Goal: Task Accomplishment & Management: Manage account settings

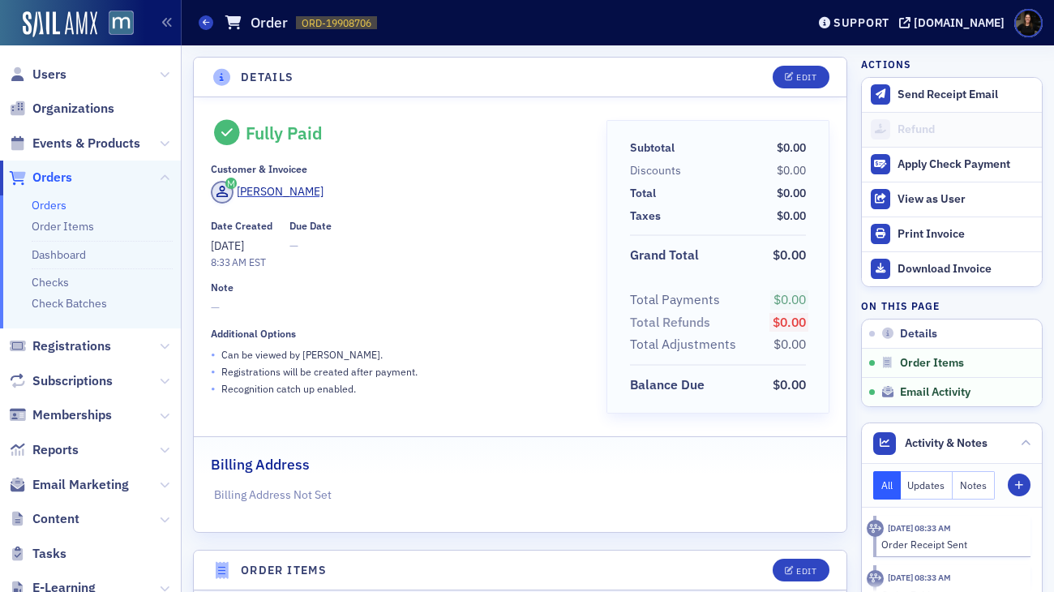
scroll to position [633, 0]
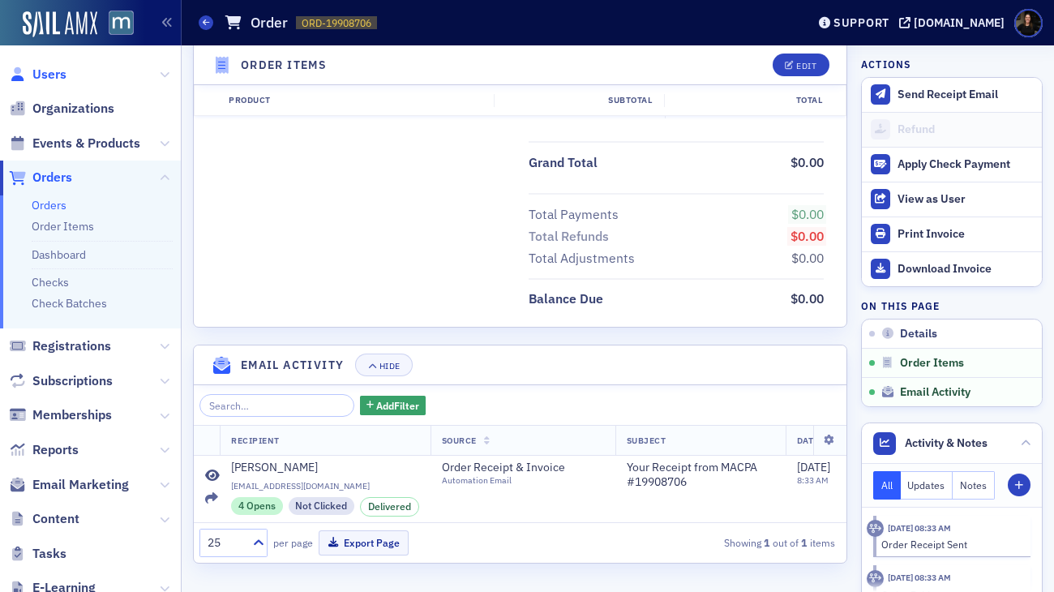
click at [39, 67] on span "Users" at bounding box center [49, 75] width 34 height 18
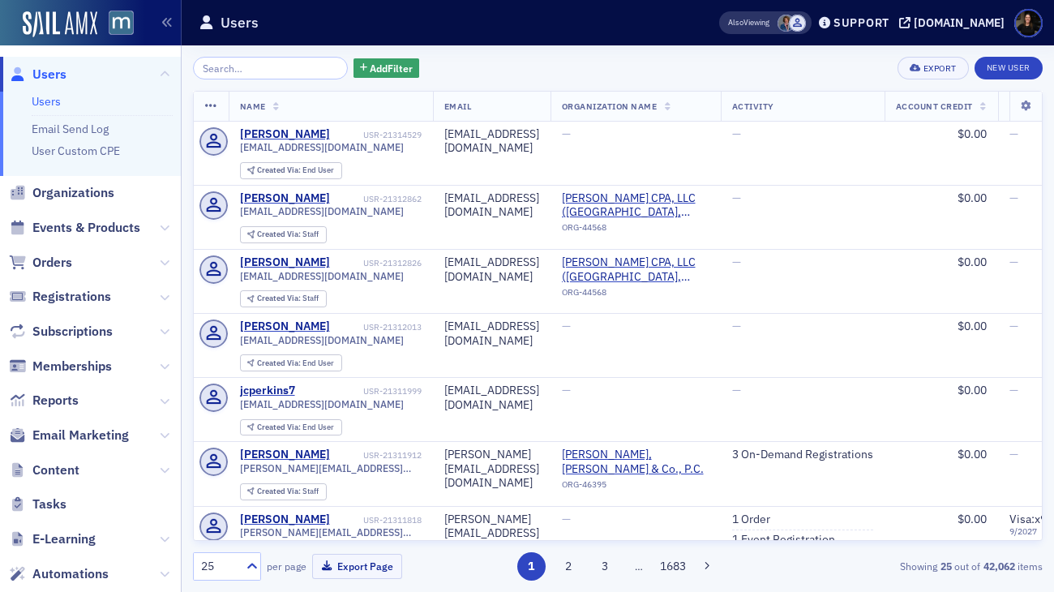
click at [41, 77] on span "Users" at bounding box center [49, 75] width 34 height 18
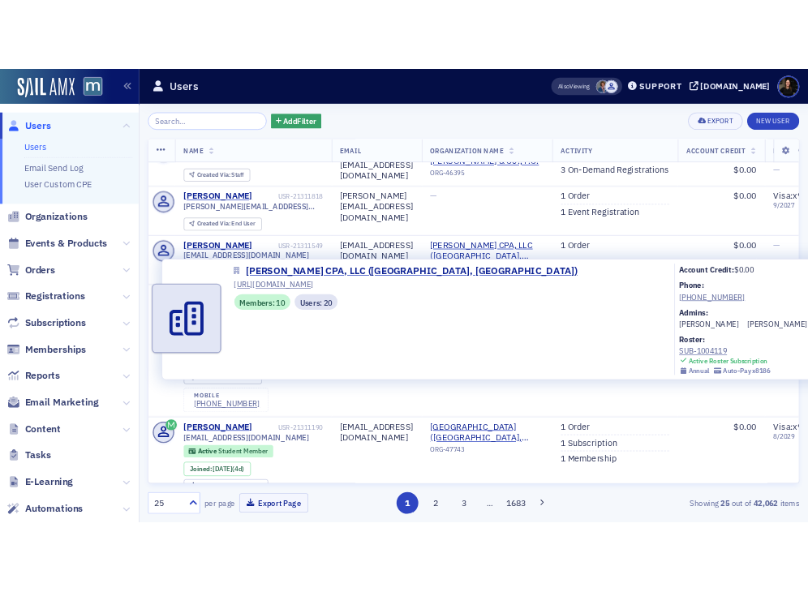
scroll to position [362, 0]
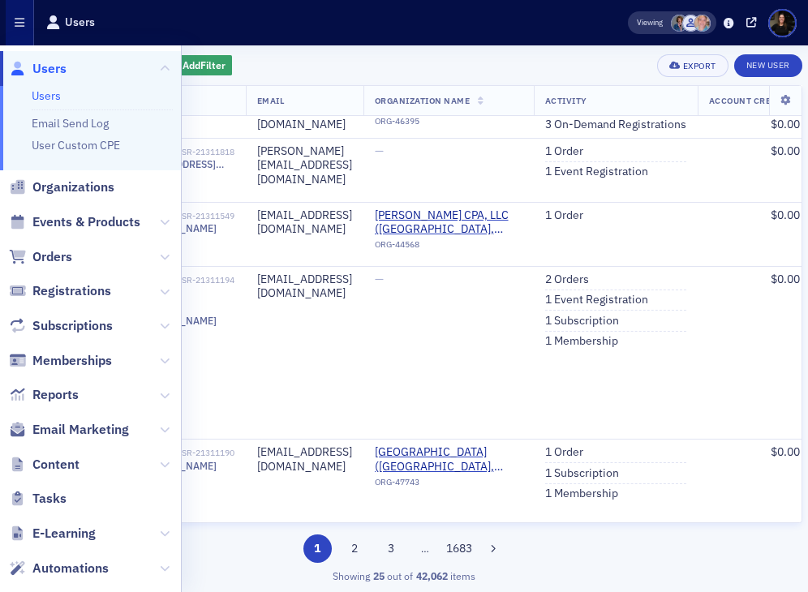
click at [40, 71] on span "Users" at bounding box center [49, 69] width 34 height 18
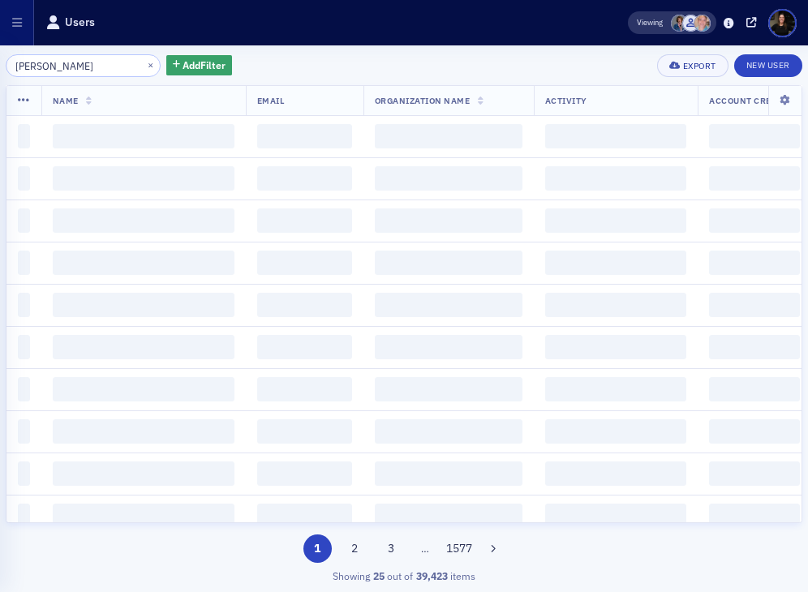
type input "olson"
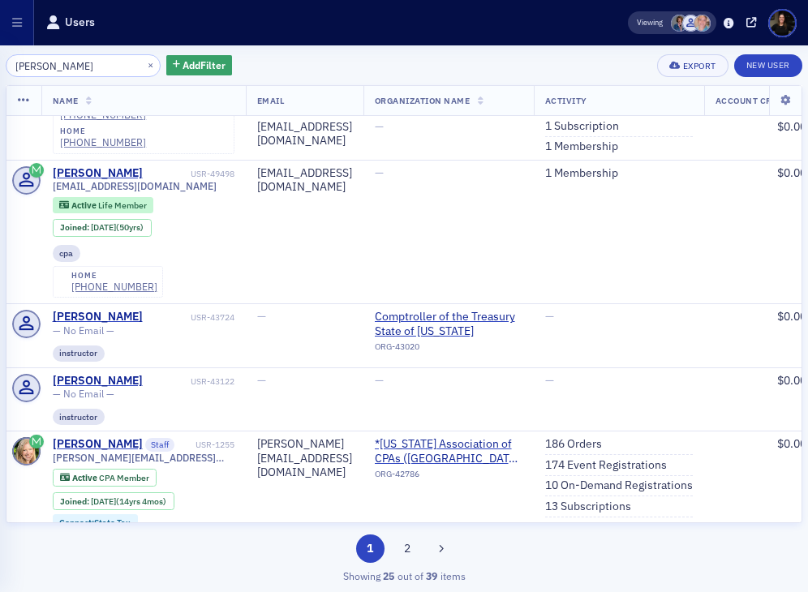
scroll to position [1754, 0]
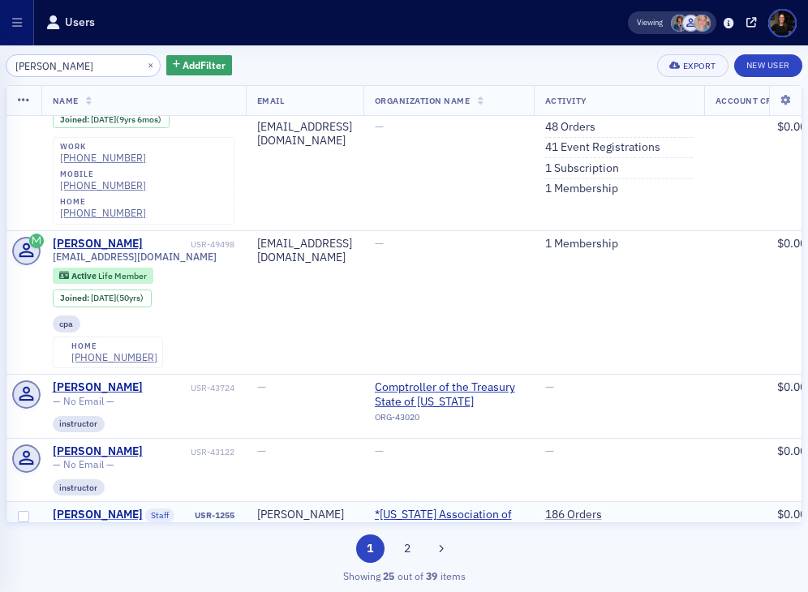
click at [91, 508] on div "[PERSON_NAME]" at bounding box center [98, 515] width 90 height 15
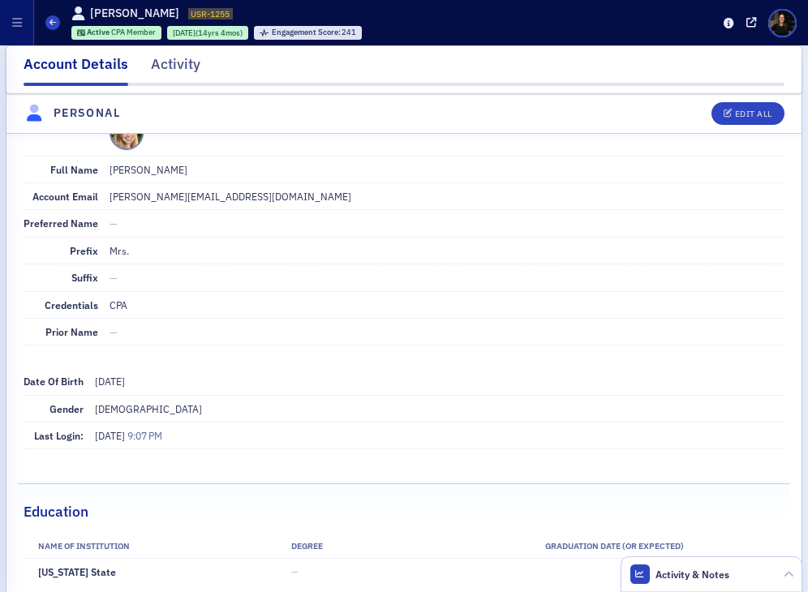
scroll to position [286, 0]
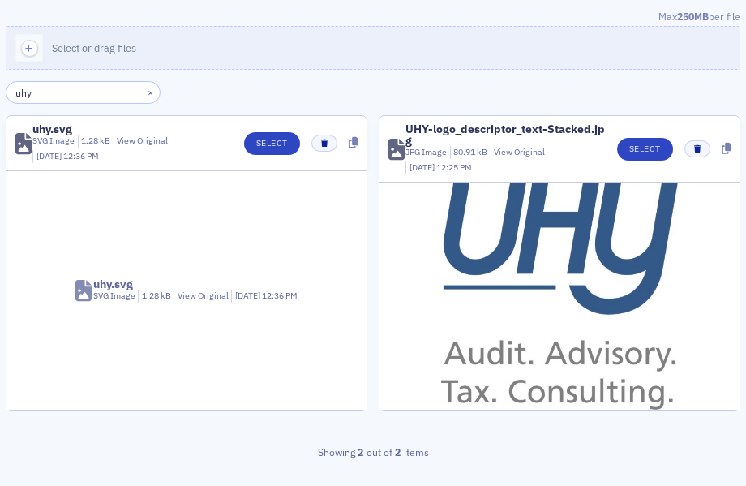
type input "uhy"
click at [542, 210] on img at bounding box center [560, 295] width 238 height 227
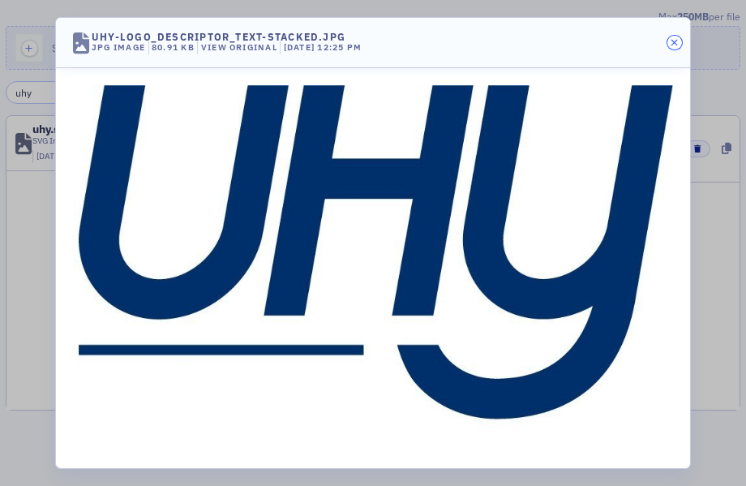
click at [680, 39] on button "button" at bounding box center [674, 43] width 15 height 15
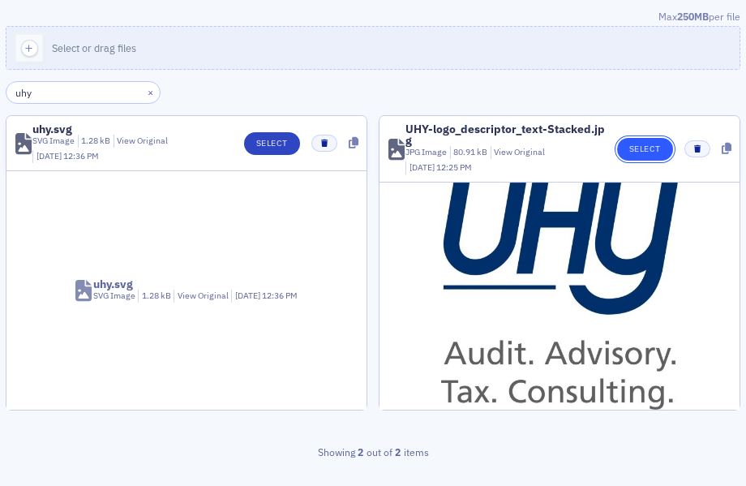
click at [646, 149] on button "Select" at bounding box center [645, 149] width 56 height 23
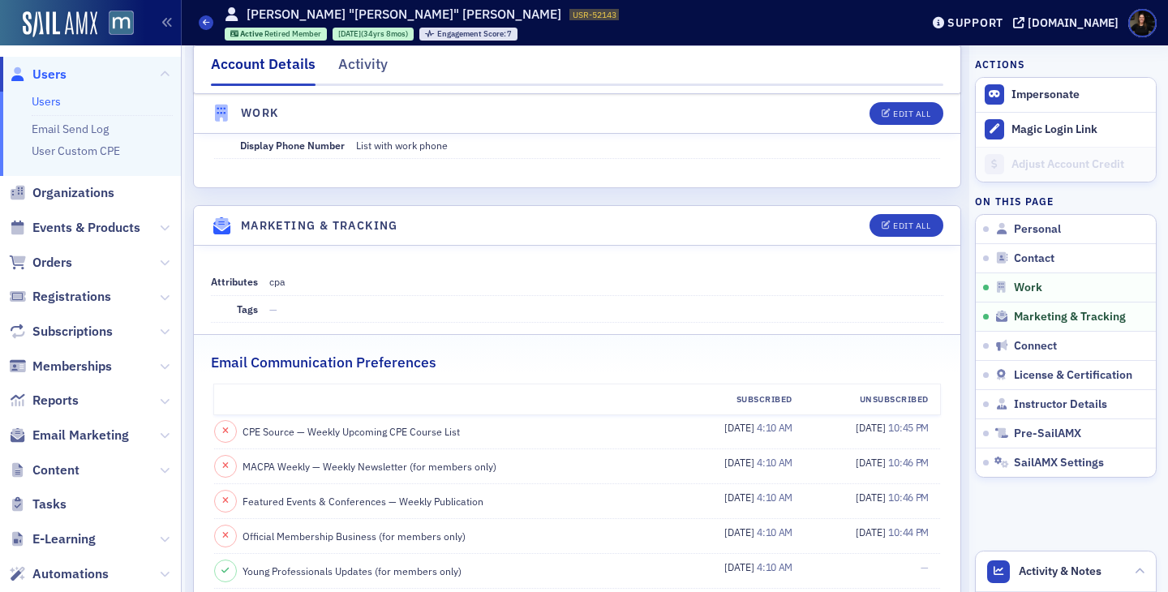
scroll to position [1610, 0]
click at [44, 78] on span "Users" at bounding box center [49, 75] width 34 height 18
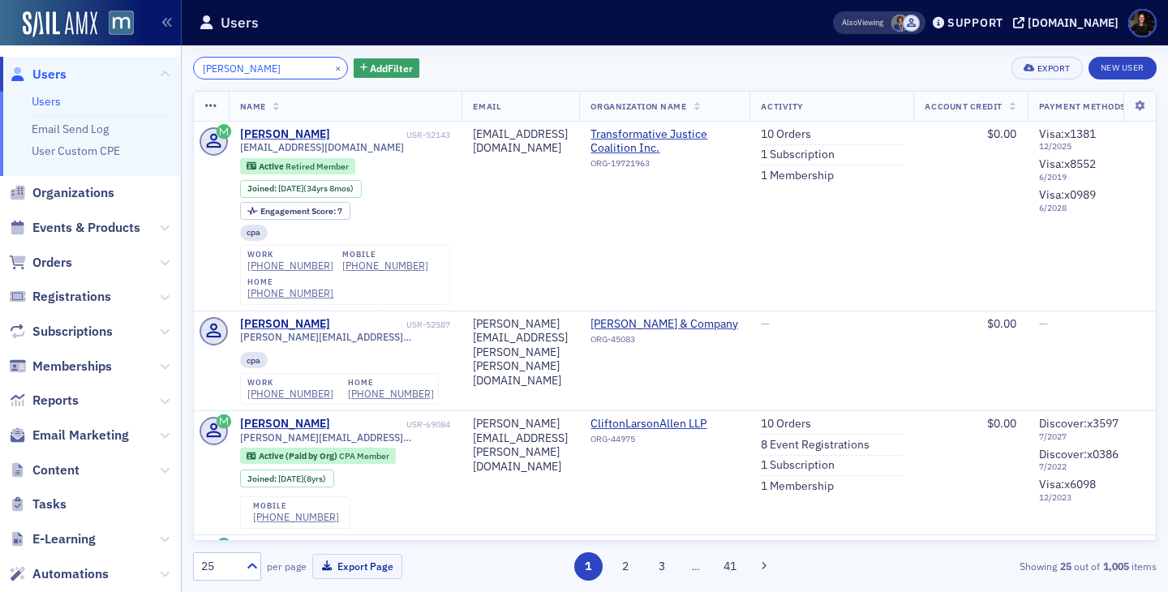
type input "michael brown"
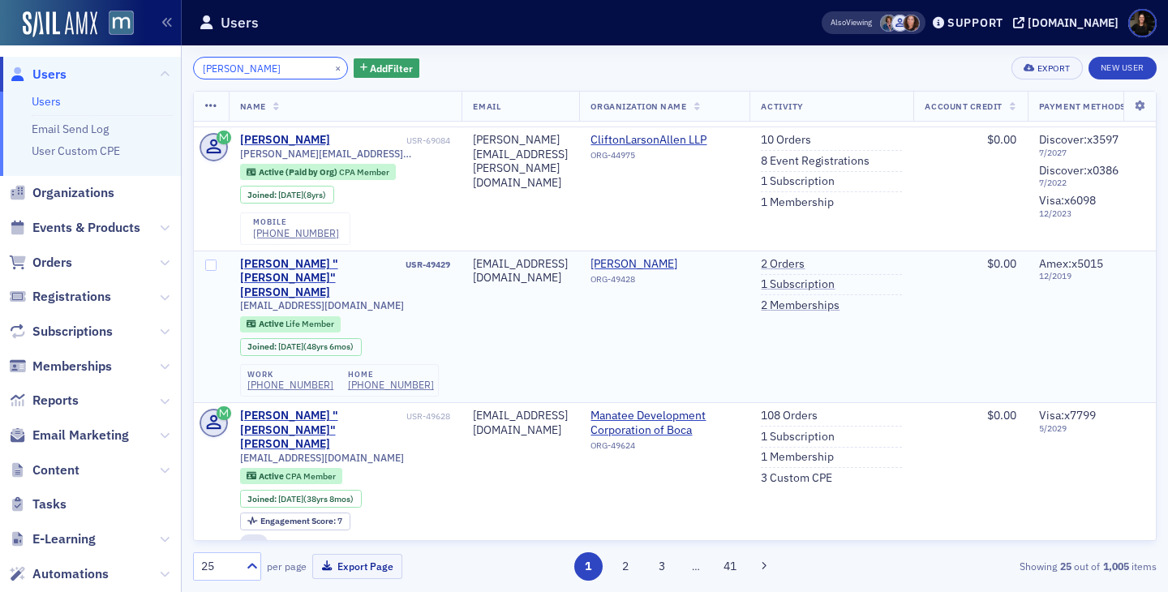
scroll to position [267, 0]
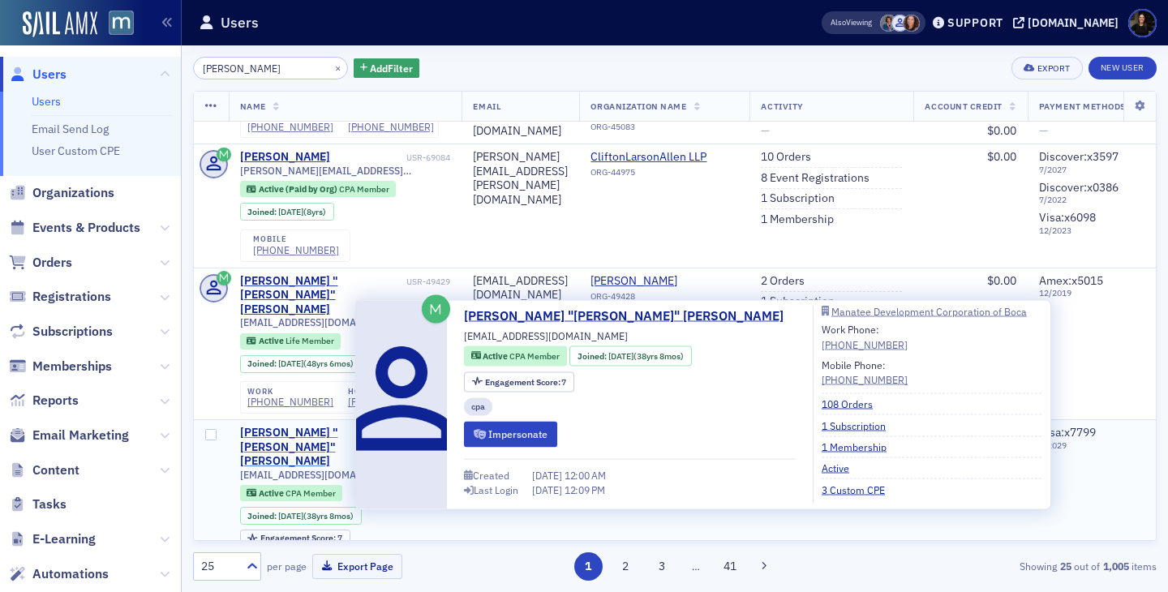
click at [331, 426] on div "Michael "Mike" Brown" at bounding box center [321, 447] width 163 height 43
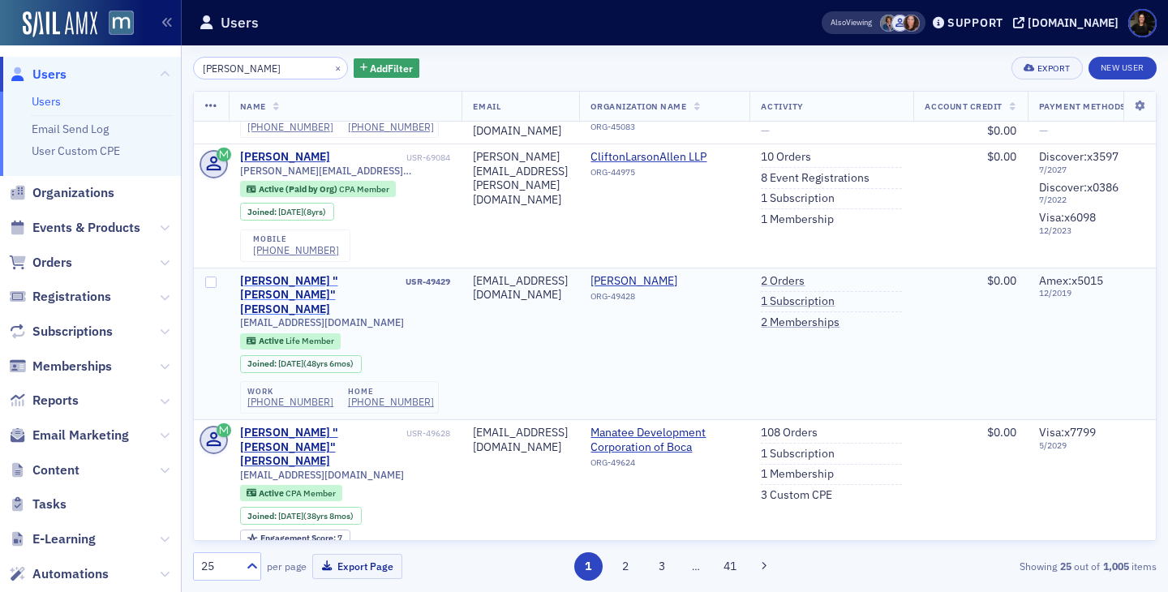
click at [327, 281] on div "Michael "Mike" Brown" at bounding box center [321, 295] width 163 height 43
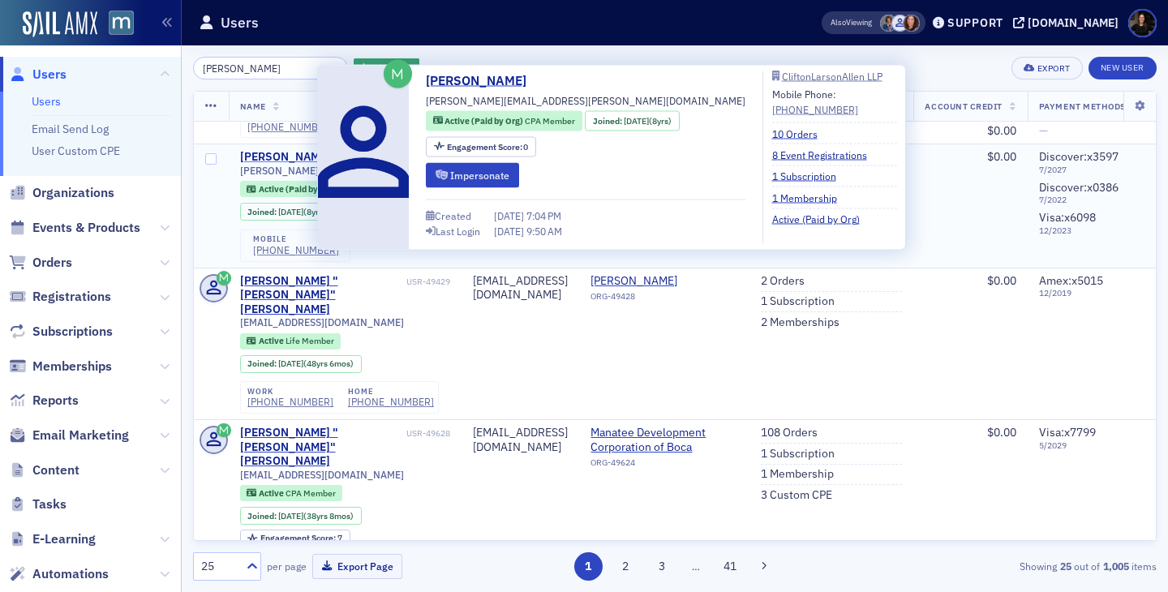
click at [304, 158] on div "Michael Brown" at bounding box center [285, 157] width 90 height 15
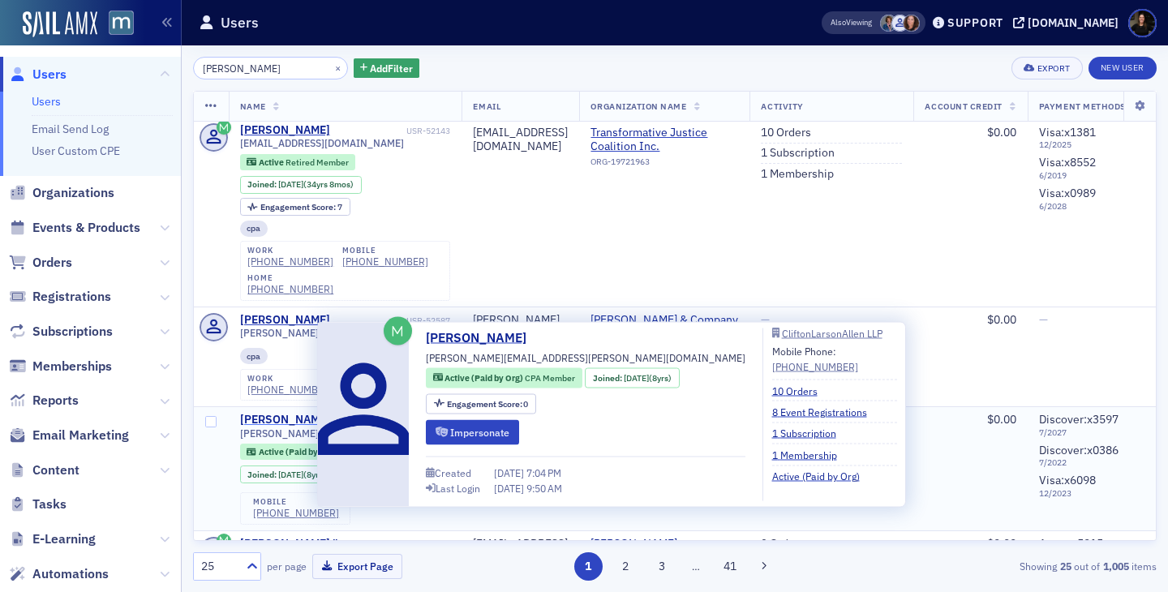
scroll to position [0, 0]
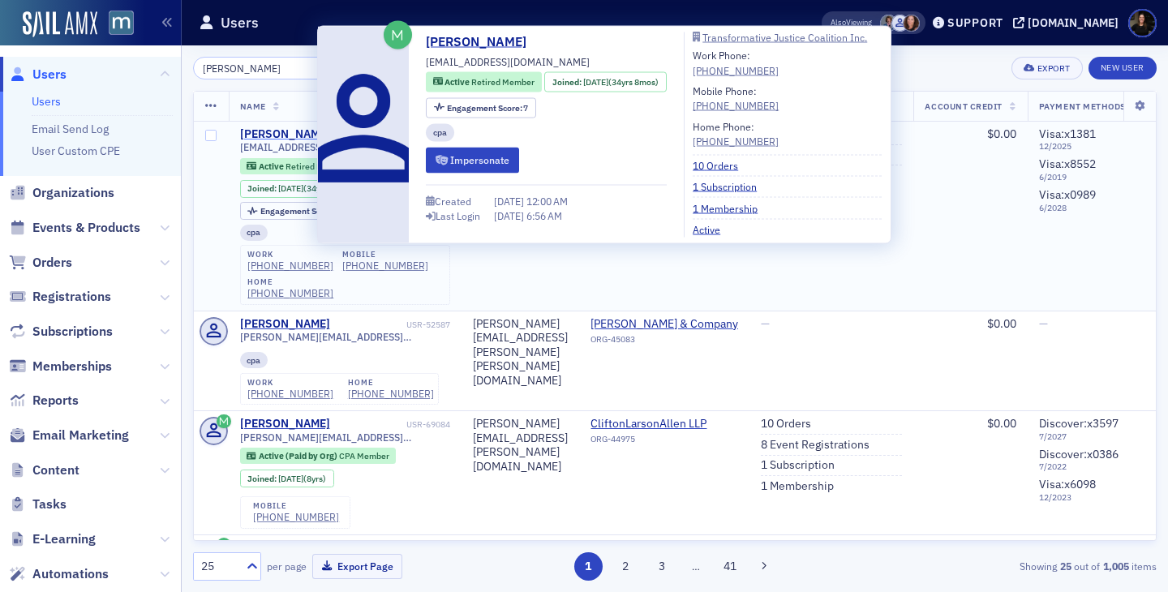
click at [291, 131] on div "Michael Brown" at bounding box center [285, 134] width 90 height 15
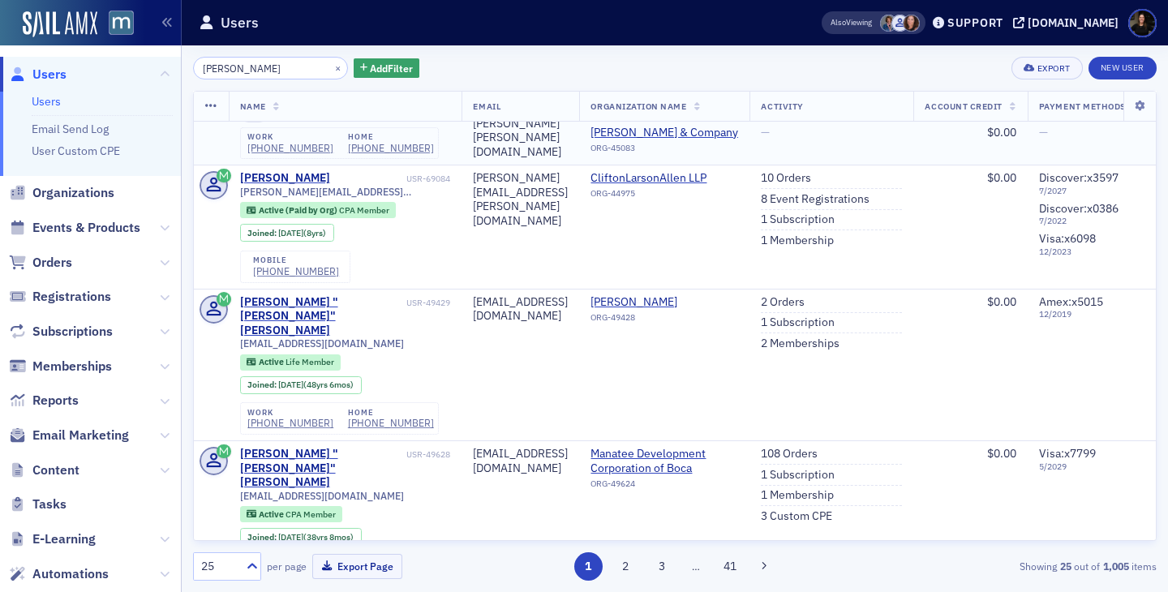
scroll to position [247, 0]
click at [331, 71] on button "×" at bounding box center [338, 67] width 15 height 15
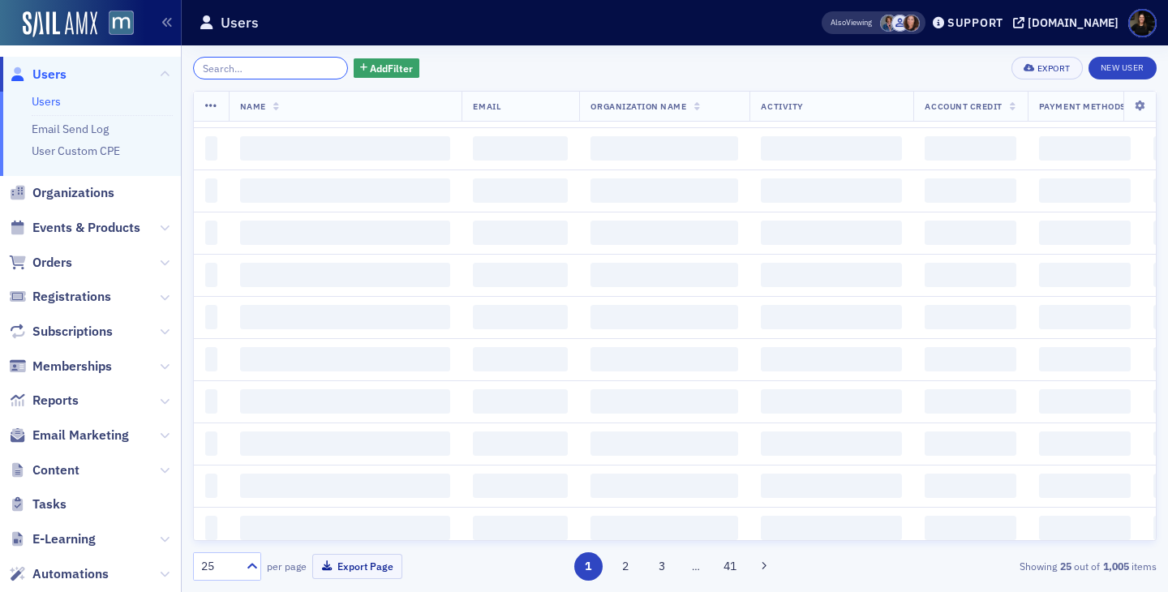
drag, startPoint x: 279, startPoint y: 68, endPoint x: 257, endPoint y: 40, distance: 35.8
click at [279, 68] on input "search" at bounding box center [270, 68] width 155 height 23
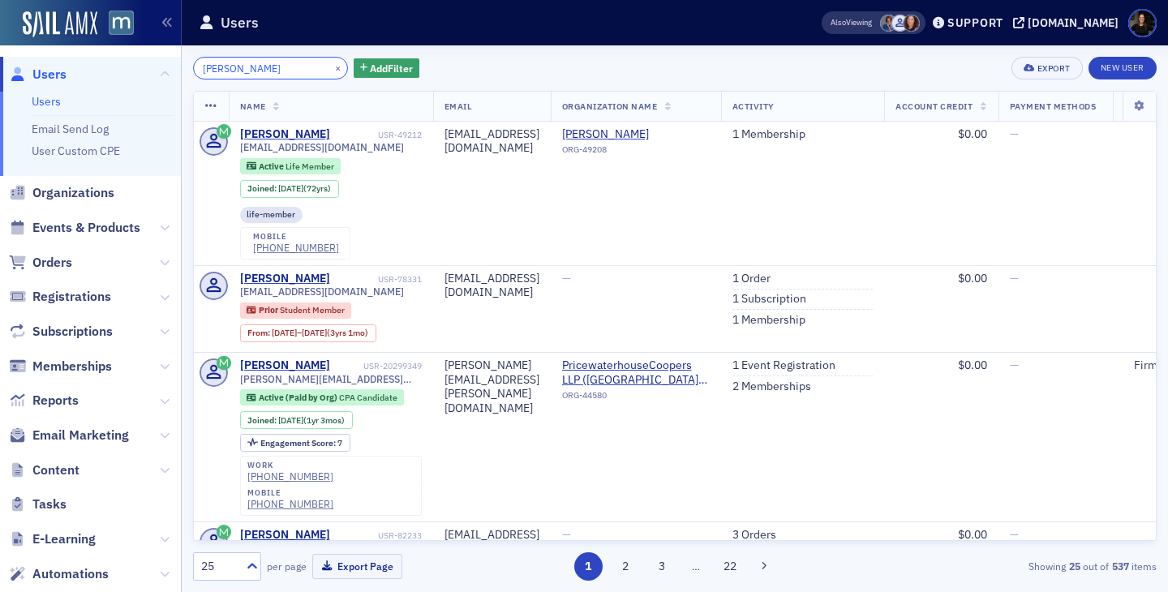
type input "[PERSON_NAME]"
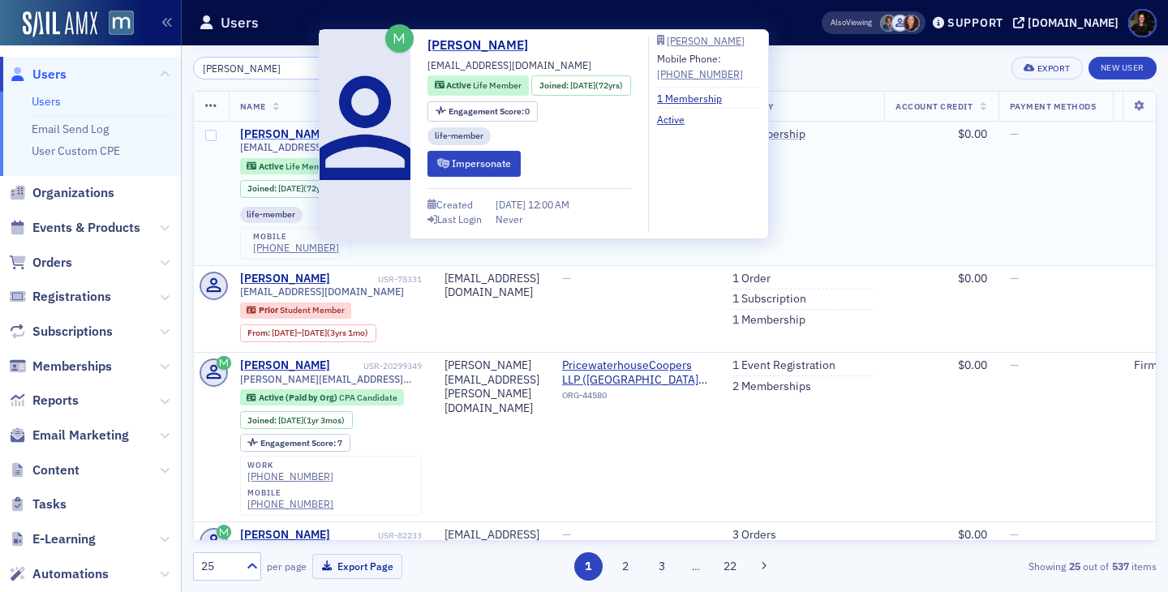
click at [290, 139] on div "[PERSON_NAME]" at bounding box center [285, 134] width 90 height 15
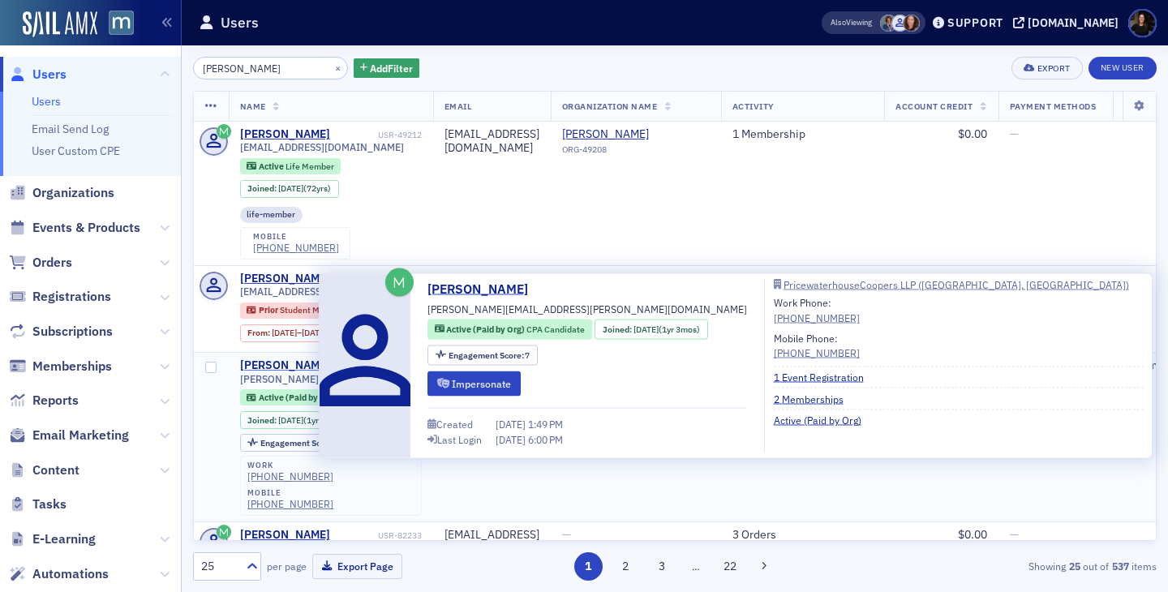
click at [308, 359] on div "[PERSON_NAME]" at bounding box center [285, 365] width 90 height 15
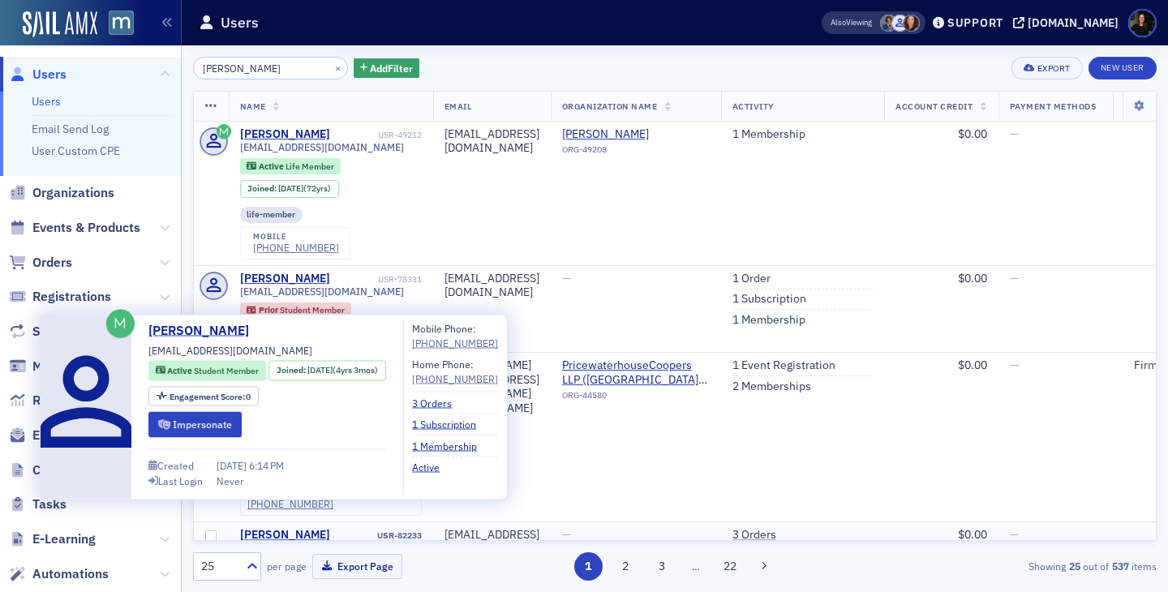
click at [289, 528] on div "[PERSON_NAME]" at bounding box center [285, 535] width 90 height 15
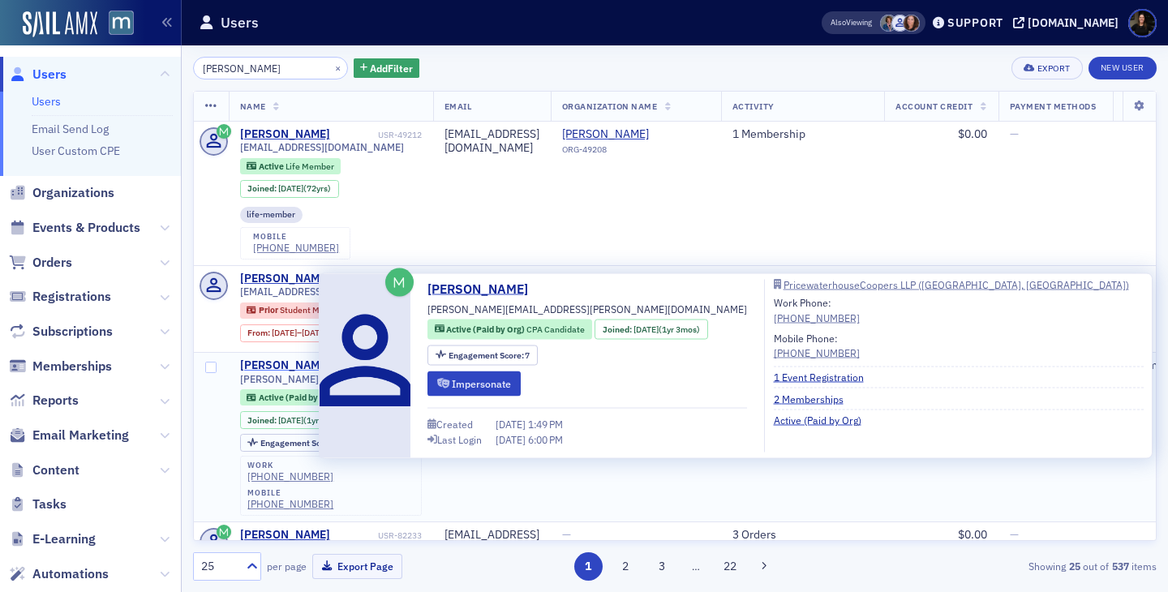
click at [289, 362] on div "[PERSON_NAME]" at bounding box center [285, 365] width 90 height 15
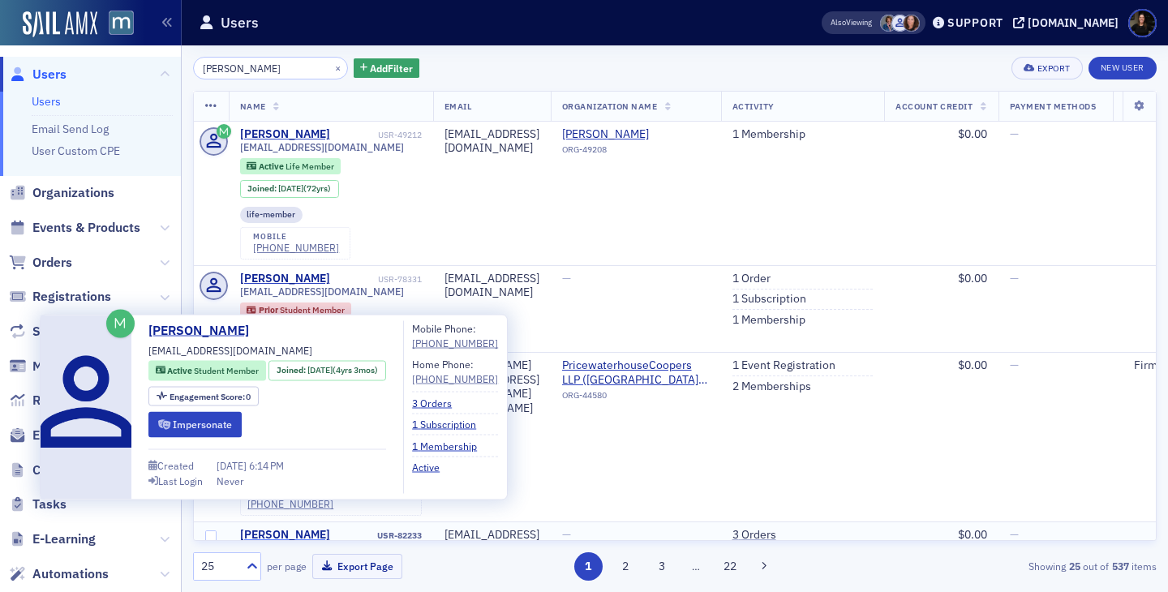
click at [289, 528] on div "[PERSON_NAME]" at bounding box center [285, 535] width 90 height 15
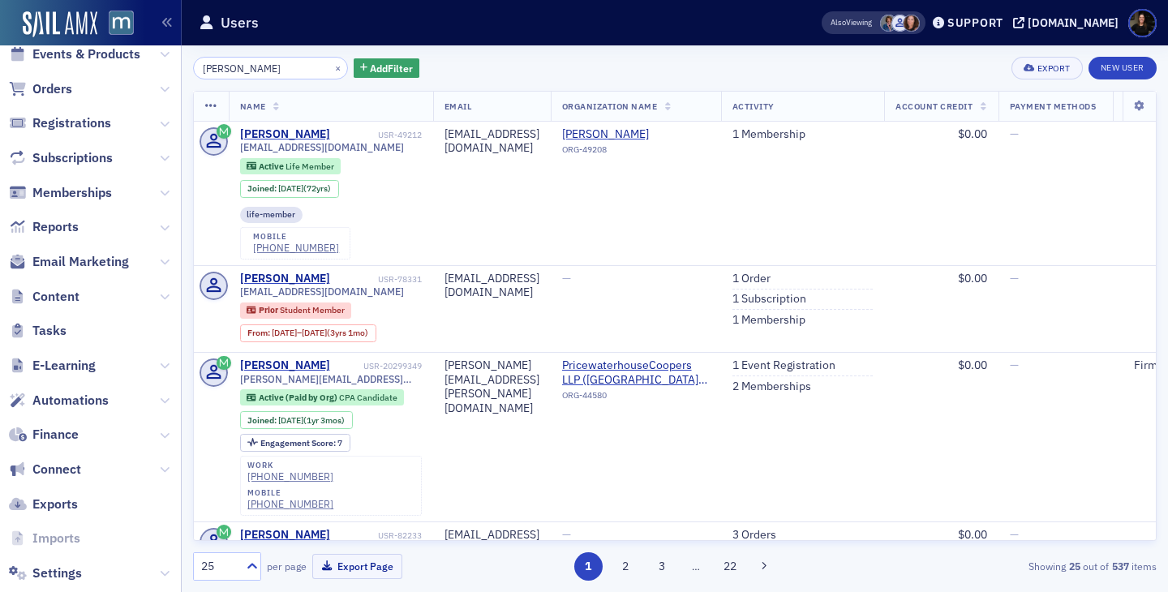
scroll to position [206, 0]
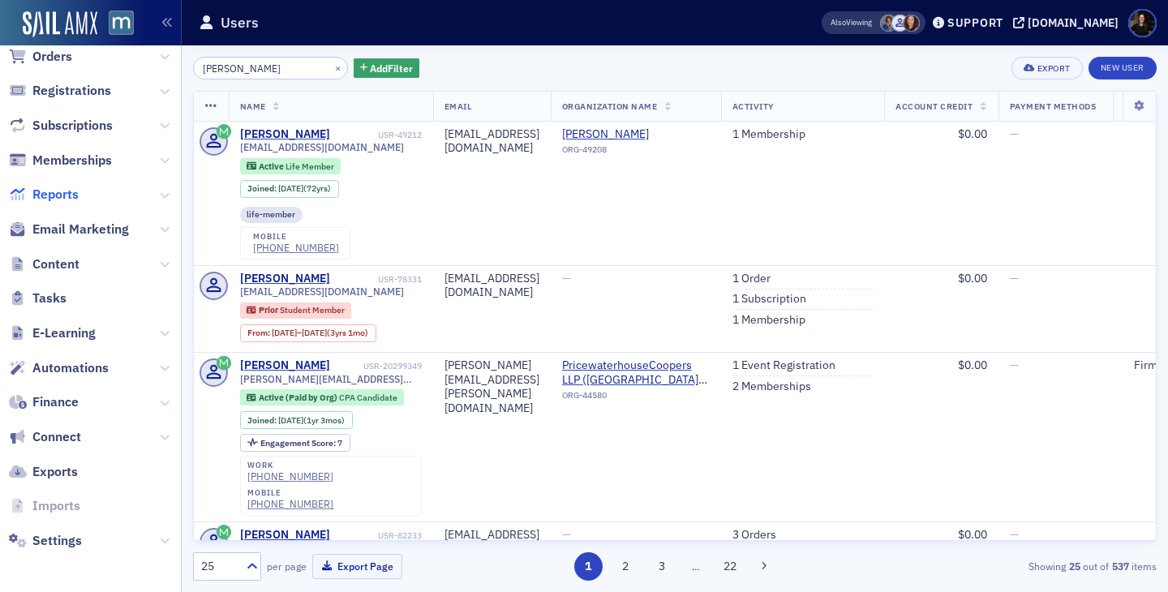
click at [58, 199] on span "Reports" at bounding box center [55, 195] width 46 height 18
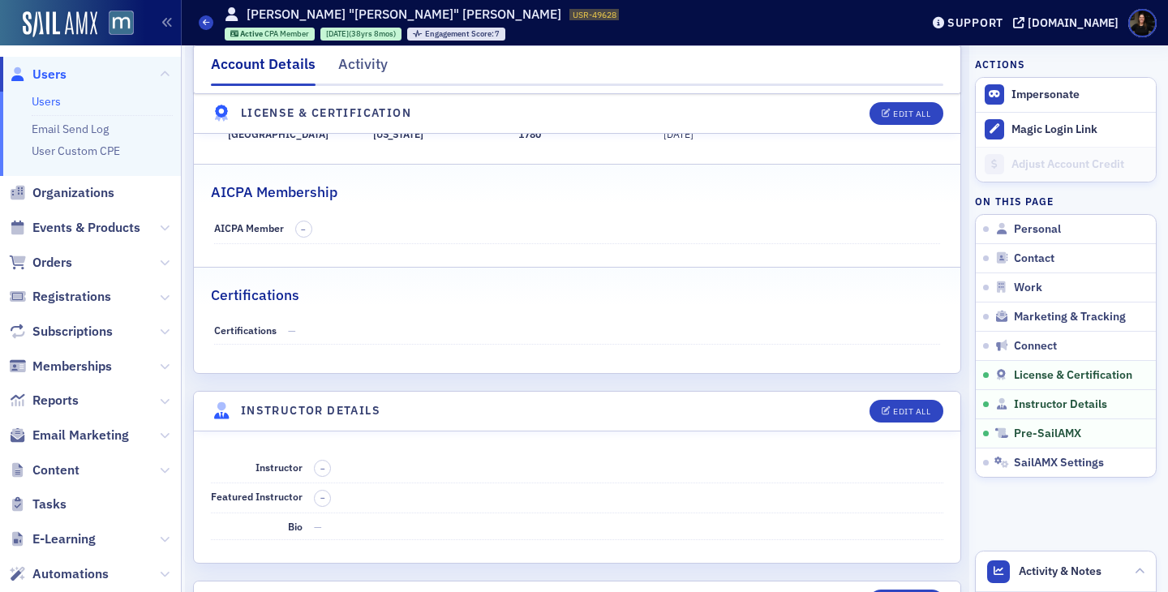
scroll to position [3403, 0]
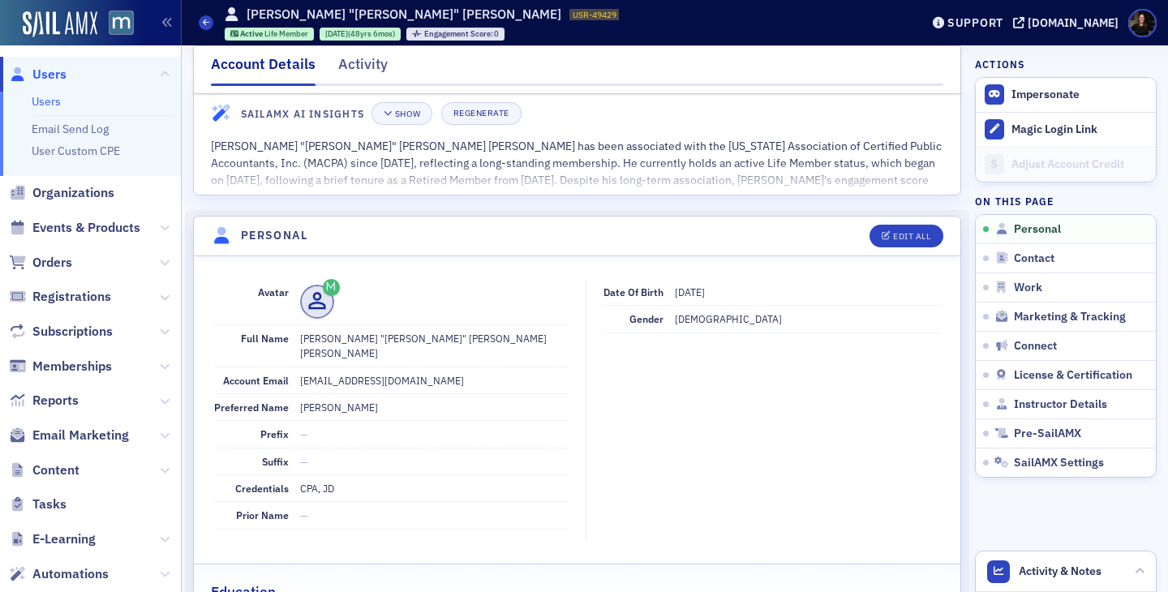
scroll to position [32, 0]
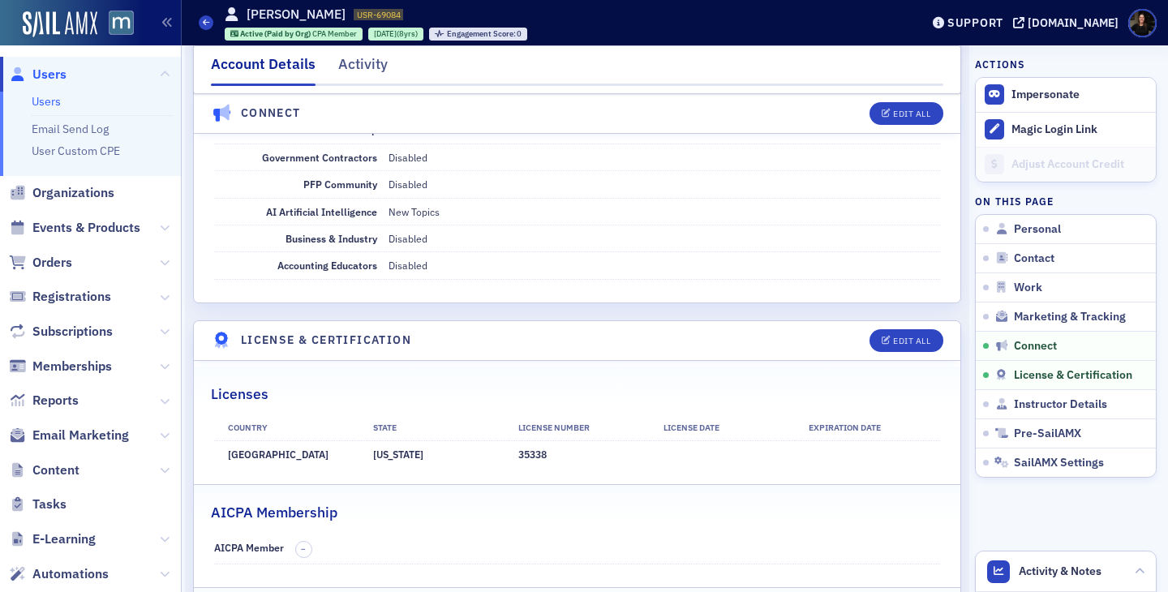
scroll to position [3001, 0]
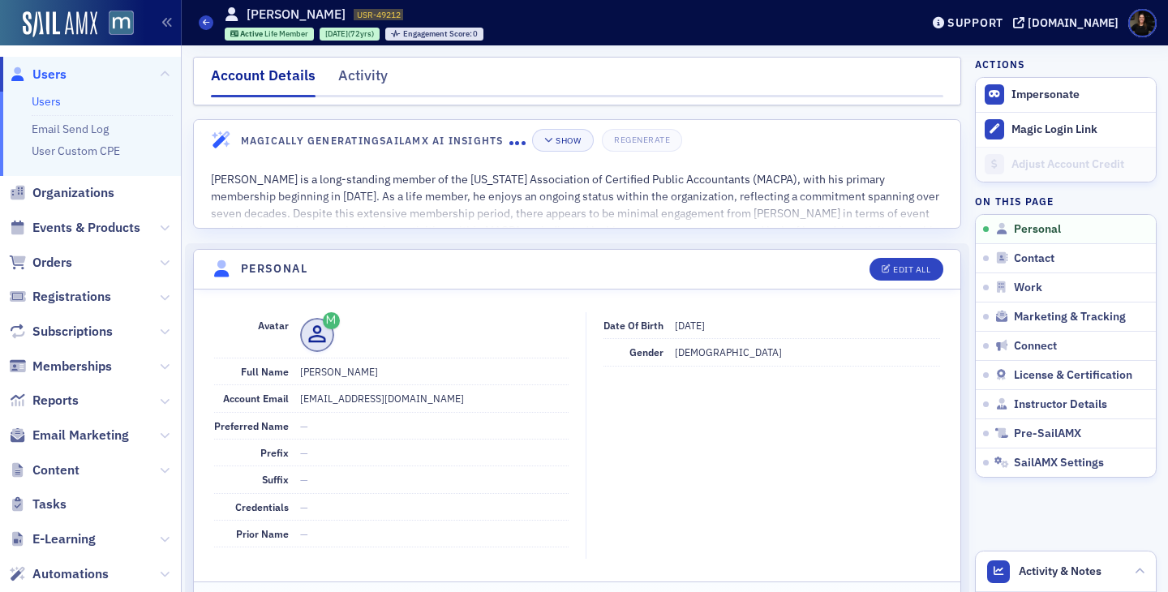
drag, startPoint x: 701, startPoint y: 324, endPoint x: 754, endPoint y: 324, distance: 52.7
click at [754, 324] on dd "[DATE]" at bounding box center [807, 325] width 265 height 26
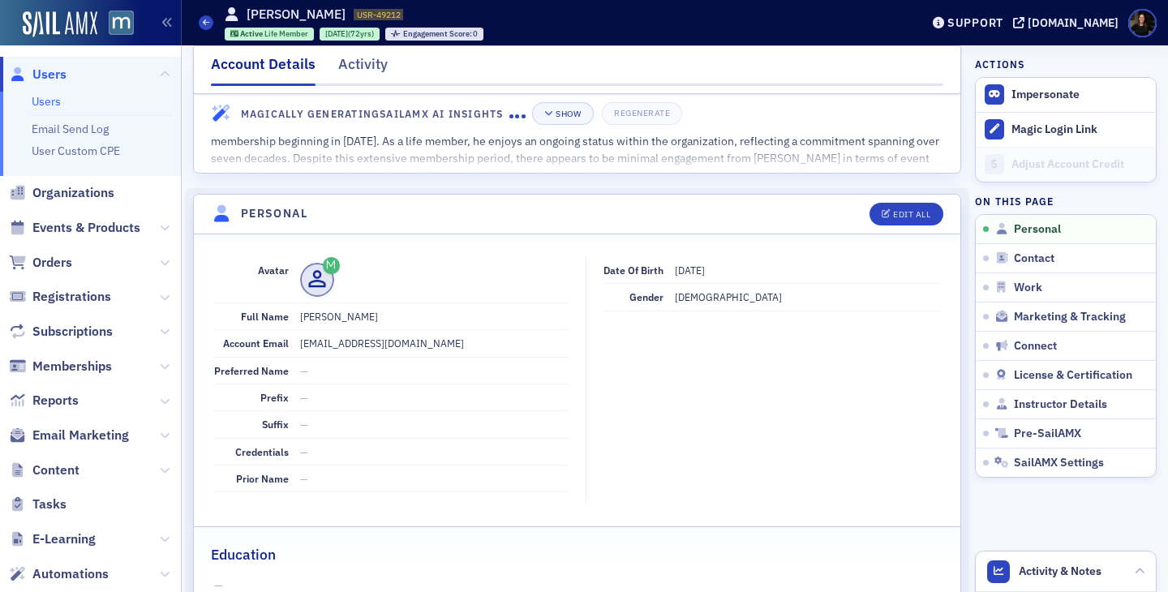
click at [752, 265] on dd "[DATE]" at bounding box center [807, 270] width 265 height 26
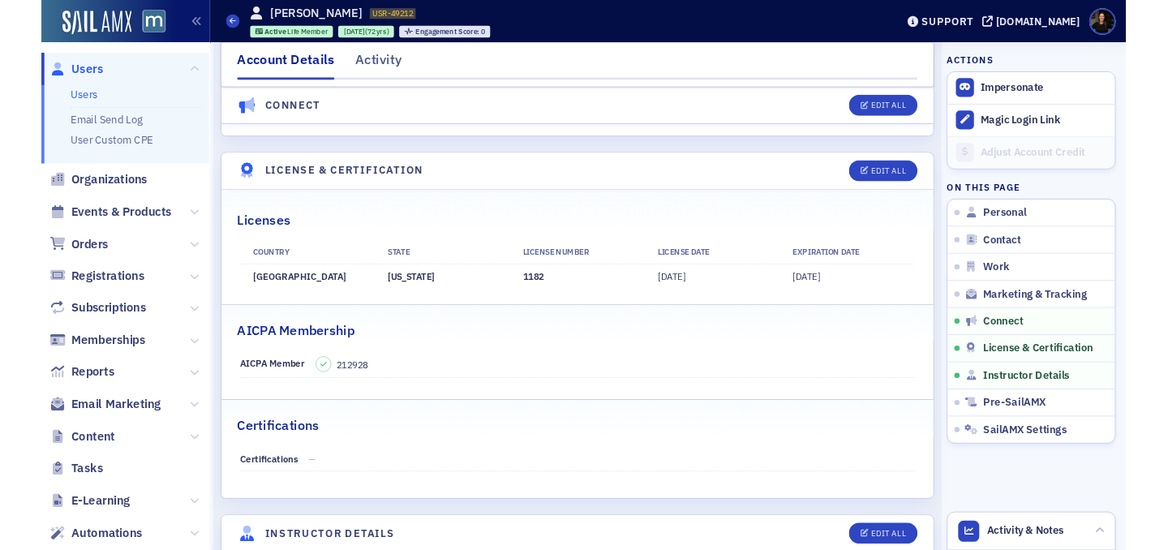
scroll to position [3094, 0]
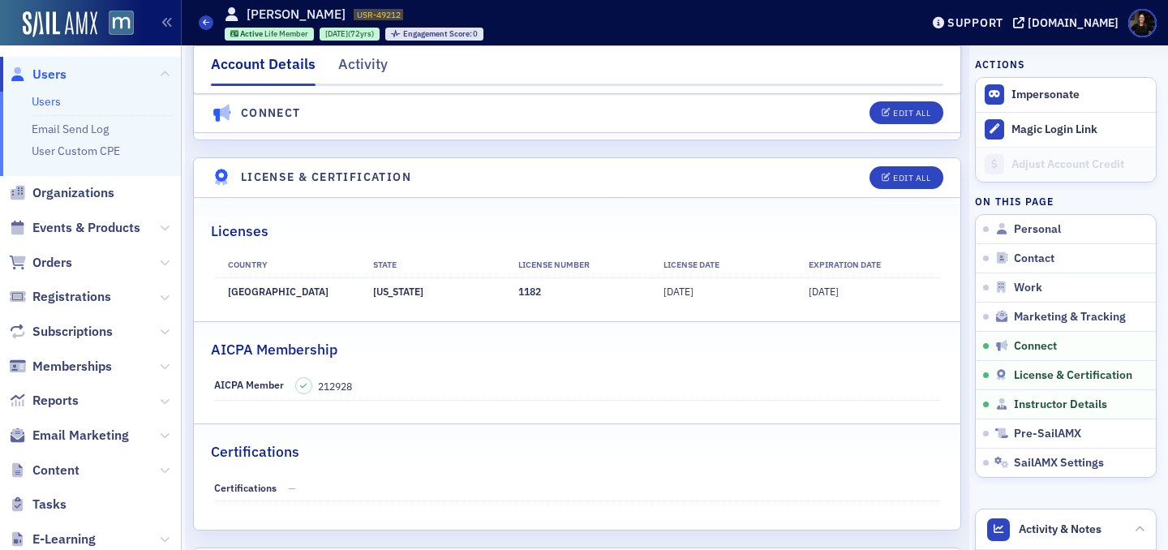
click at [49, 76] on span "Users" at bounding box center [49, 75] width 34 height 18
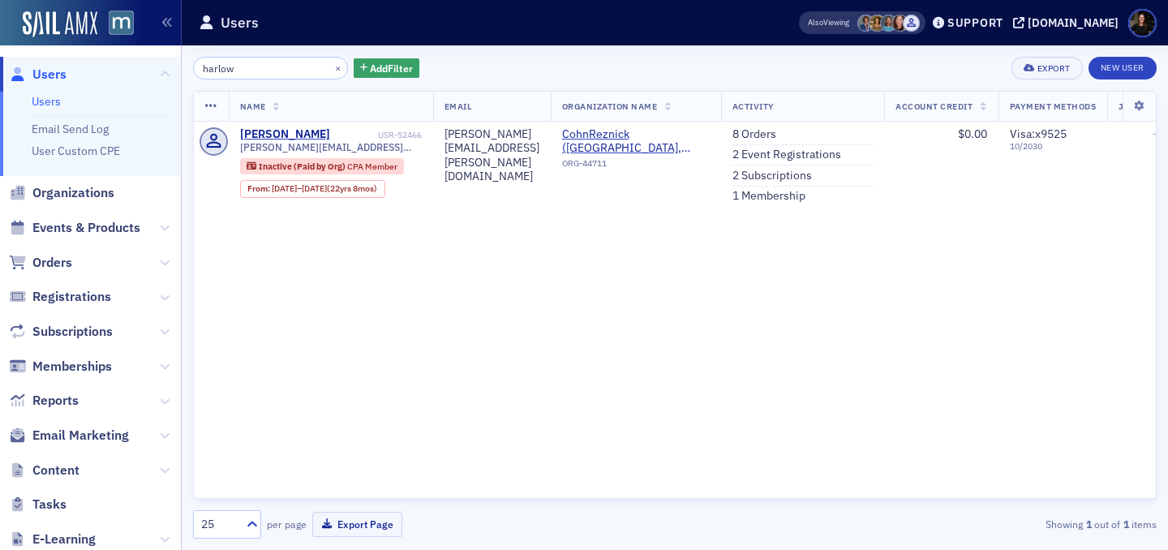
type input "harlow"
click at [684, 295] on div "Name Email Organization Name Activity Account Credit Payment Methods Job Type D…" at bounding box center [674, 295] width 963 height 408
click at [776, 132] on link "8 Orders" at bounding box center [754, 134] width 44 height 15
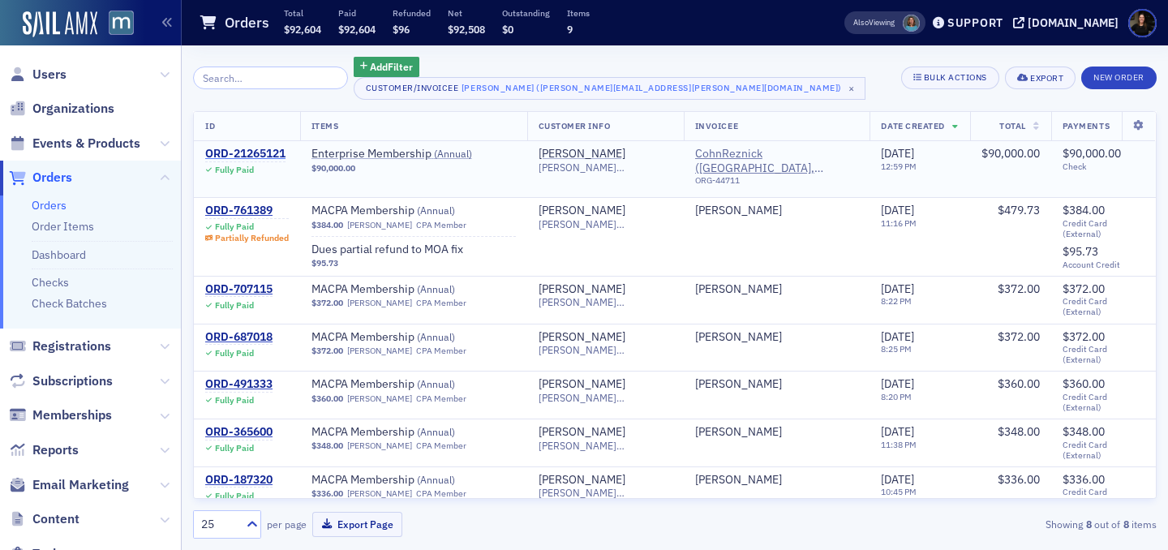
click at [238, 152] on div "ORD-21265121" at bounding box center [245, 154] width 80 height 15
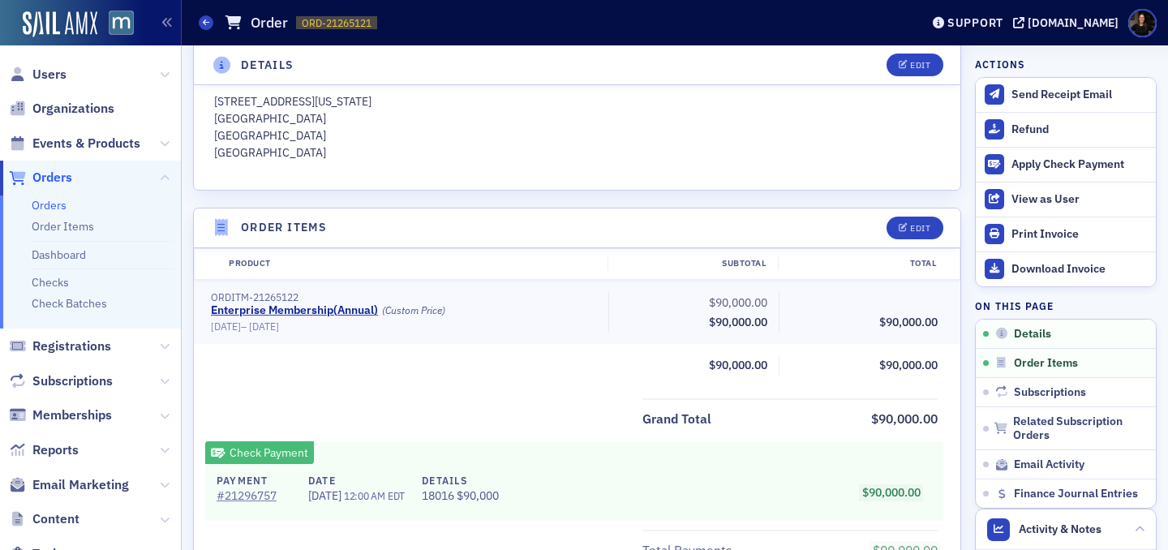
scroll to position [427, 0]
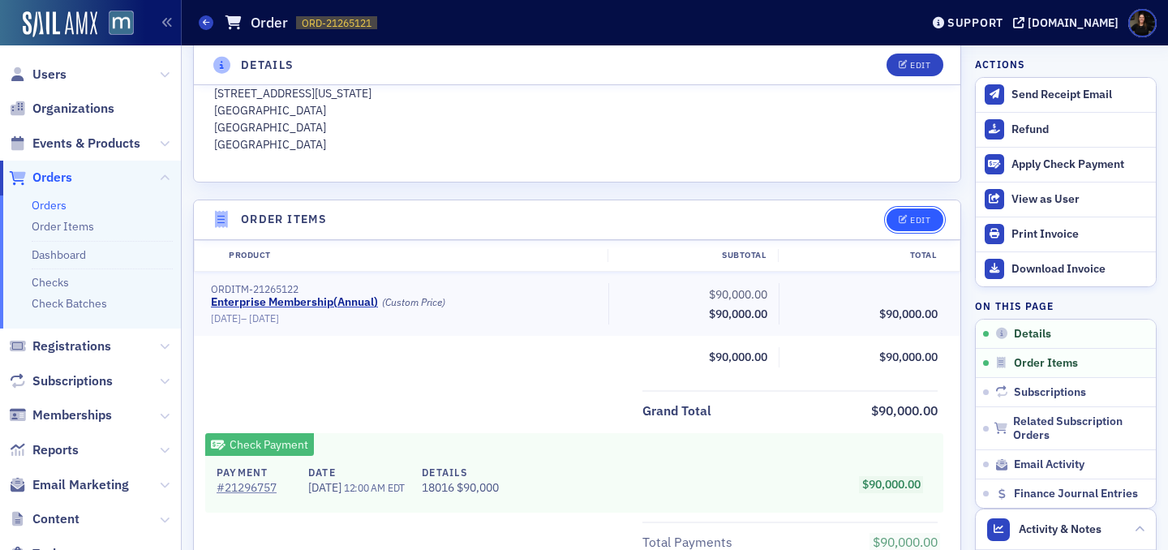
click at [920, 221] on div "Edit" at bounding box center [920, 220] width 20 height 9
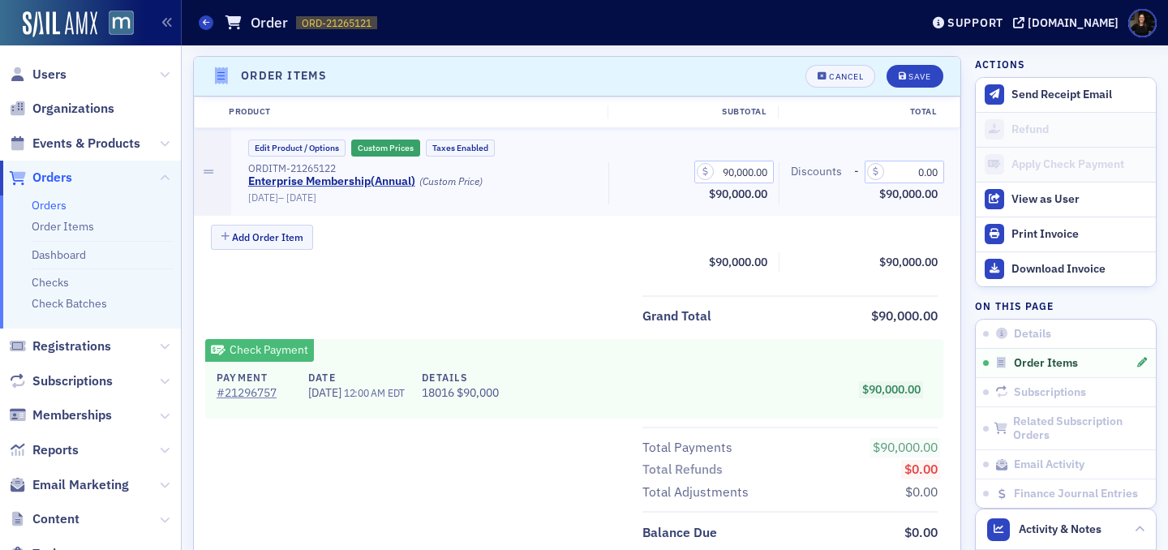
scroll to position [572, 0]
click at [838, 73] on div "Cancel" at bounding box center [846, 75] width 34 height 9
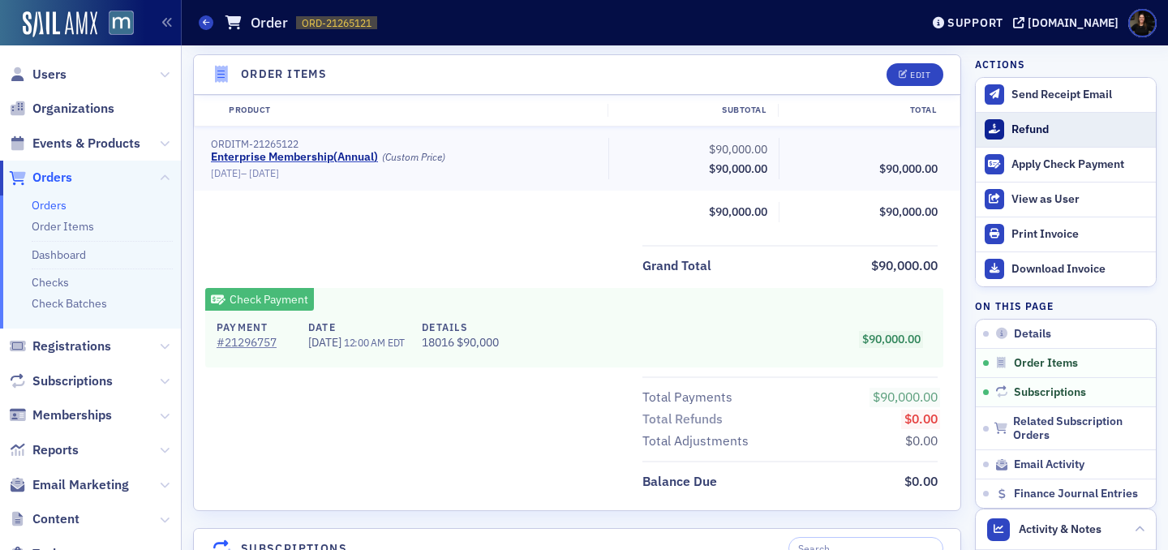
click at [1014, 128] on div "Refund" at bounding box center [1079, 129] width 136 height 15
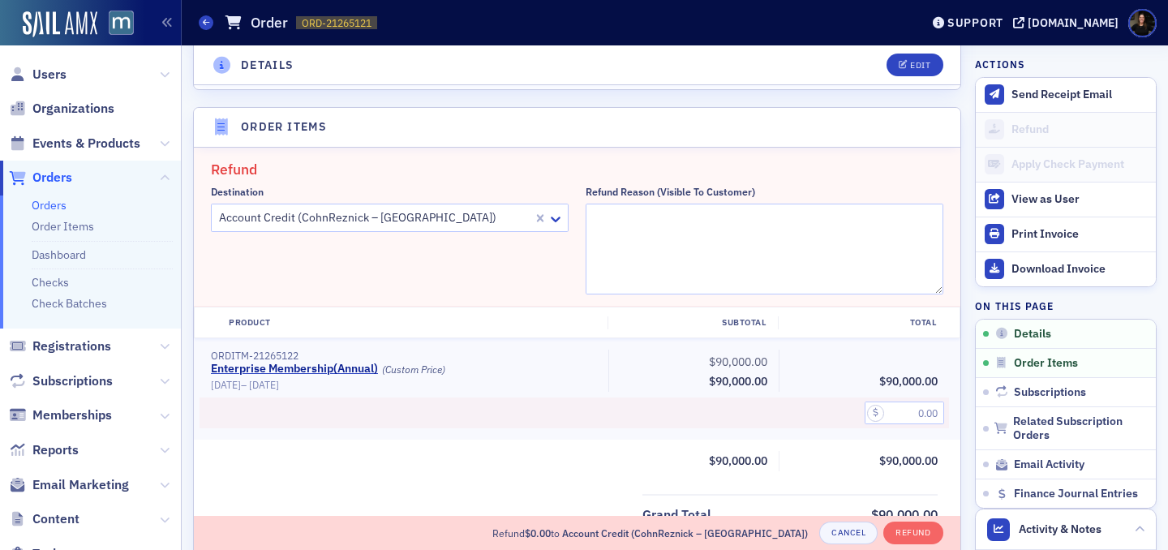
scroll to position [521, 0]
drag, startPoint x: 903, startPoint y: 411, endPoint x: 1042, endPoint y: 409, distance: 139.5
click at [1042, 410] on div "Details Edit Fully Paid Customer Michael Harlow Invoicee CohnReznick – Bethesda…" at bounding box center [674, 456] width 963 height 1863
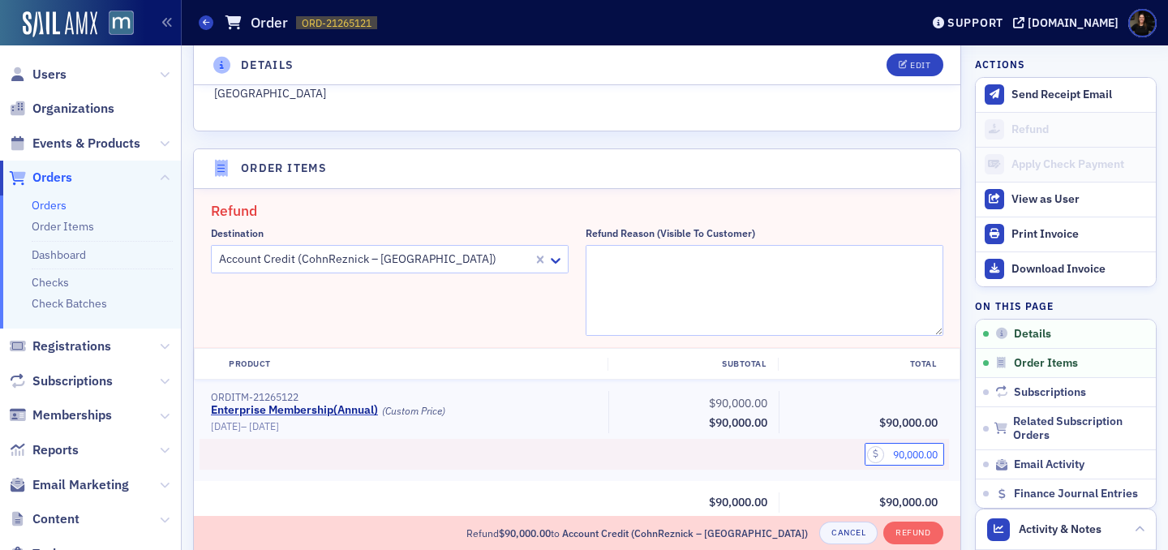
scroll to position [478, 0]
type input "90,000.00"
click at [705, 281] on textarea "Refund Reason (Visible to Customer)" at bounding box center [764, 290] width 358 height 91
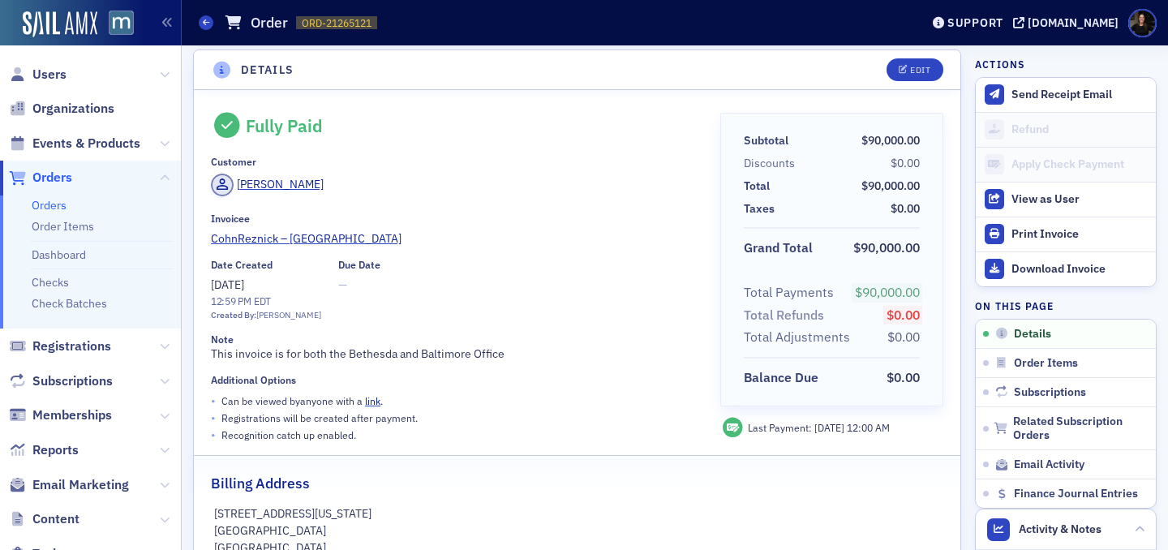
scroll to position [0, 0]
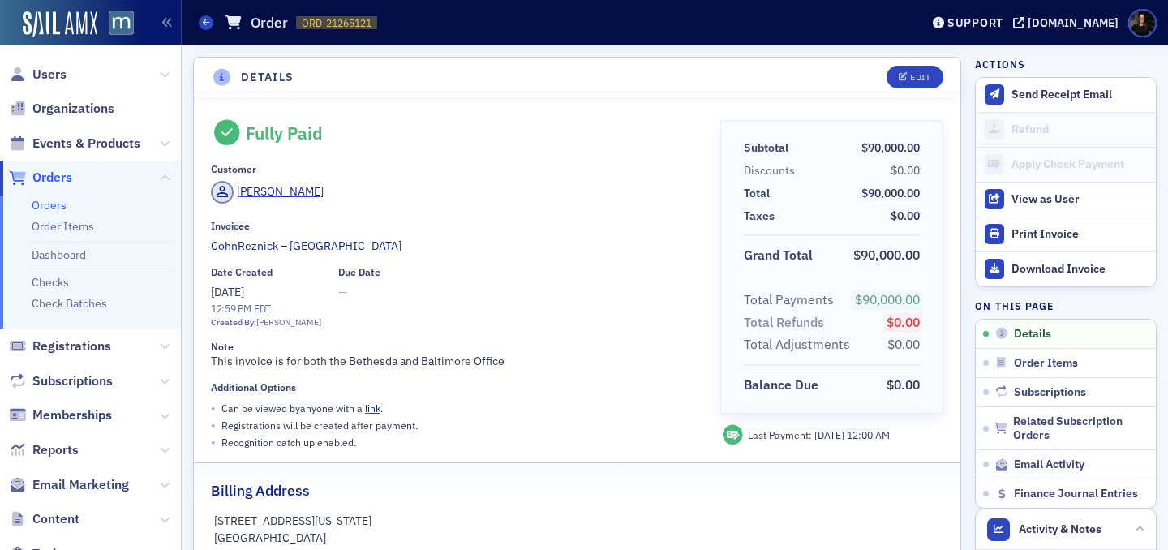
type textarea "Fixing"
click at [919, 81] on div "Edit" at bounding box center [920, 77] width 20 height 9
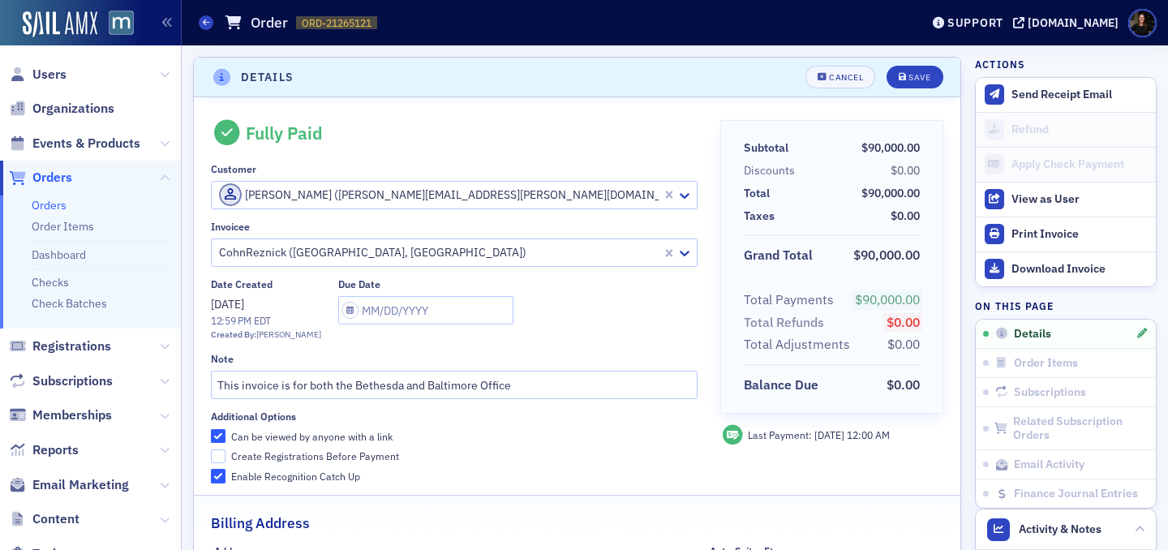
scroll to position [3, 0]
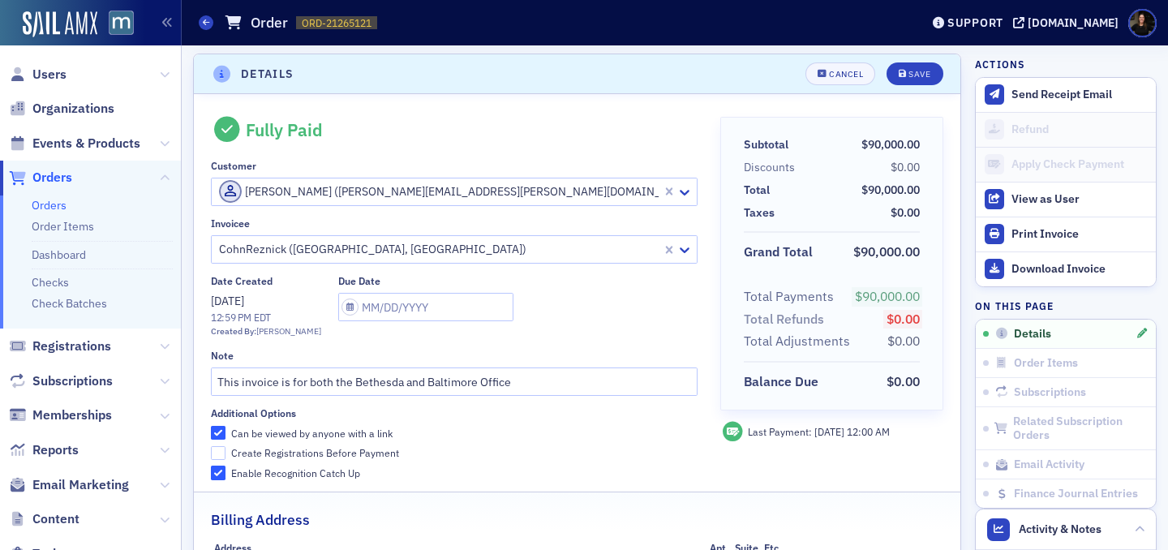
click at [318, 195] on div at bounding box center [438, 192] width 443 height 20
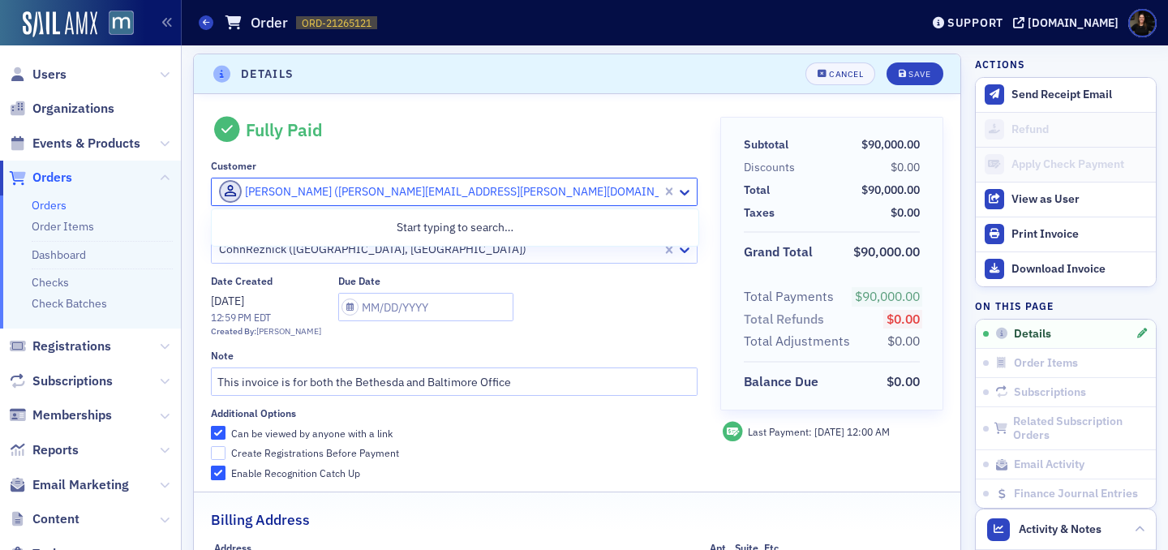
click at [318, 195] on div at bounding box center [438, 192] width 443 height 20
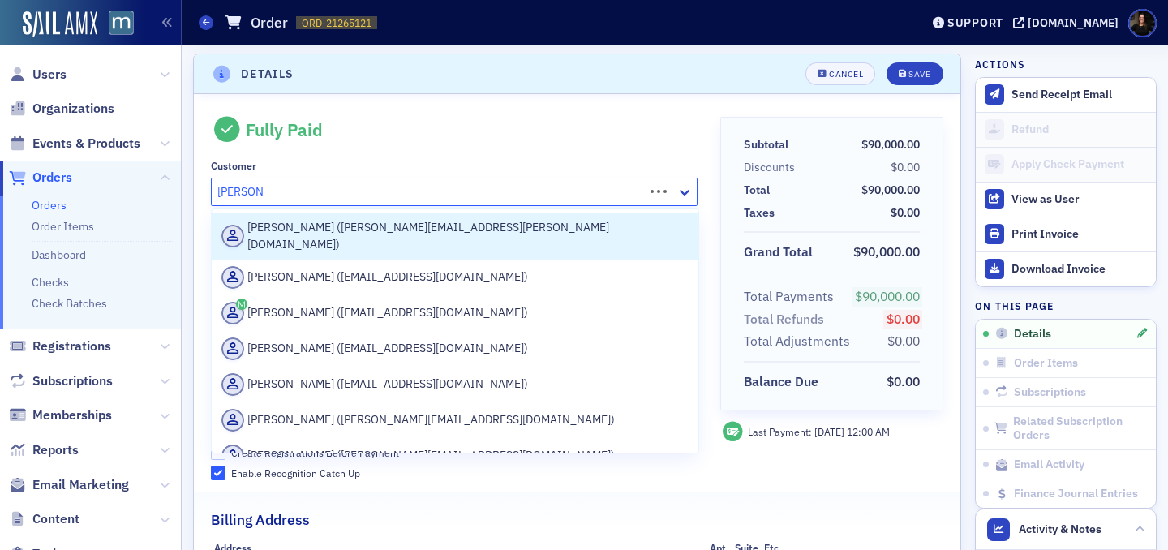
type input "lauren mc"
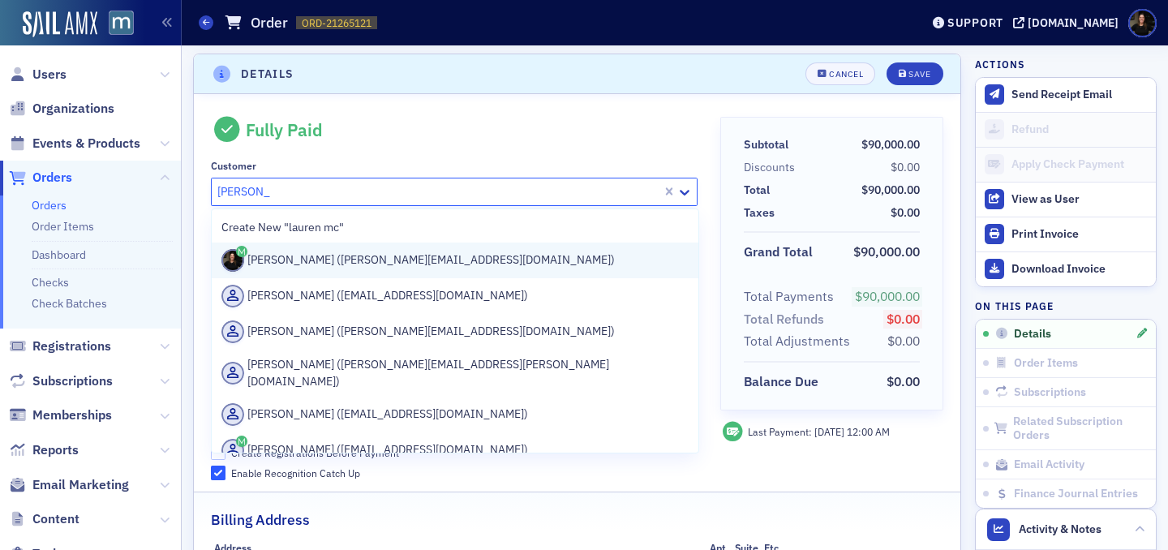
click at [287, 268] on div "Lauren McDonough (lauren@macpa.org)" at bounding box center [454, 260] width 467 height 23
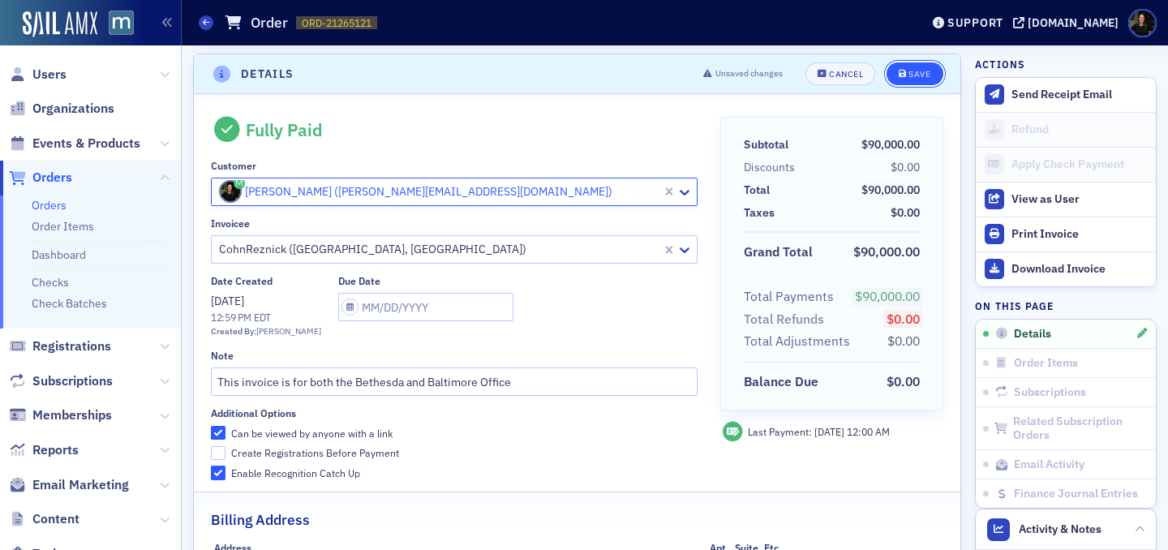
click at [907, 74] on span "Save" at bounding box center [914, 74] width 32 height 9
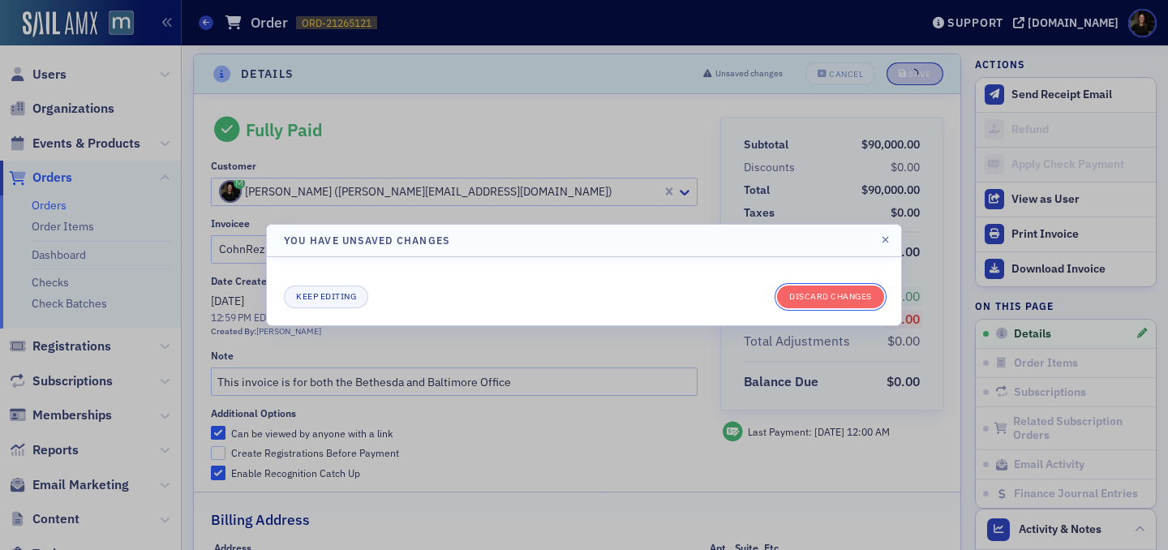
click at [843, 295] on button "Discard changes" at bounding box center [830, 296] width 107 height 23
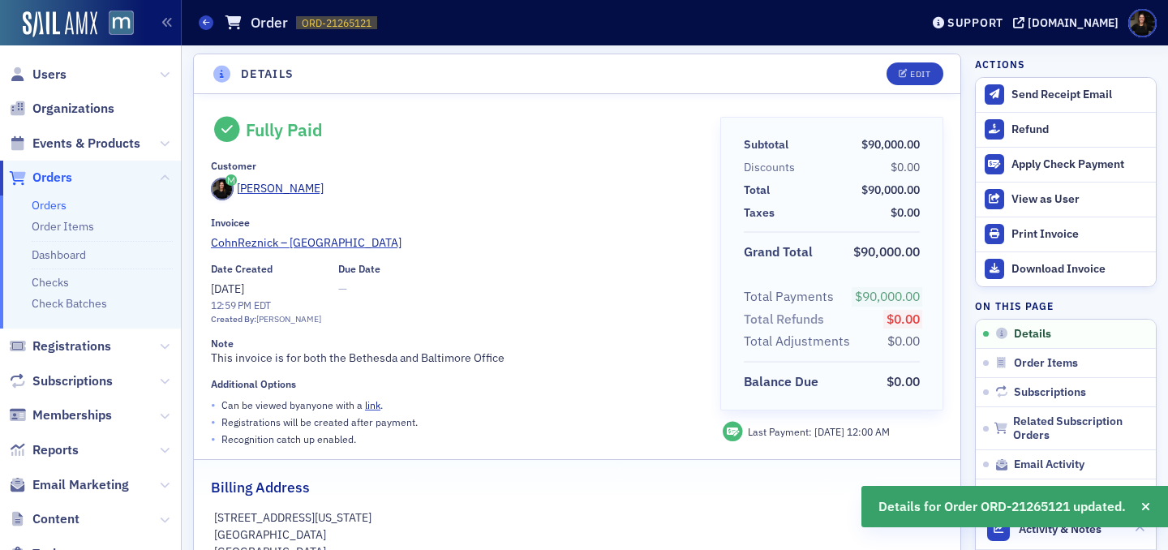
click at [907, 428] on div "Last Payment: 9/5/2025 12:00 AM" at bounding box center [831, 432] width 223 height 20
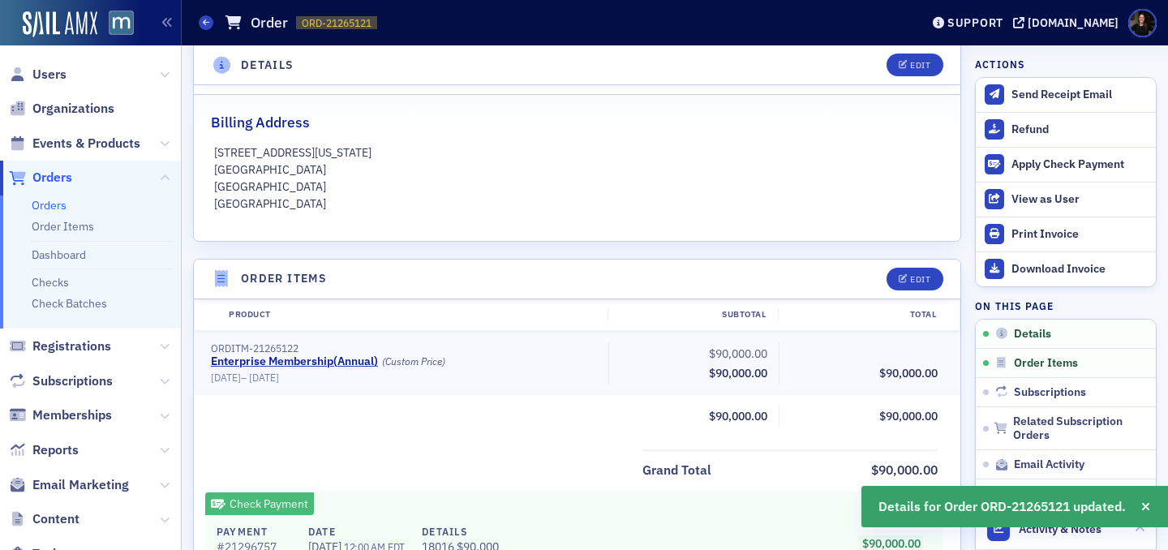
scroll to position [371, 0]
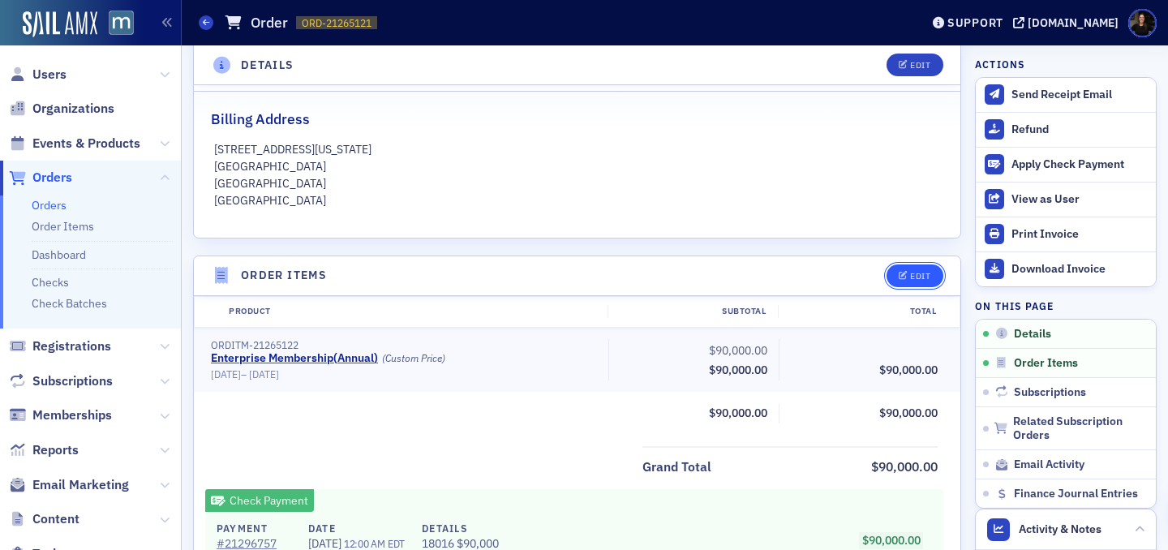
click at [910, 279] on div "Edit" at bounding box center [920, 276] width 20 height 9
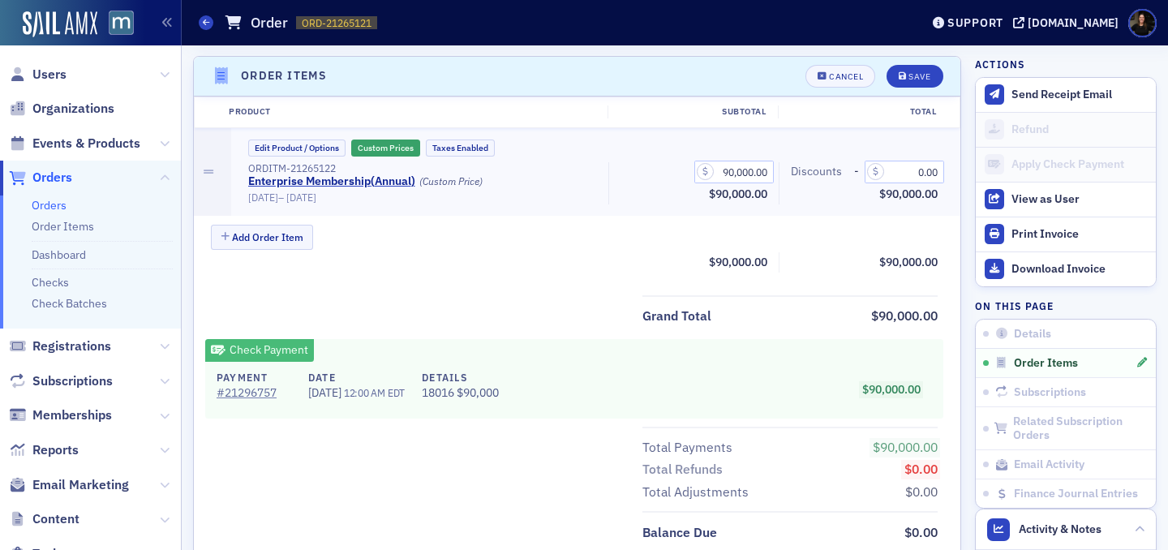
scroll to position [572, 0]
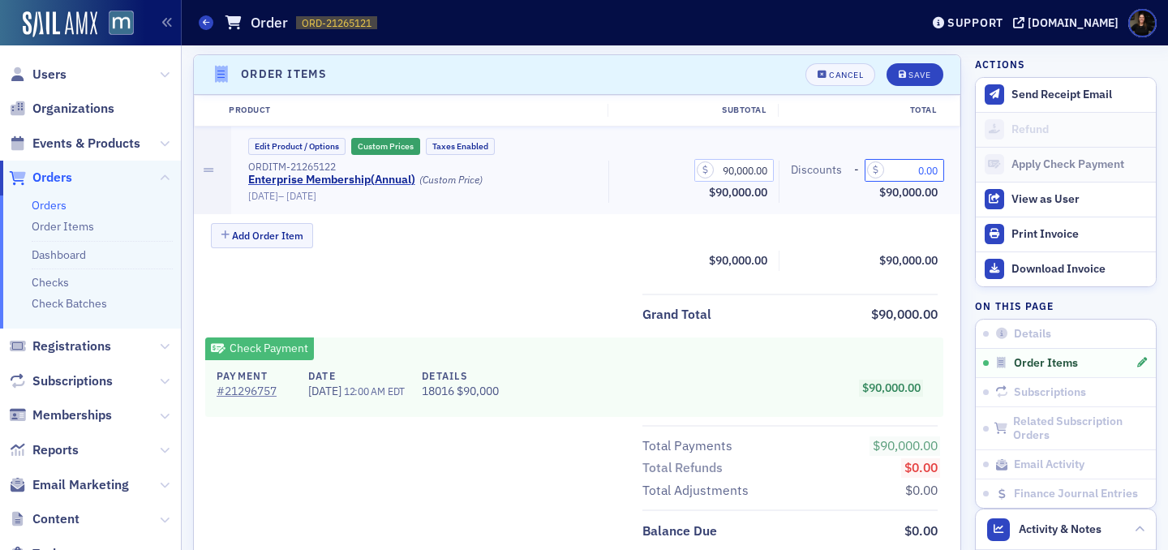
drag, startPoint x: 896, startPoint y: 164, endPoint x: 994, endPoint y: 163, distance: 98.1
click at [991, 164] on div "Details Fully Paid Customer Lauren McDonough Invoicee CohnReznick – Bethesda Da…" at bounding box center [674, 313] width 963 height 1681
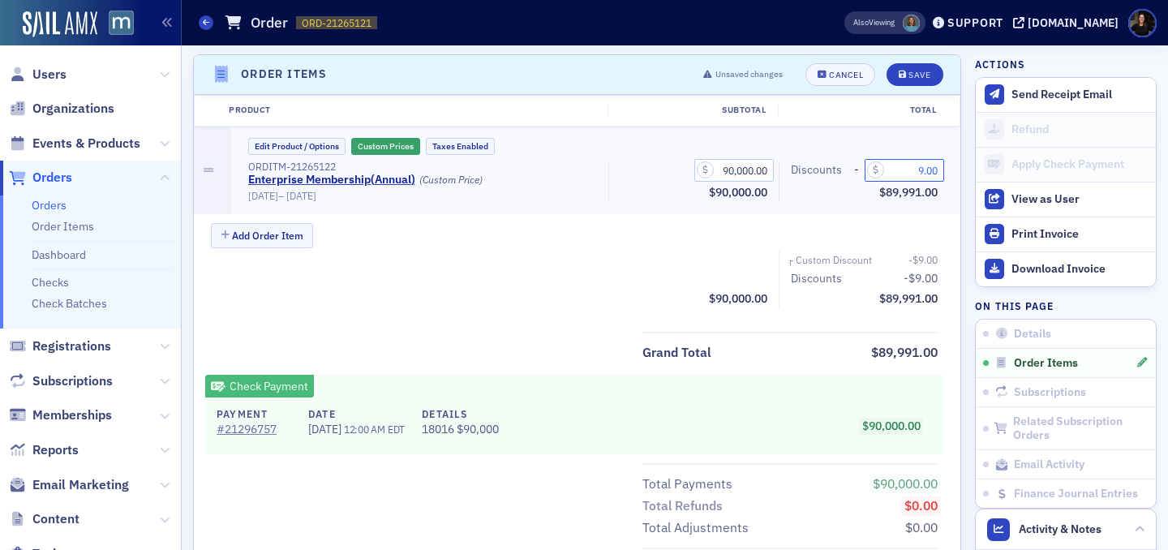
click at [917, 165] on input "9.00" at bounding box center [903, 170] width 79 height 23
drag, startPoint x: 911, startPoint y: 169, endPoint x: 1051, endPoint y: 170, distance: 139.5
click at [1051, 170] on div "Details Fully Paid Customer Lauren McDonough Invoicee CohnReznick – Bethesda Da…" at bounding box center [674, 332] width 963 height 1719
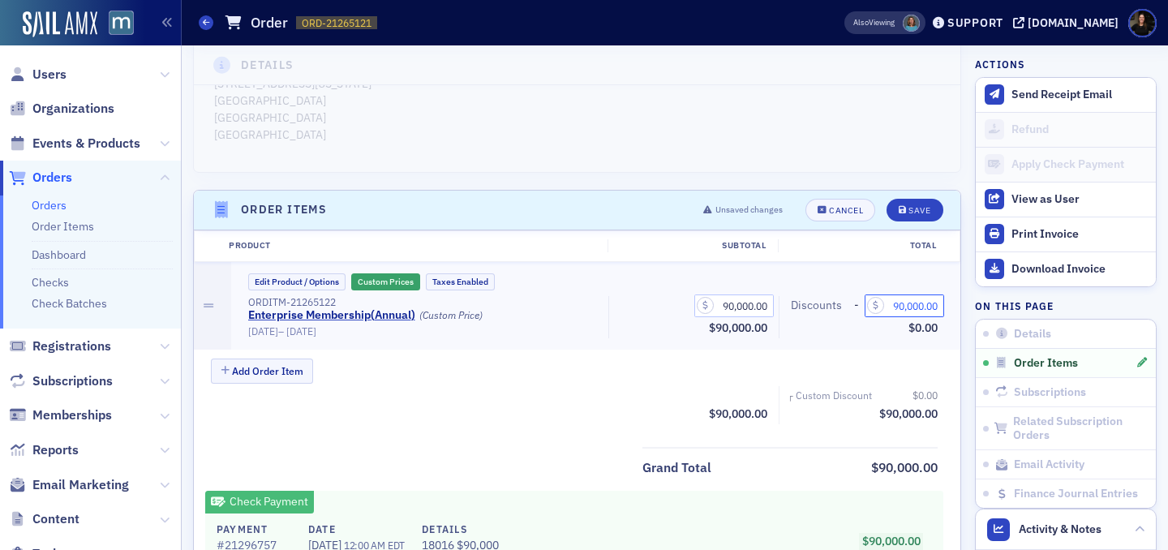
scroll to position [468, 0]
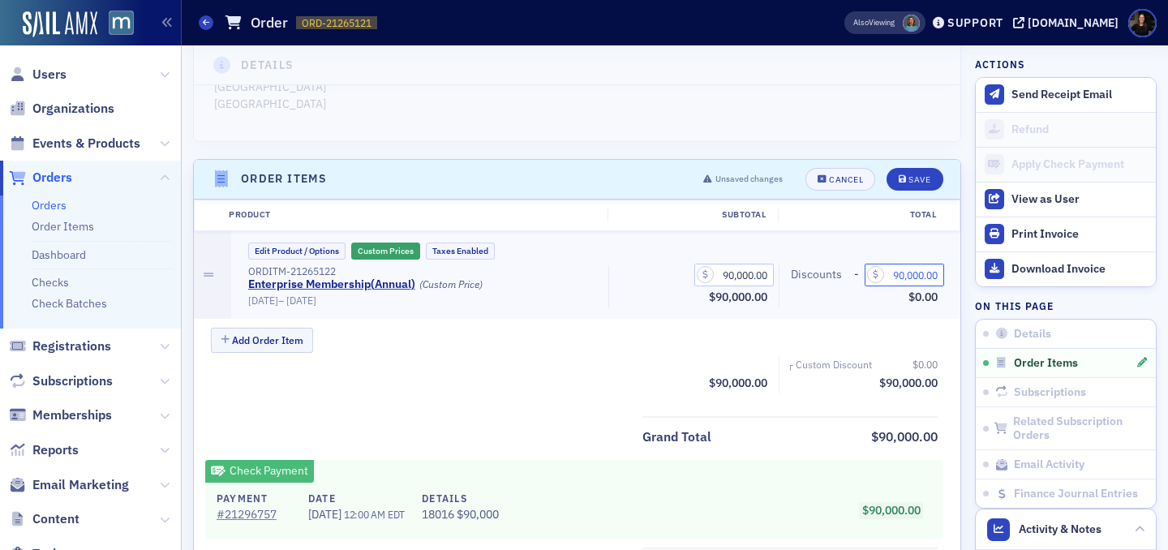
type input "90,000.00"
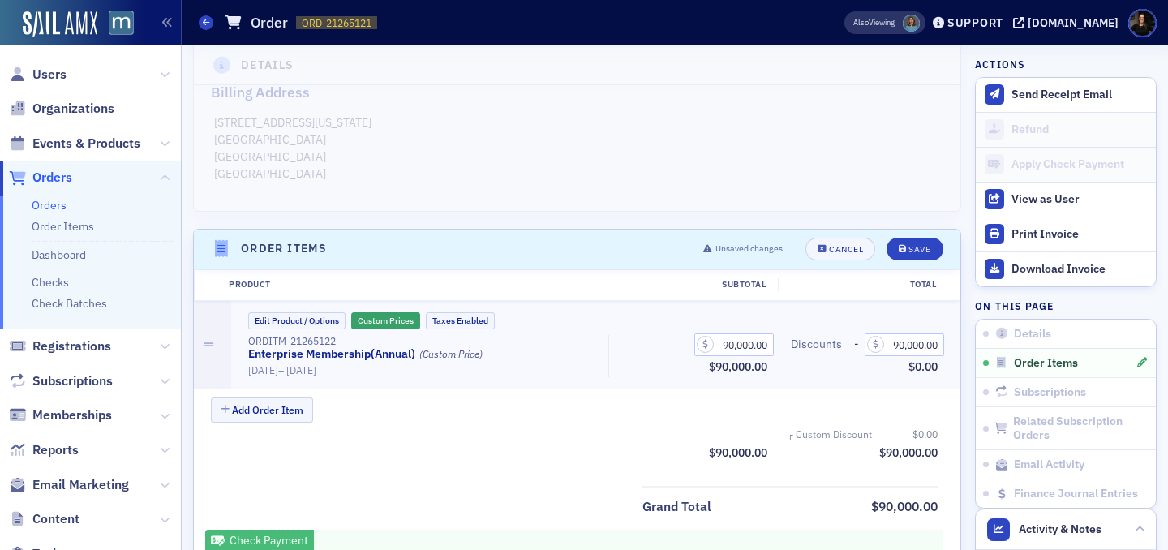
scroll to position [396, 0]
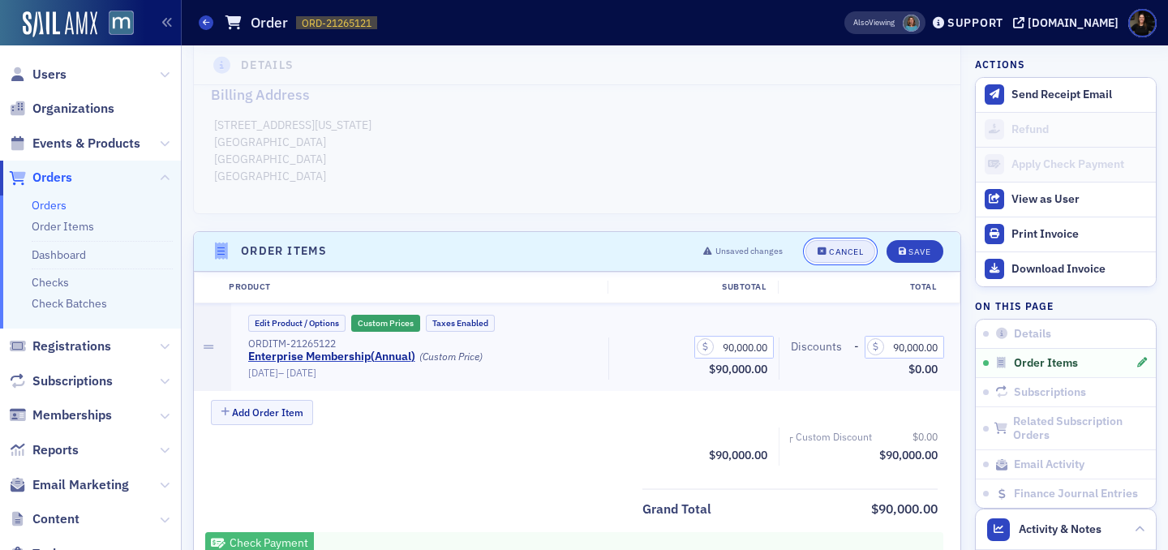
click at [829, 247] on div "Cancel" at bounding box center [846, 251] width 34 height 9
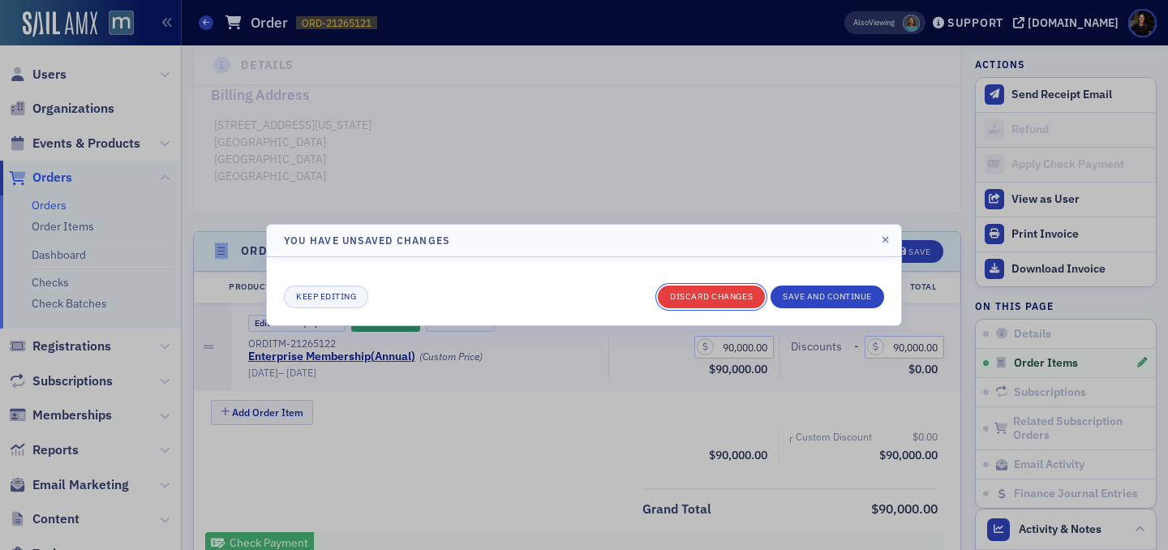
click at [697, 293] on button "Discard changes" at bounding box center [711, 296] width 107 height 23
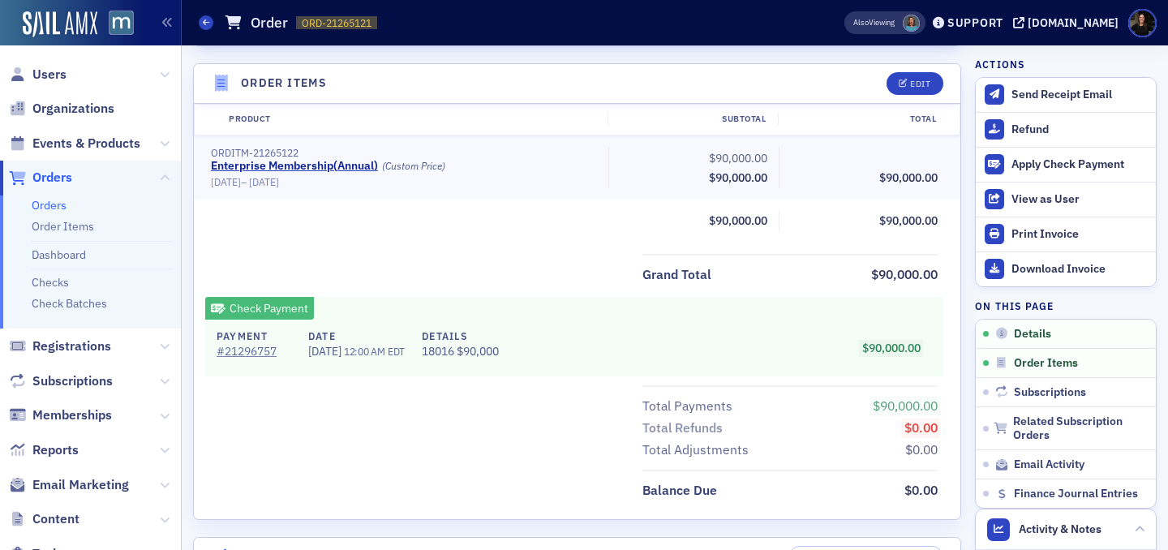
scroll to position [572, 0]
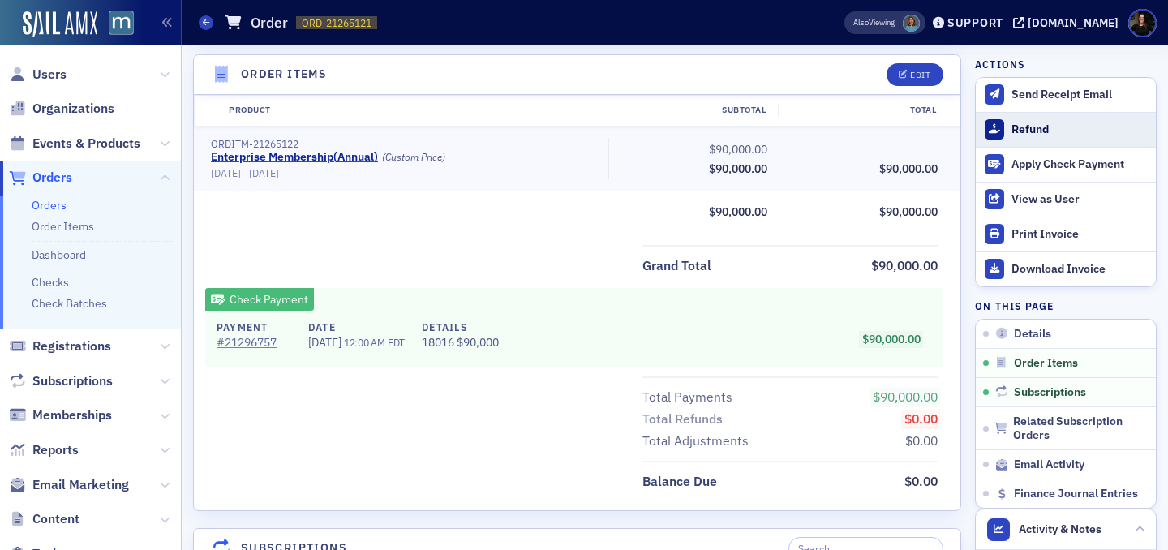
click at [1026, 128] on div "Refund" at bounding box center [1079, 129] width 136 height 15
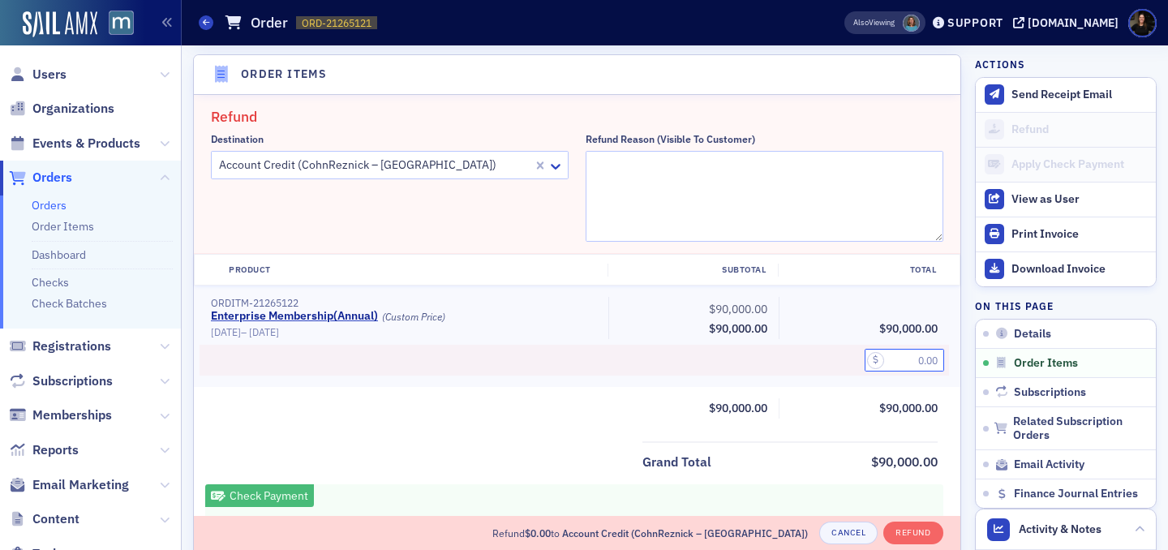
click at [903, 351] on input "text" at bounding box center [903, 360] width 79 height 23
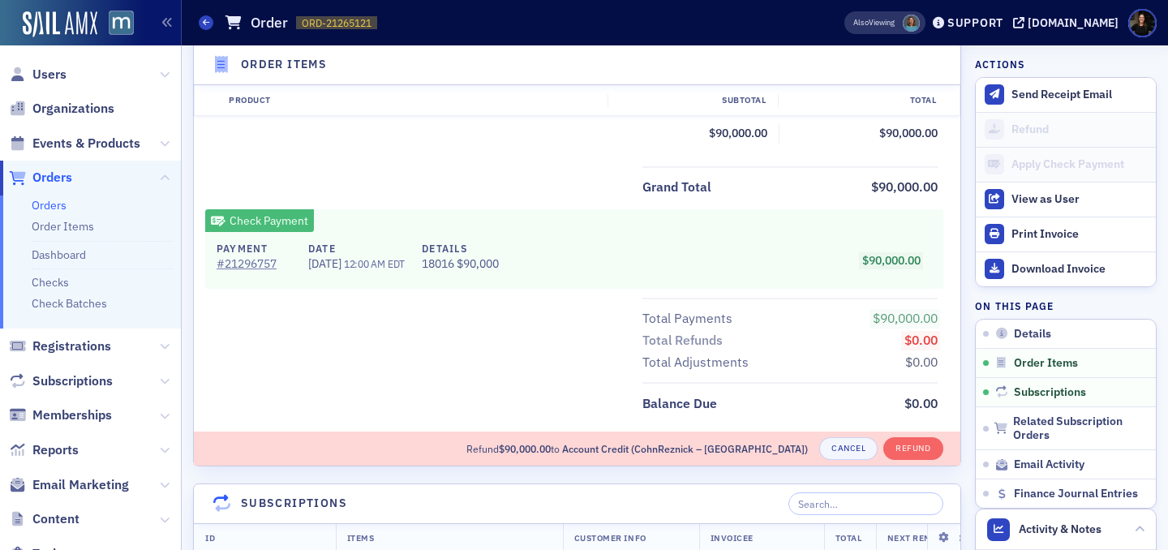
scroll to position [852, 0]
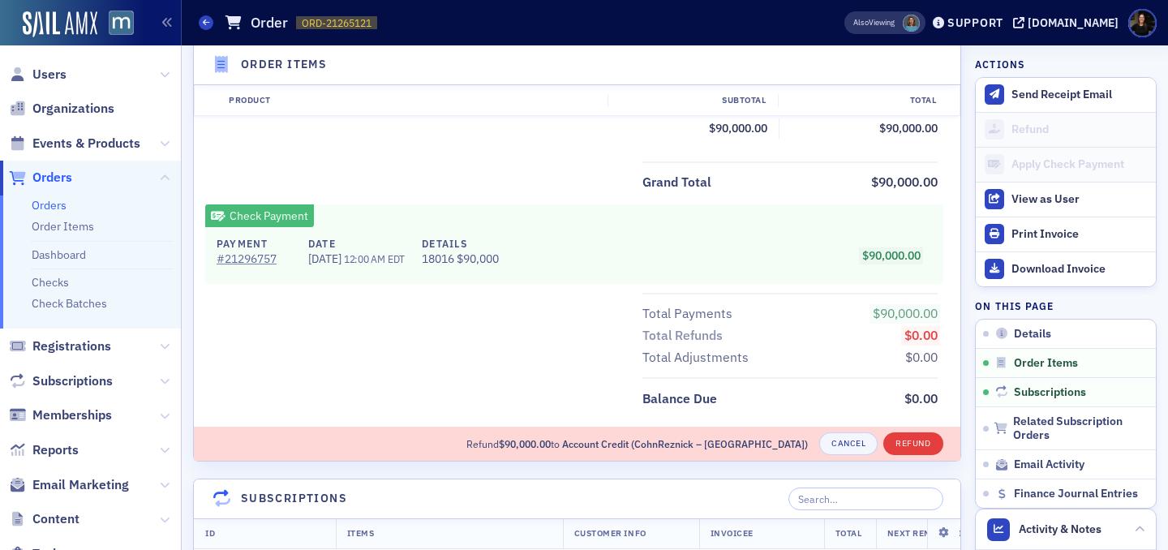
type input "90,000.00"
click at [918, 446] on button "Refund" at bounding box center [912, 443] width 59 height 23
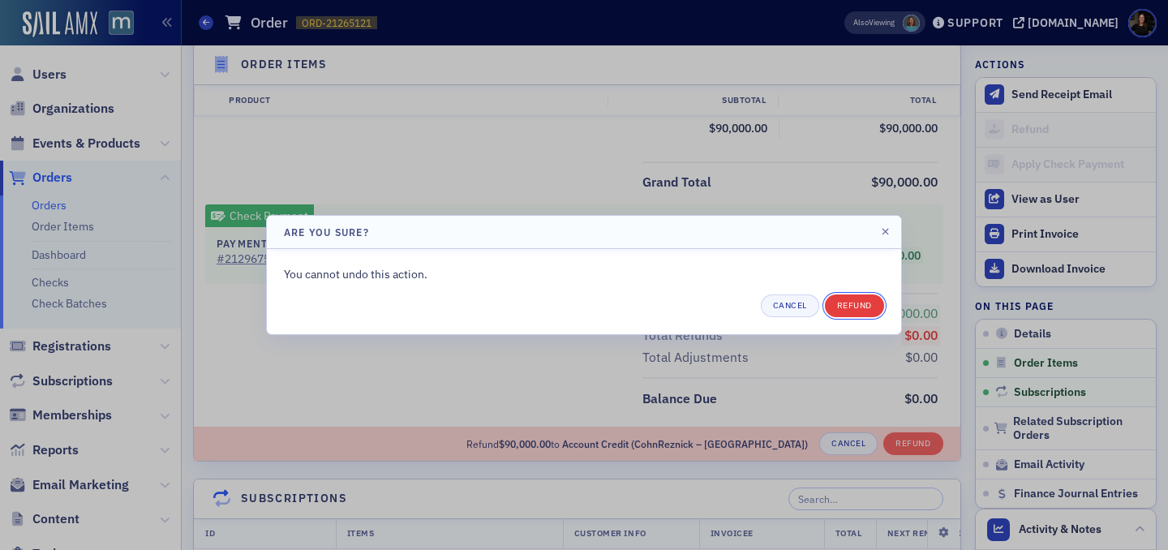
click at [863, 303] on button "Refund" at bounding box center [854, 305] width 59 height 23
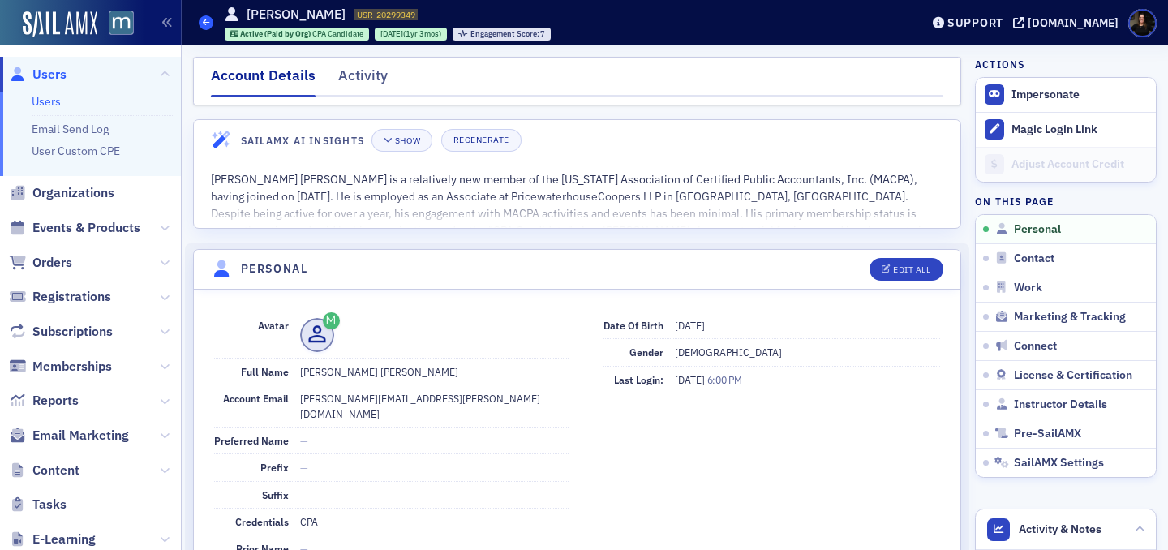
click at [199, 23] on span at bounding box center [206, 22] width 15 height 15
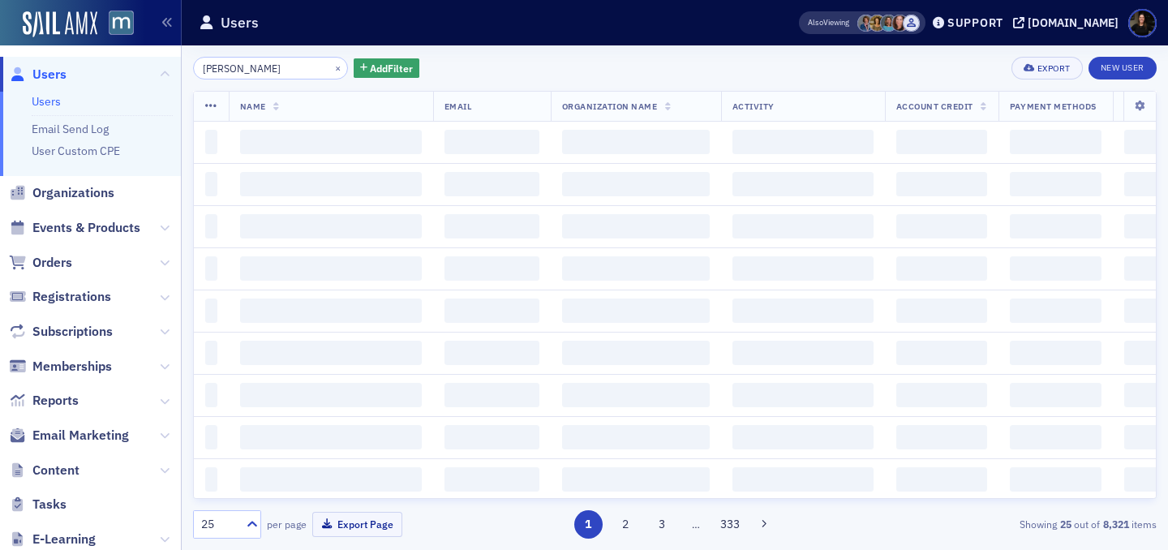
type input "james downes"
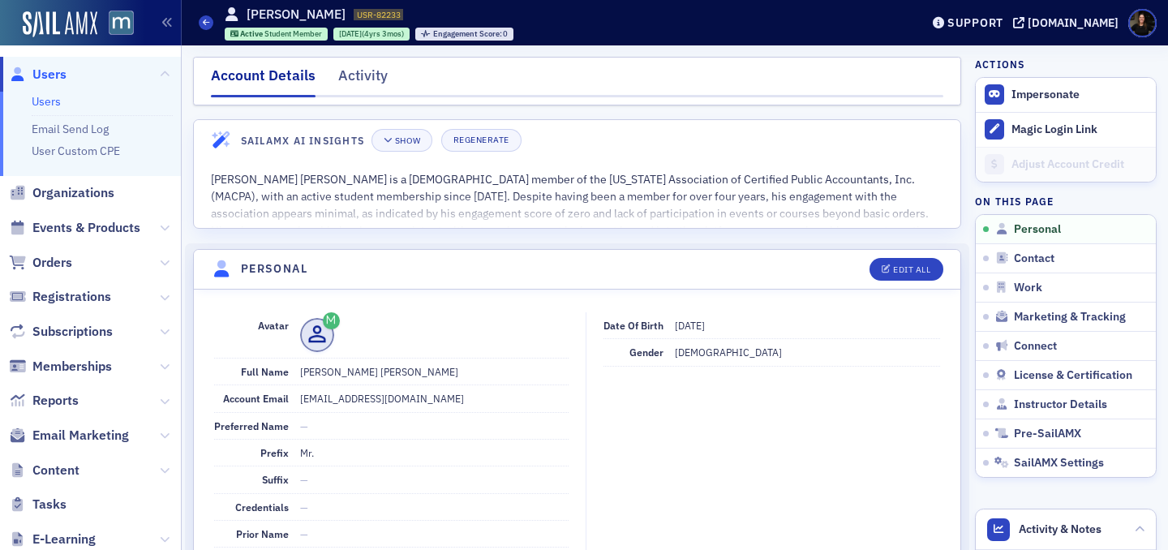
click at [88, 218] on span "Events & Products" at bounding box center [90, 228] width 181 height 35
click at [56, 261] on span "Orders" at bounding box center [52, 263] width 40 height 18
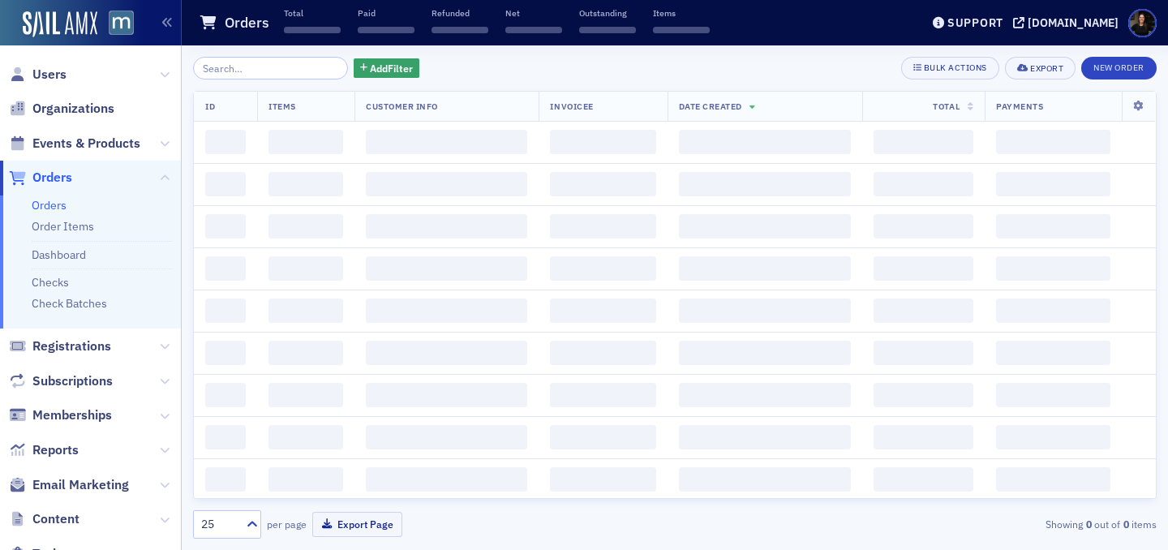
click at [217, 66] on input "search" at bounding box center [270, 68] width 155 height 23
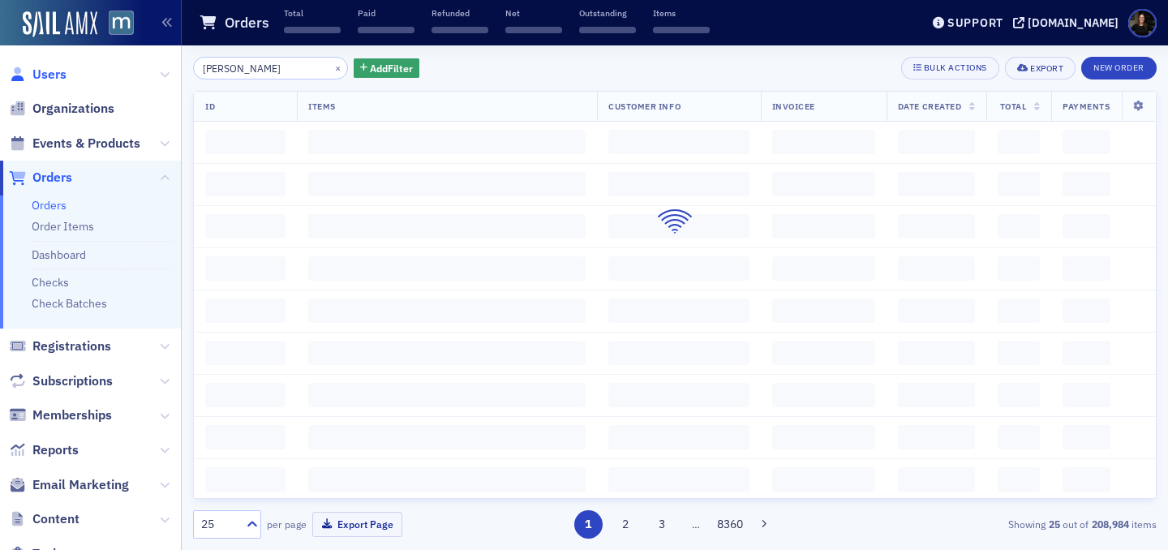
type input "[PERSON_NAME]"
click at [46, 70] on span "Users" at bounding box center [49, 75] width 34 height 18
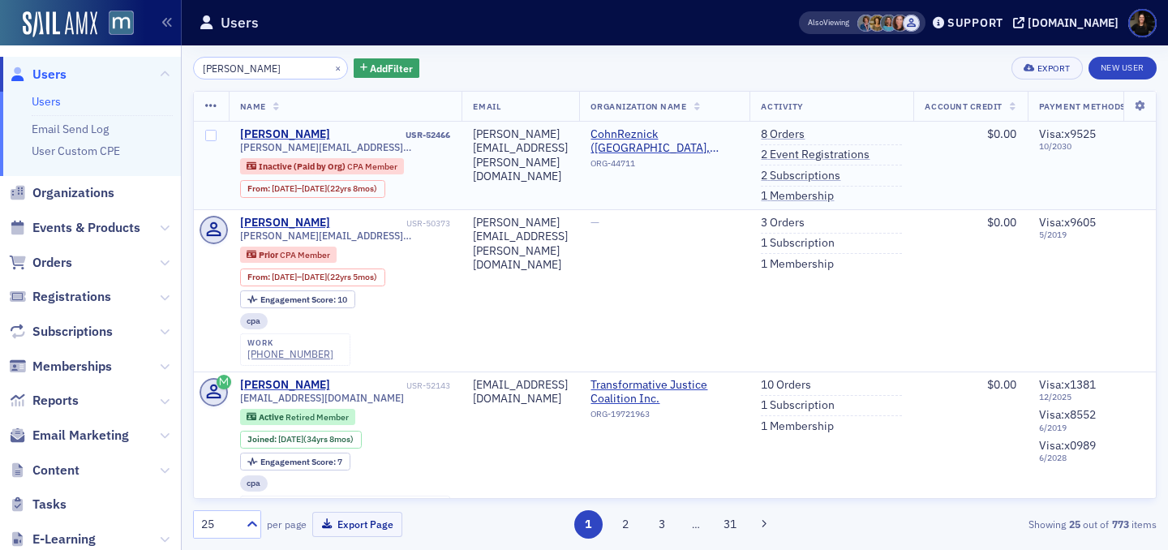
type input "[PERSON_NAME]"
drag, startPoint x: 631, startPoint y: 132, endPoint x: 452, endPoint y: 134, distance: 178.4
click at [461, 134] on td "[PERSON_NAME][EMAIL_ADDRESS][PERSON_NAME][DOMAIN_NAME]" at bounding box center [520, 166] width 118 height 88
copy div "[PERSON_NAME][EMAIL_ADDRESS][PERSON_NAME][DOMAIN_NAME]"
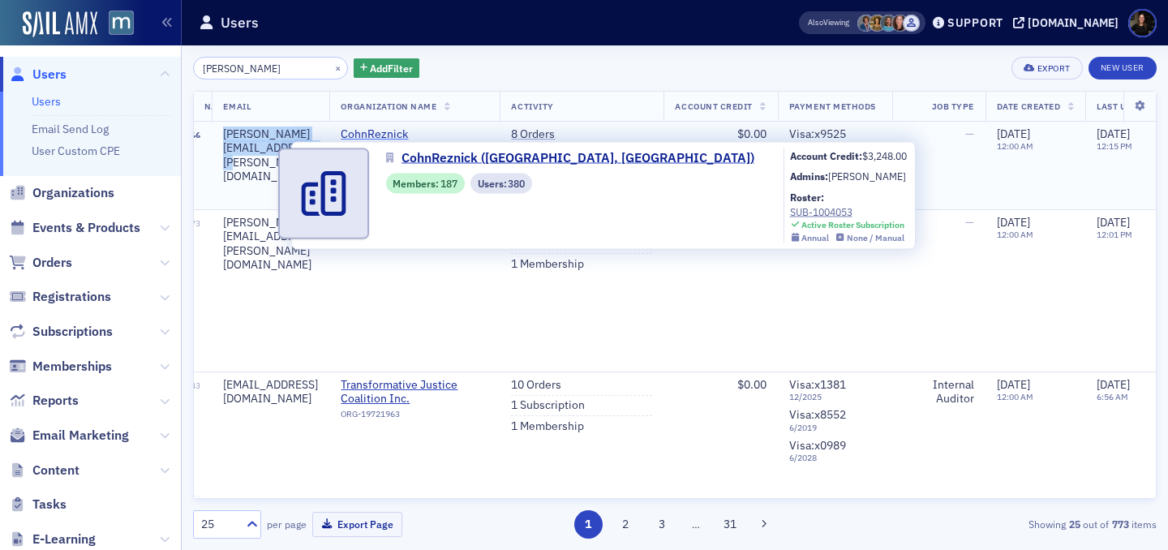
scroll to position [0, 251]
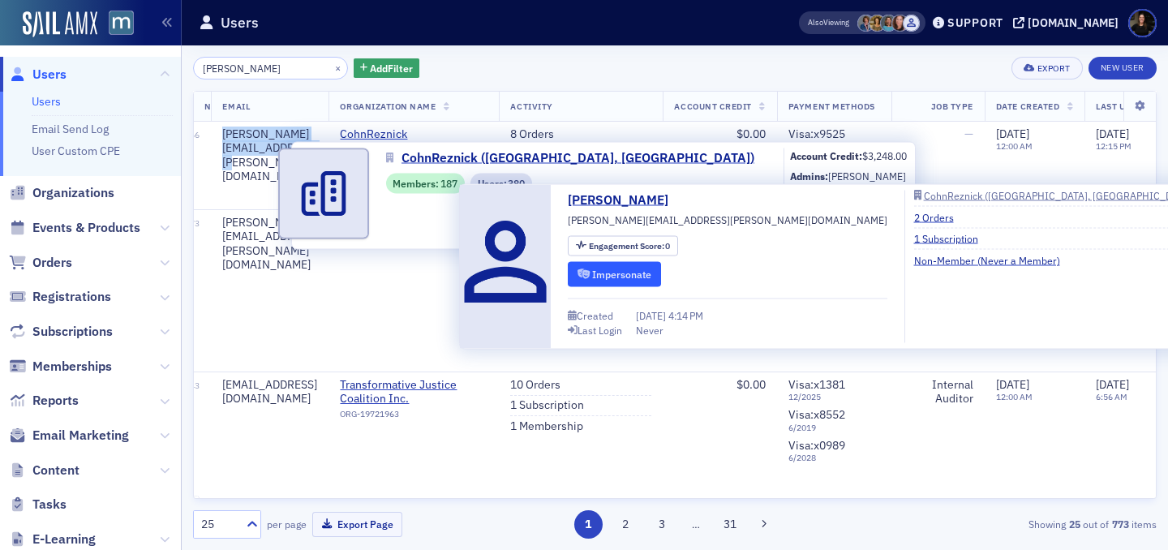
click at [637, 277] on button "Impersonate" at bounding box center [614, 273] width 93 height 25
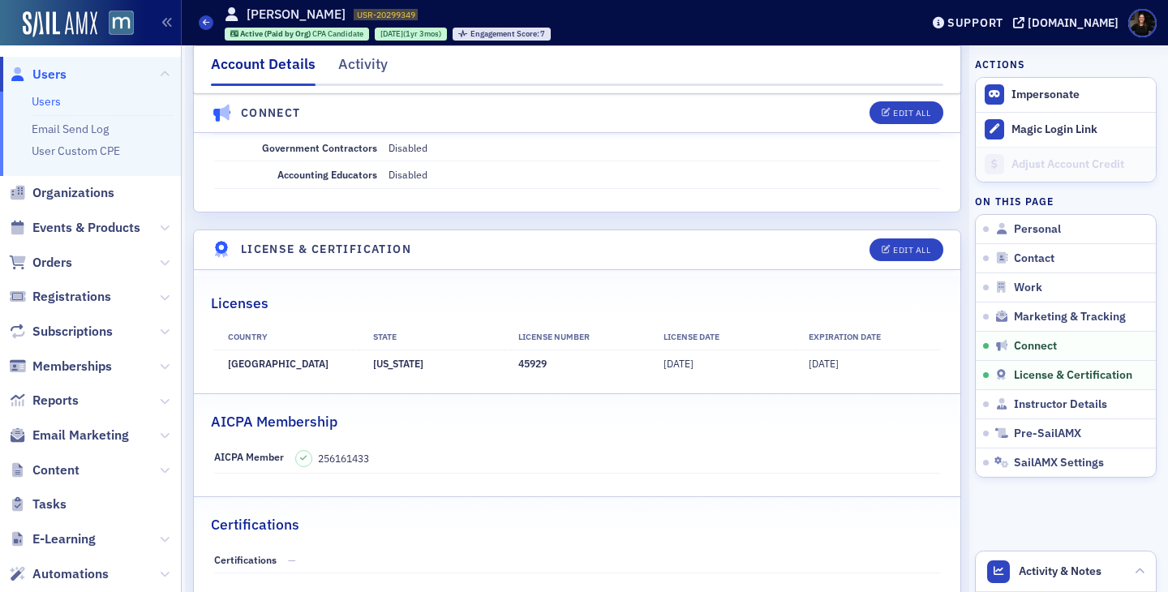
scroll to position [3019, 0]
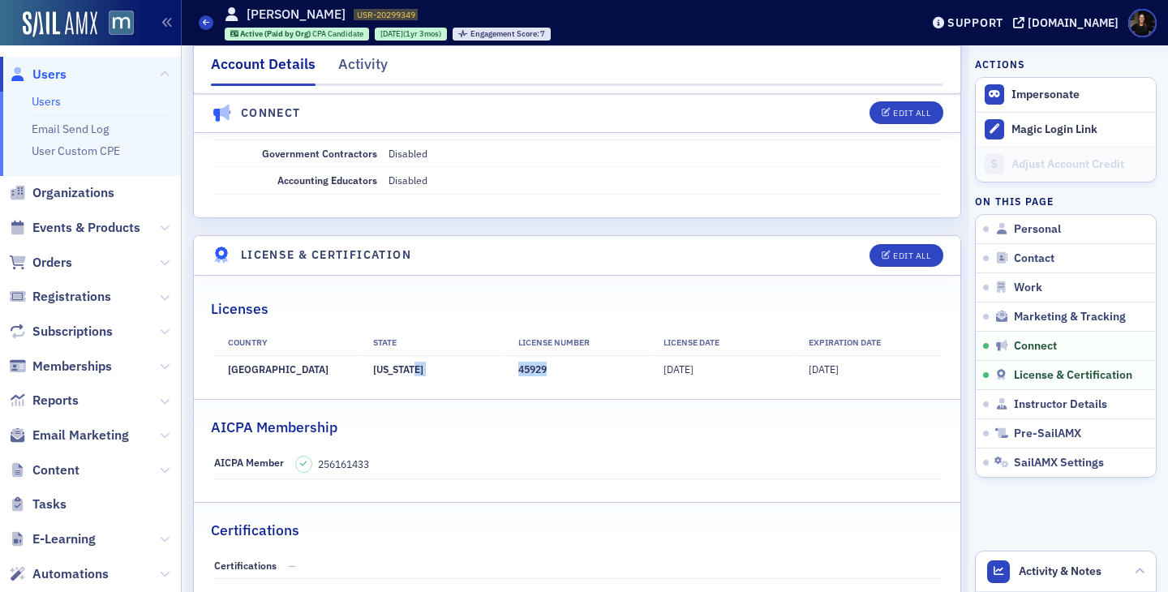
drag, startPoint x: 559, startPoint y: 356, endPoint x: 504, endPoint y: 356, distance: 55.1
click at [504, 356] on tr "[GEOGRAPHIC_DATA] [US_STATE] 45929 [DATE] [DATE]" at bounding box center [577, 368] width 727 height 27
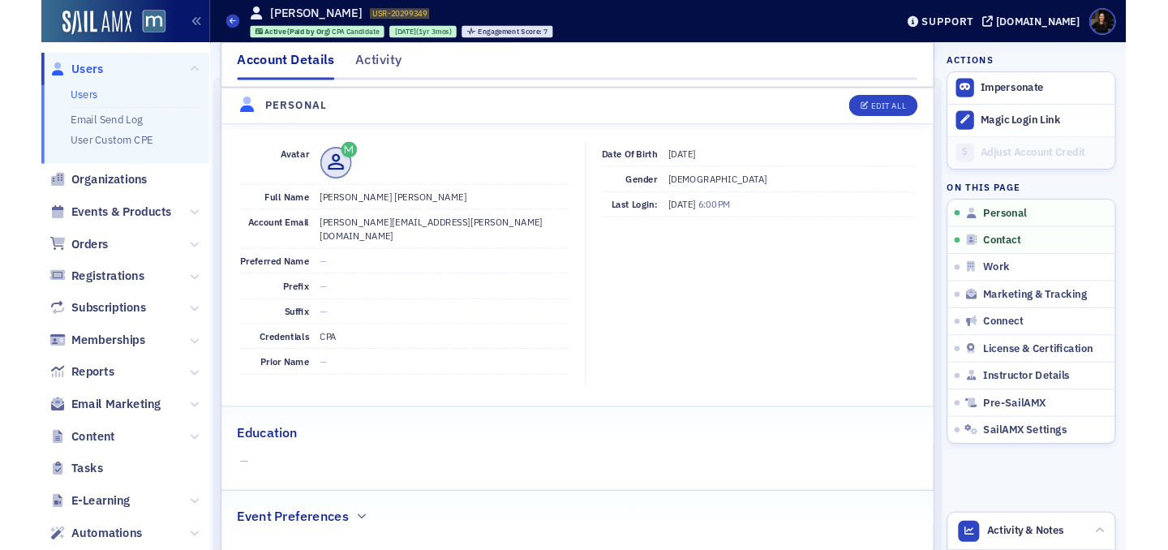
scroll to position [0, 0]
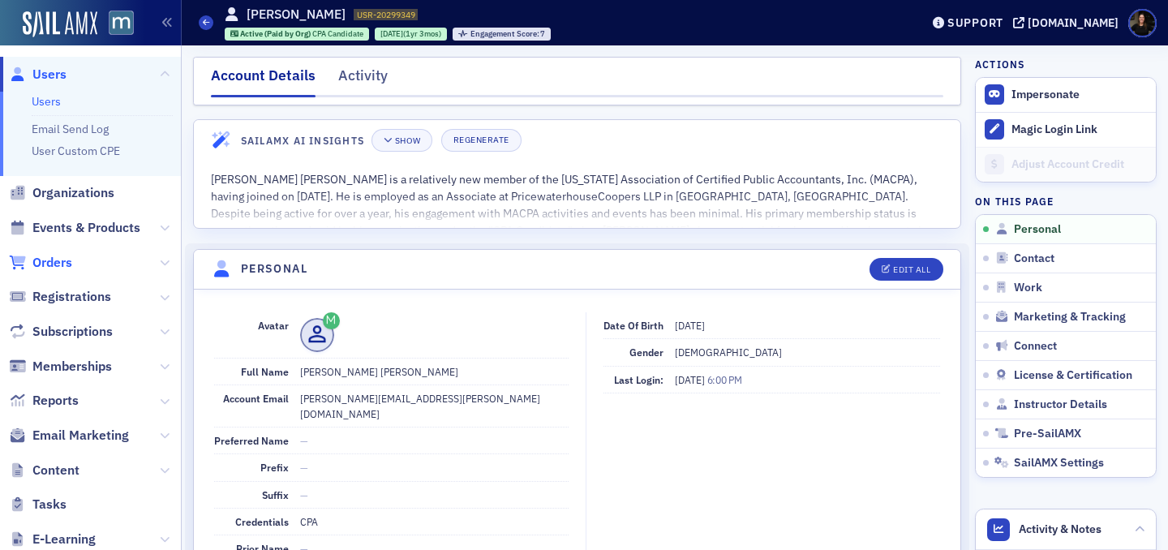
click at [48, 260] on span "Orders" at bounding box center [52, 263] width 40 height 18
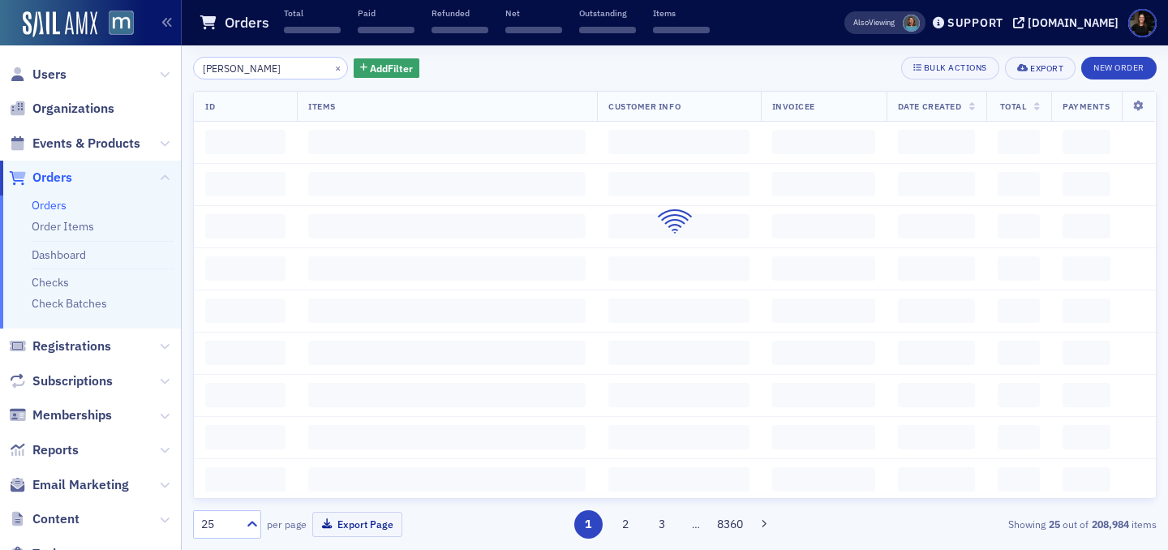
type input "michael harlow"
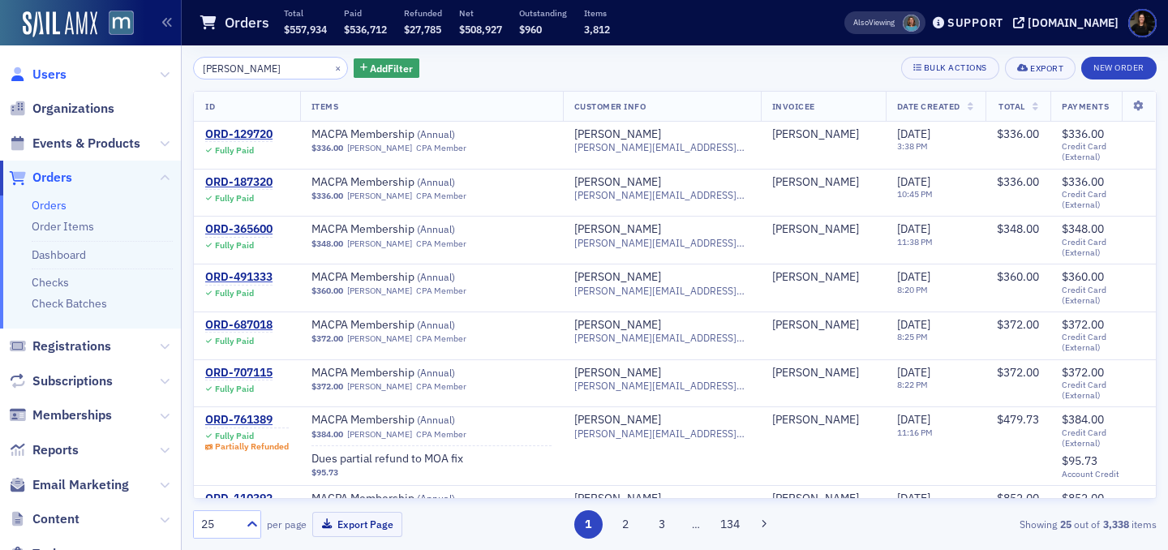
click at [48, 79] on span "Users" at bounding box center [49, 75] width 34 height 18
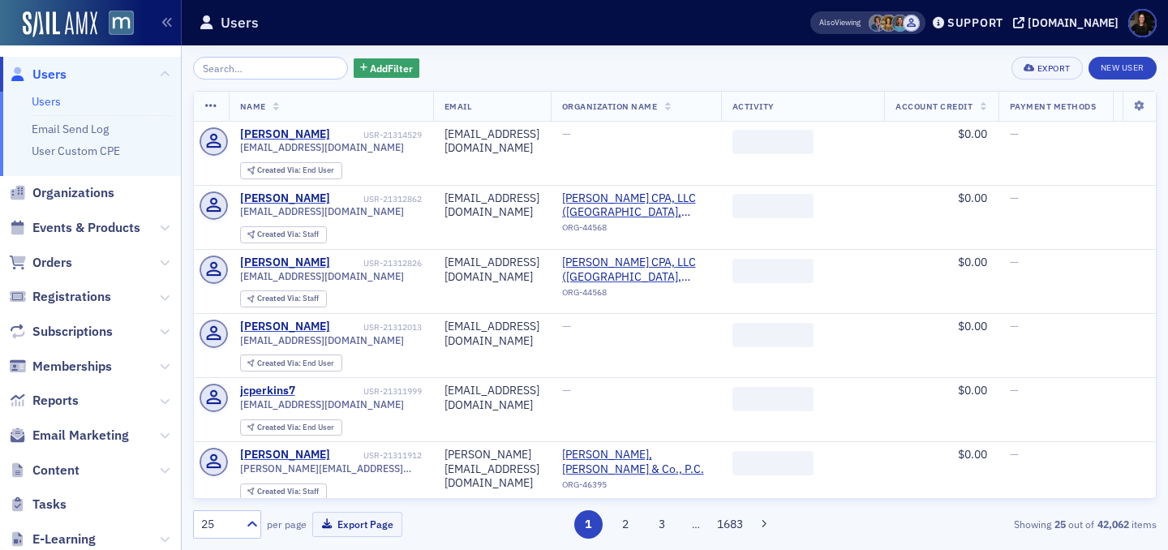
click at [253, 71] on input "search" at bounding box center [270, 68] width 155 height 23
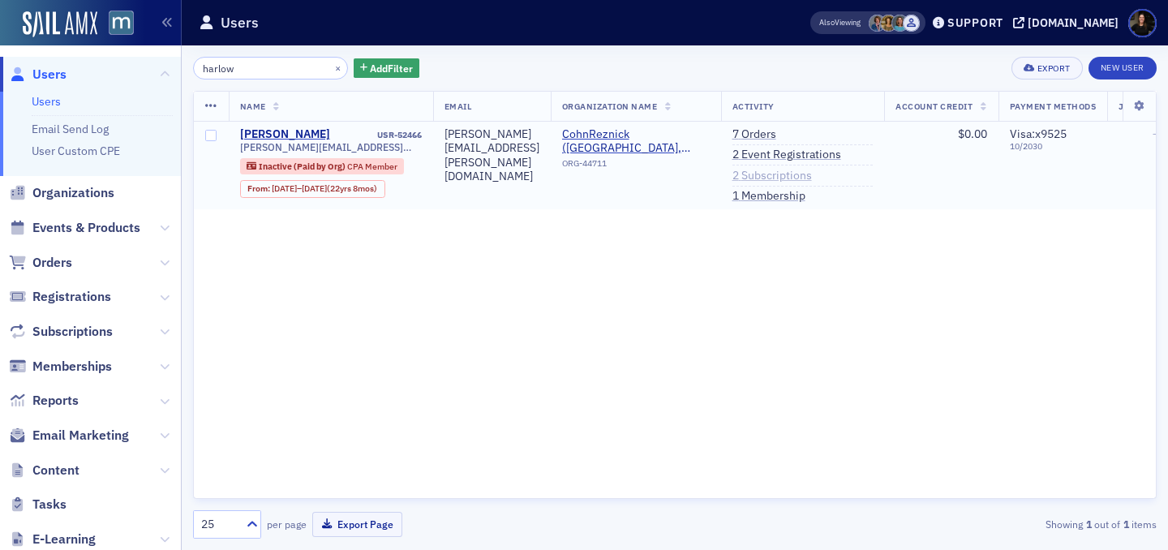
type input "harlow"
click at [812, 179] on link "2 Subscriptions" at bounding box center [771, 176] width 79 height 15
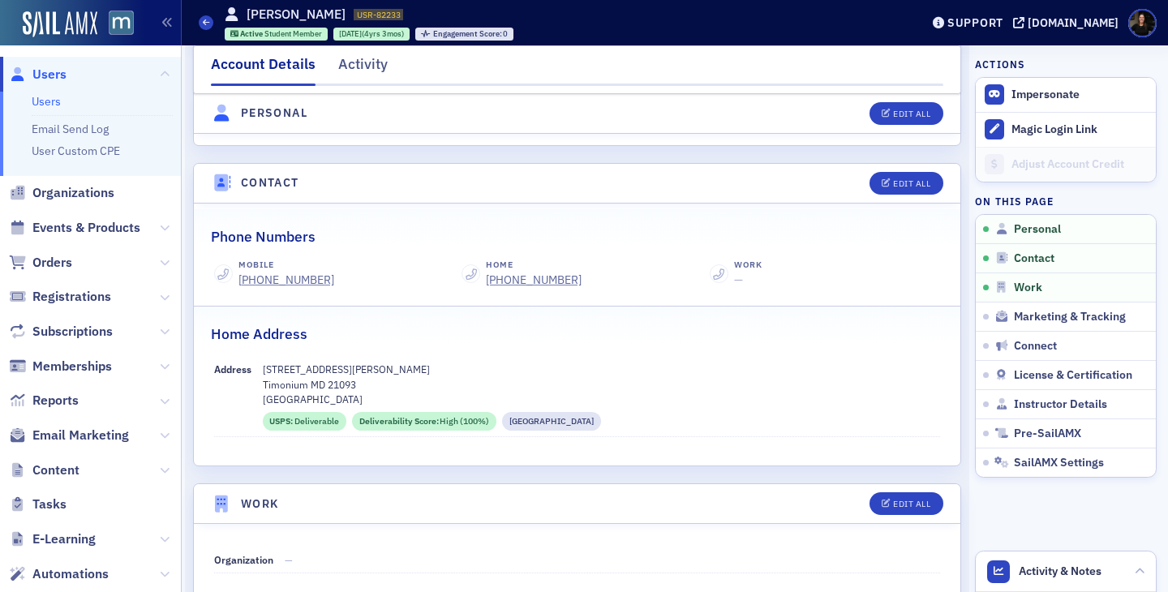
scroll to position [593, 0]
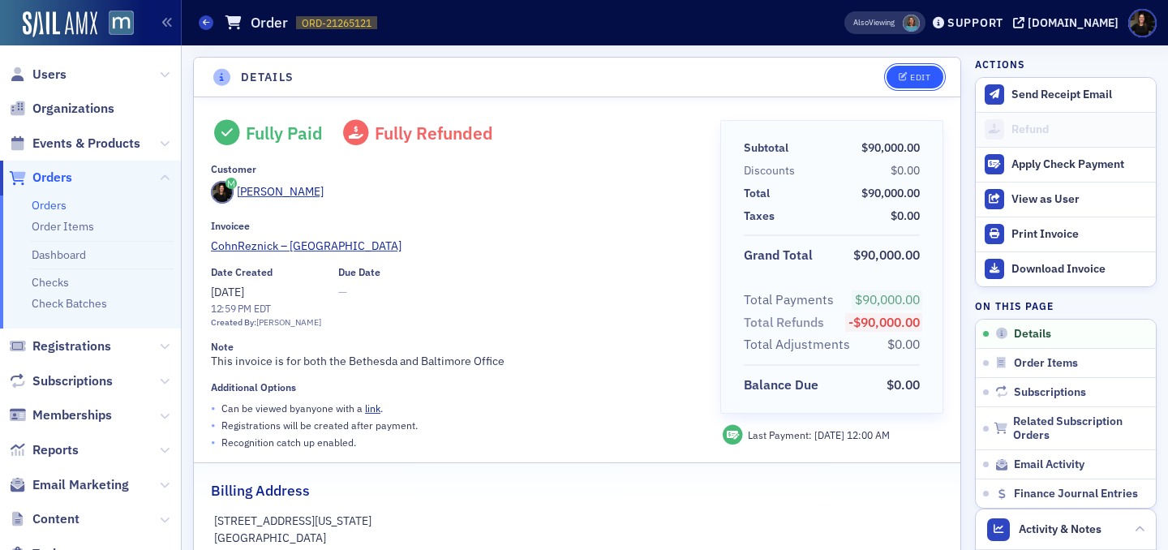
click at [898, 74] on button "Edit" at bounding box center [914, 77] width 56 height 23
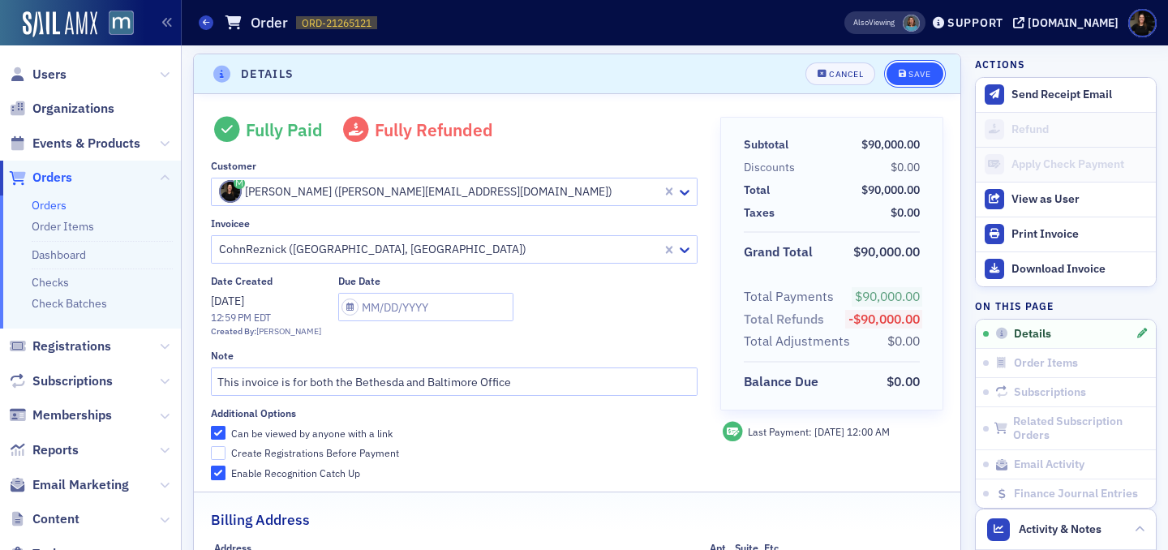
click at [928, 67] on button "Save" at bounding box center [914, 73] width 56 height 23
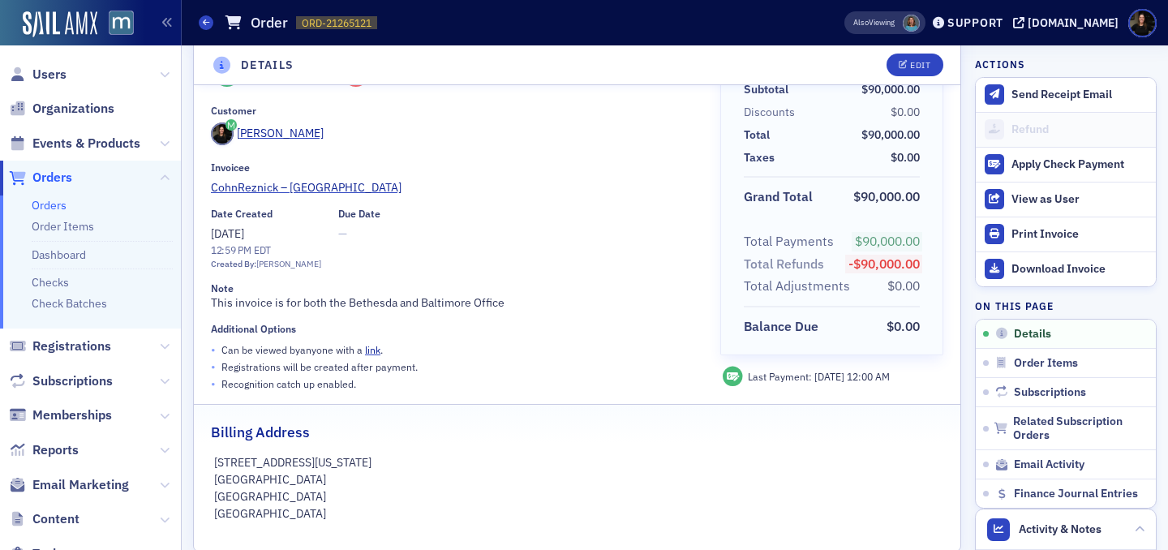
scroll to position [62, 0]
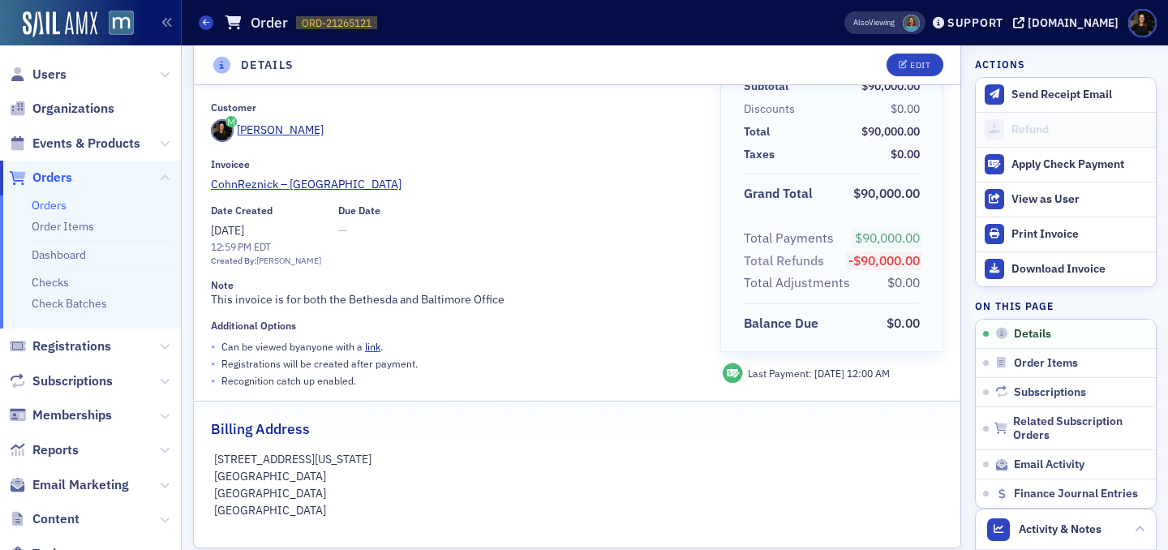
click at [581, 347] on div "• Can be viewed by anyone with a link ." at bounding box center [454, 346] width 487 height 17
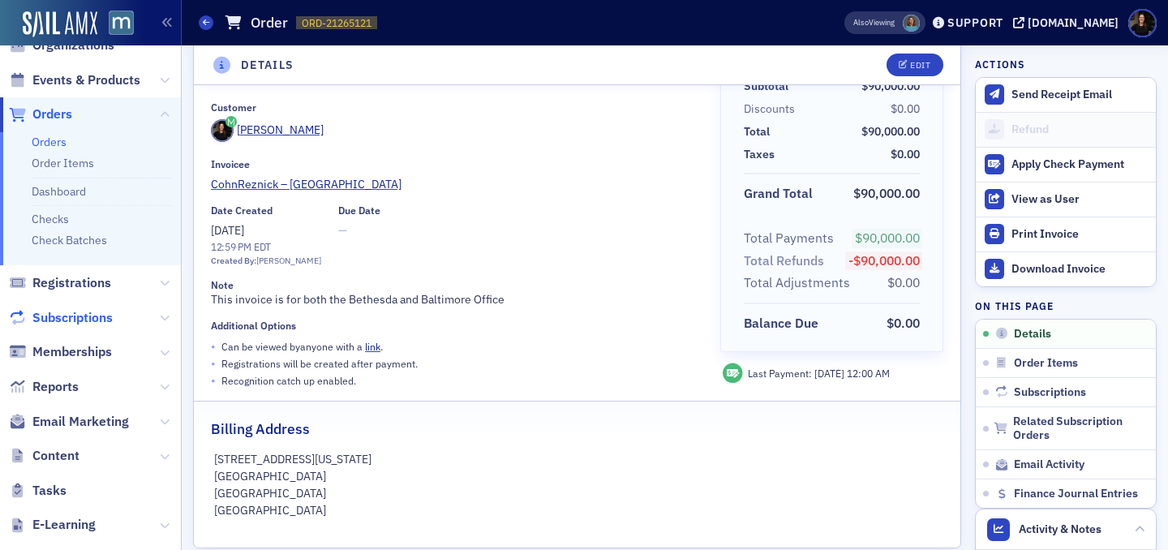
click at [74, 313] on span "Subscriptions" at bounding box center [72, 318] width 80 height 18
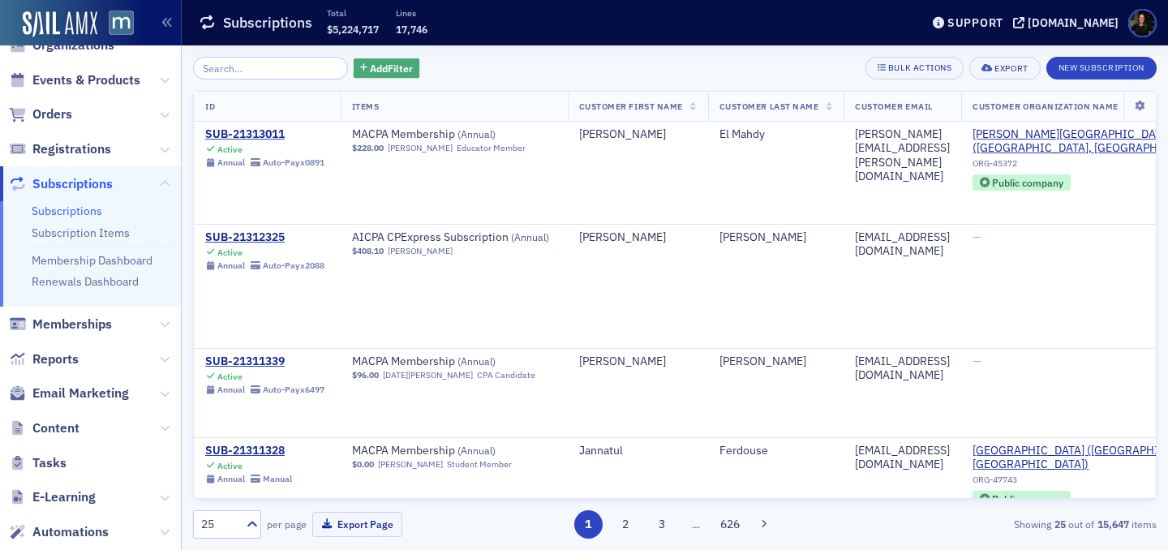
click at [370, 66] on span "Add Filter" at bounding box center [391, 68] width 43 height 15
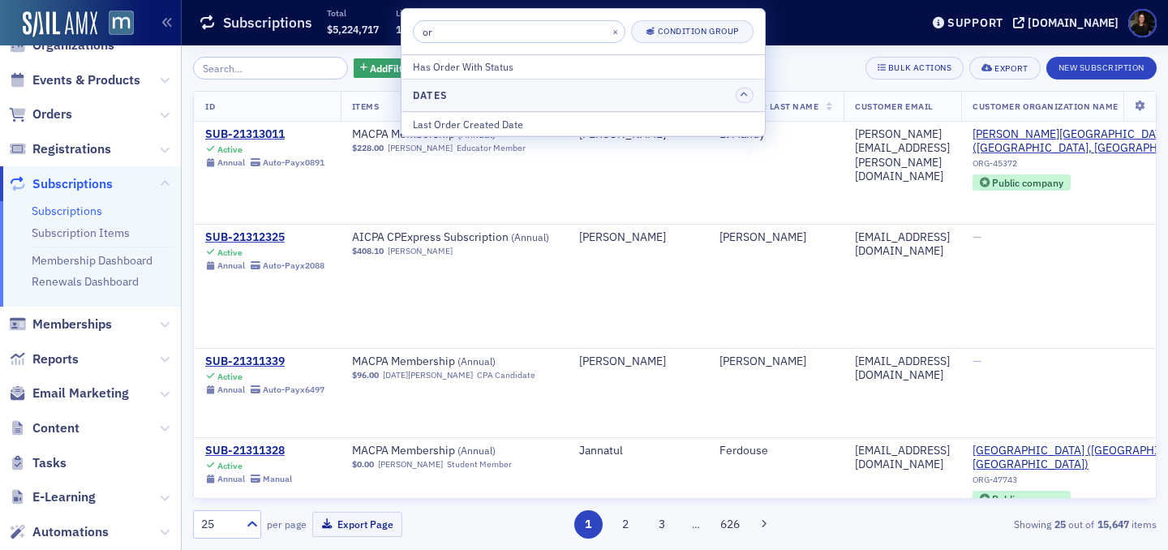
type input "o"
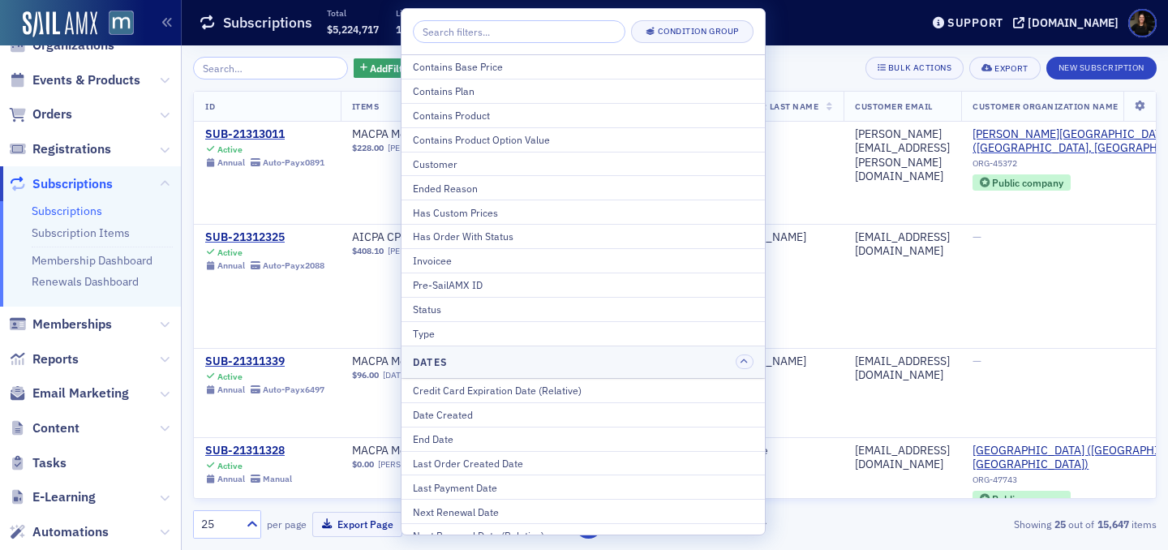
click at [143, 132] on span "Registrations" at bounding box center [90, 149] width 181 height 35
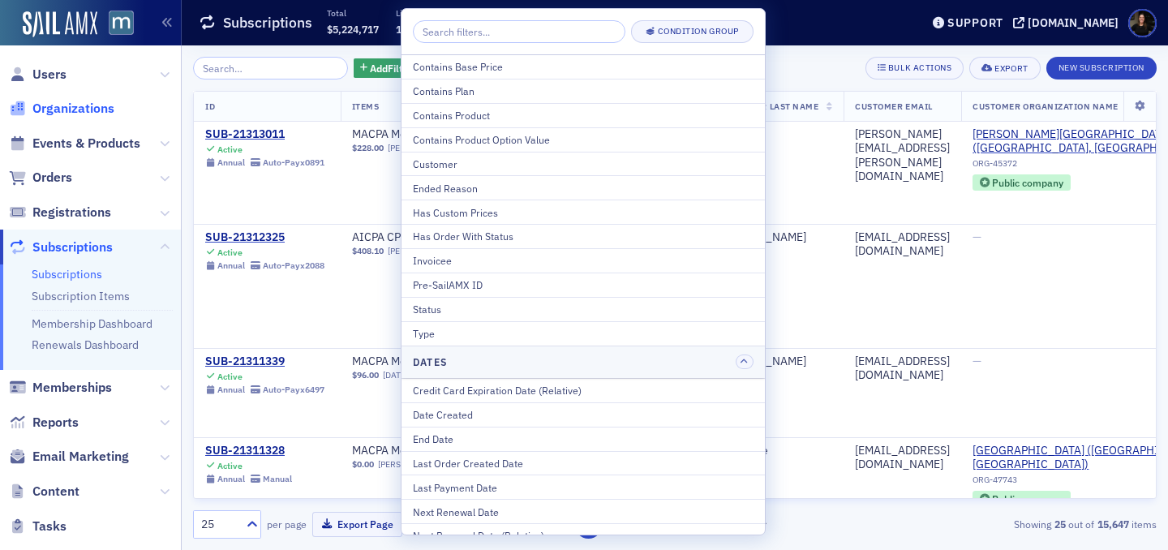
click at [81, 110] on span "Organizations" at bounding box center [73, 109] width 82 height 18
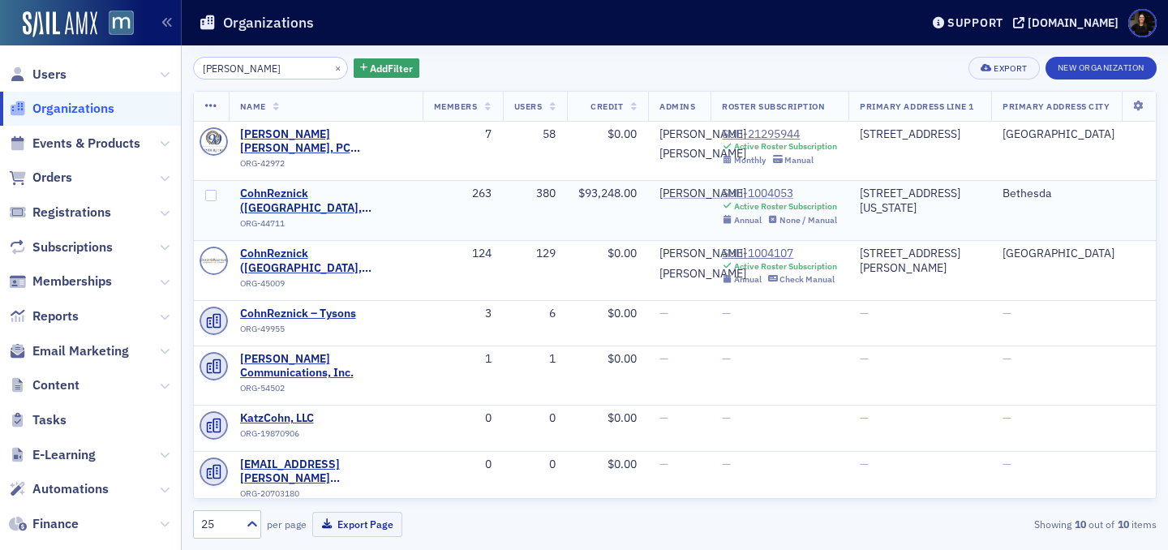
type input "cohn"
click at [742, 201] on div "SUB-1004053" at bounding box center [779, 194] width 115 height 15
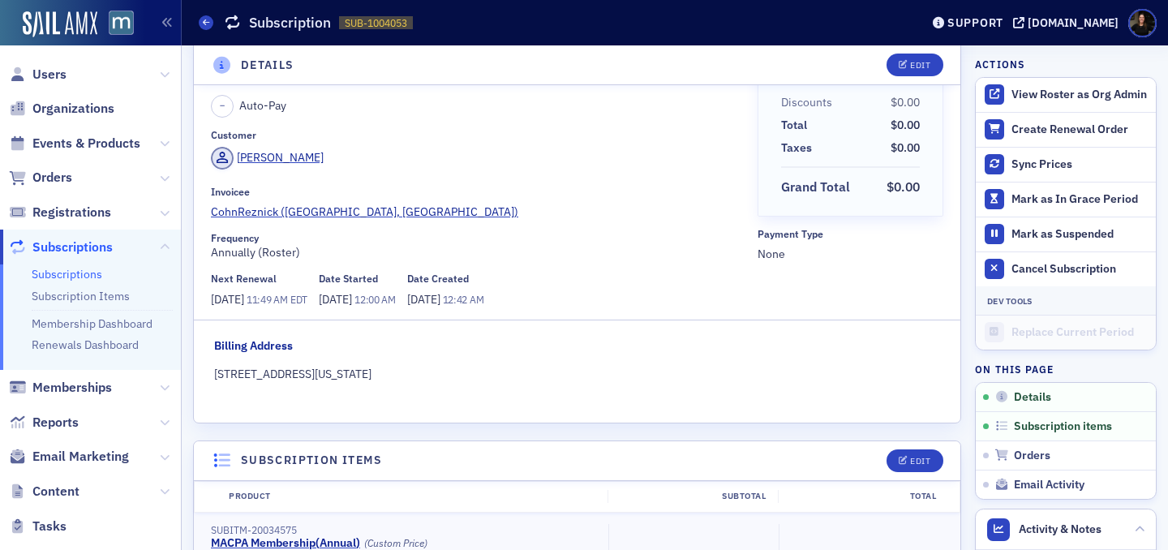
scroll to position [62, 0]
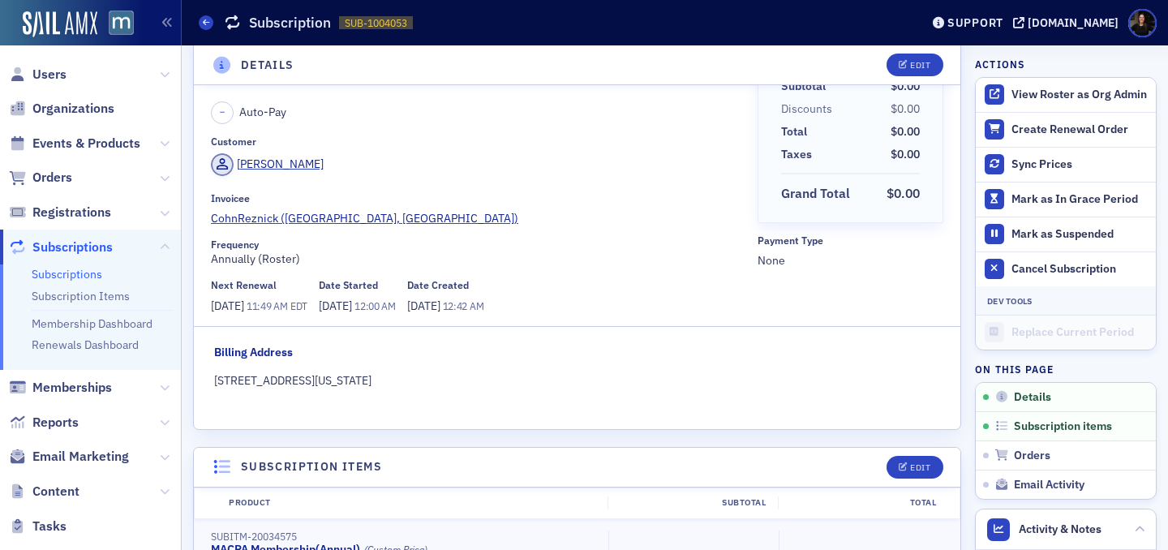
drag, startPoint x: 213, startPoint y: 311, endPoint x: 264, endPoint y: 313, distance: 51.1
click at [264, 313] on span "7/15/2026 11:49 AM EDT" at bounding box center [259, 306] width 96 height 17
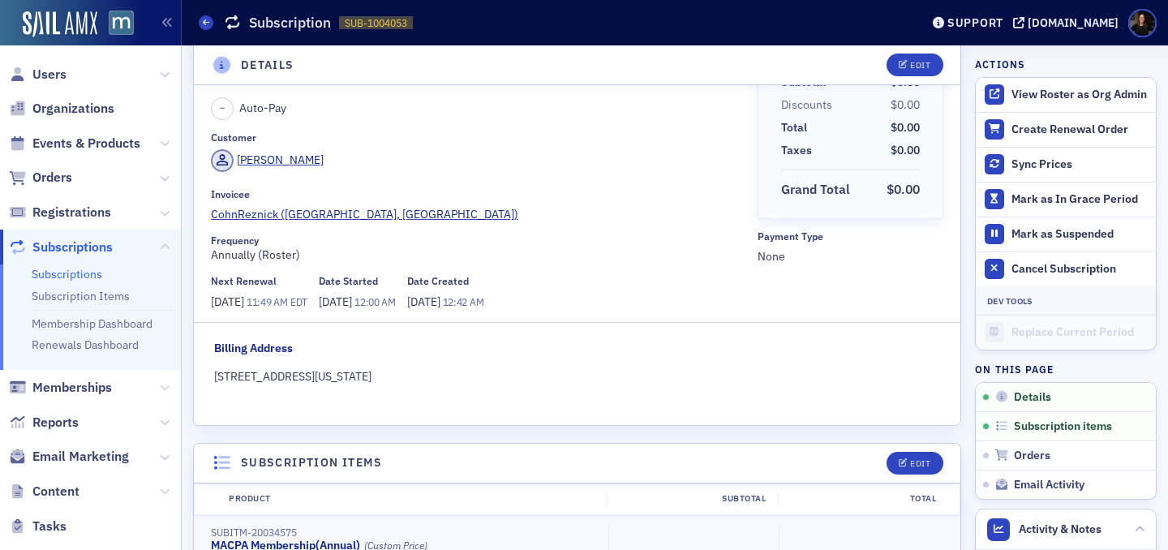
scroll to position [59, 0]
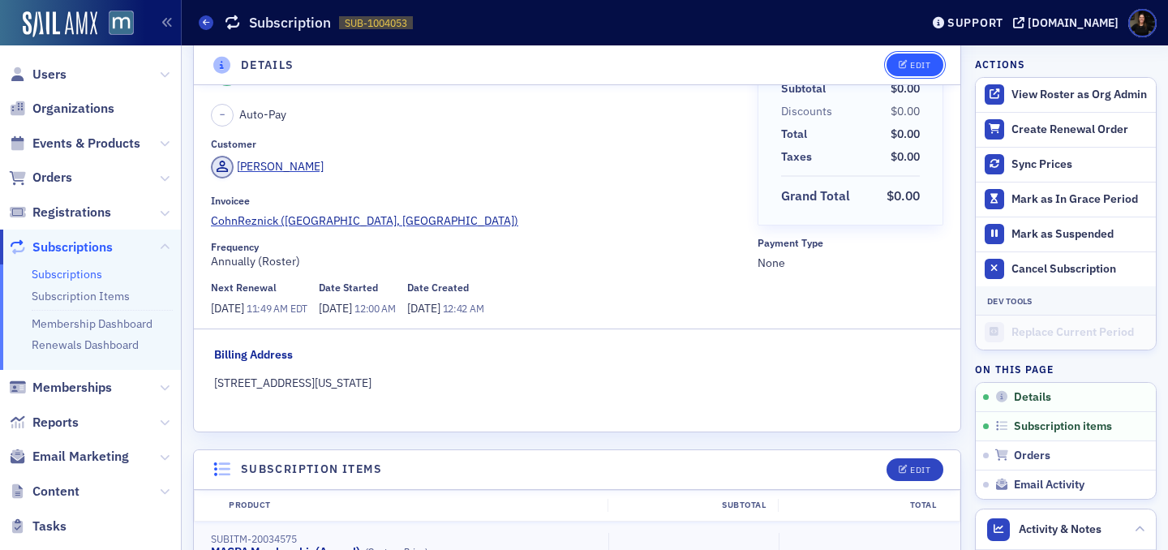
click at [915, 68] on div "Edit" at bounding box center [920, 65] width 20 height 9
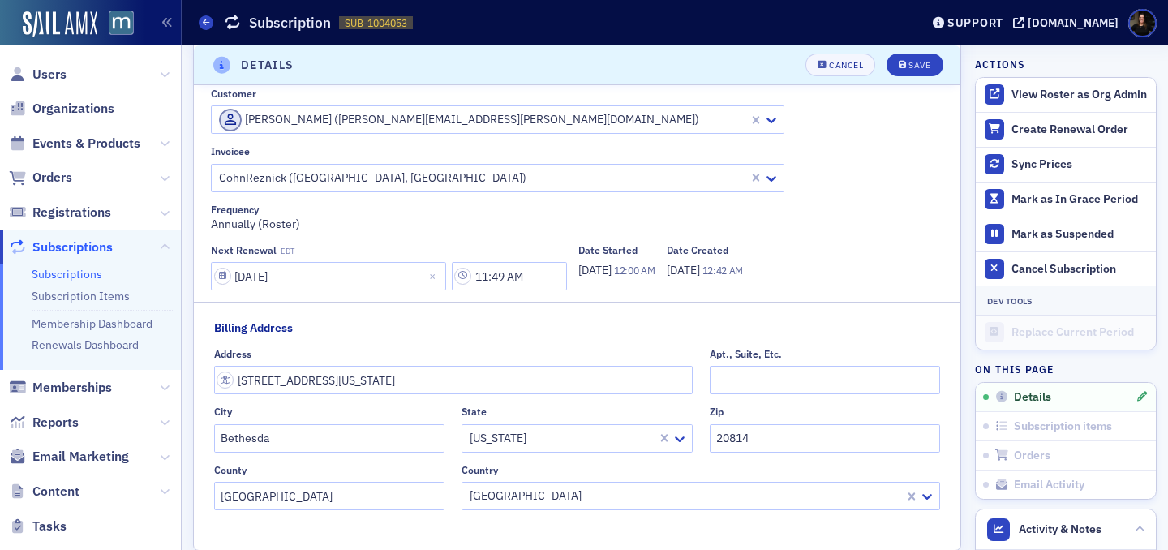
scroll to position [98, 0]
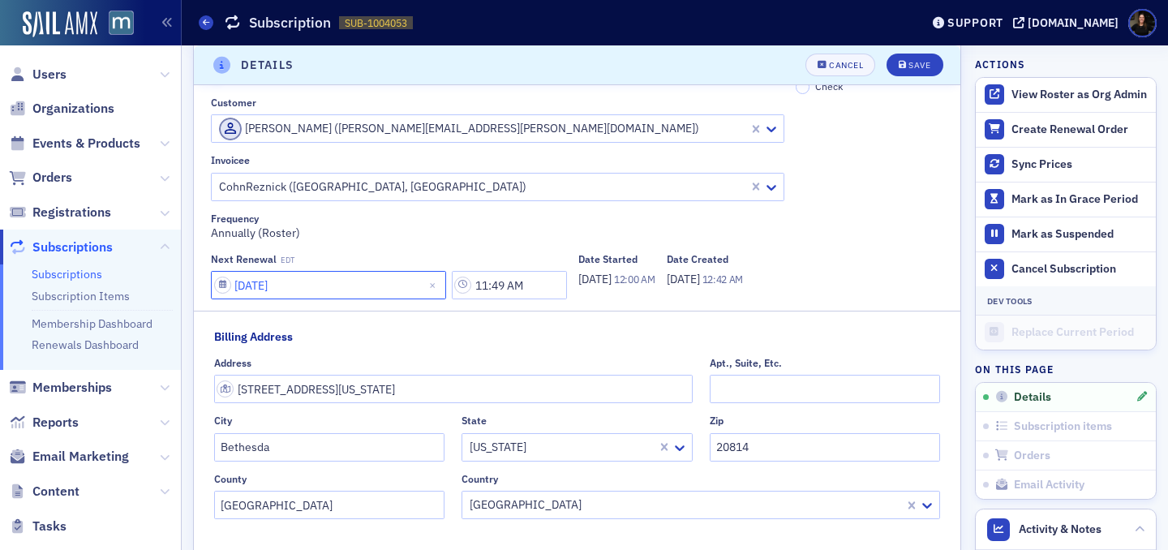
select select "6"
select select "2026"
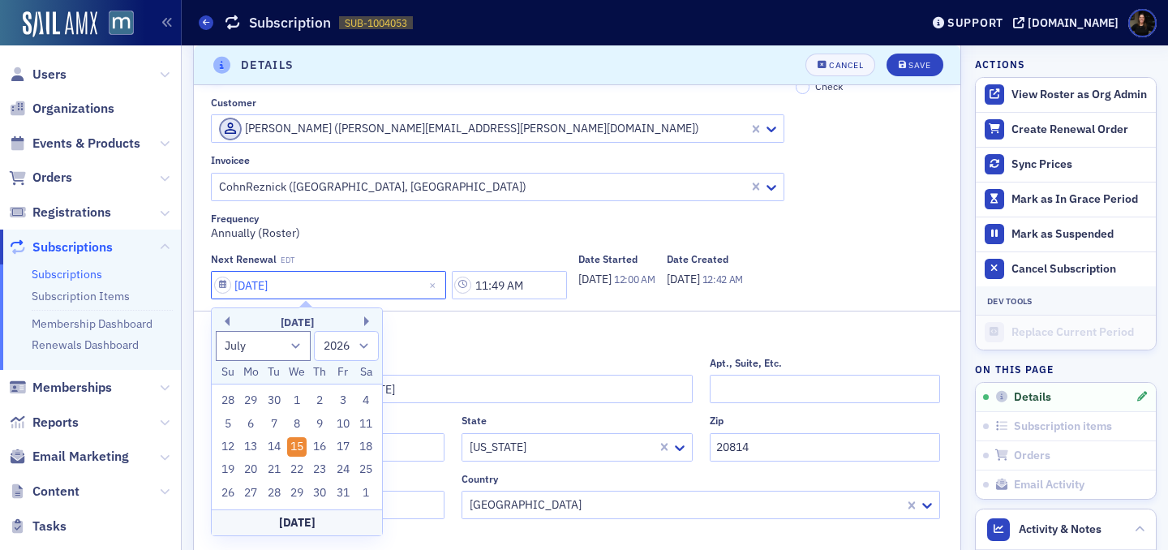
click at [331, 283] on input "07/15/2026" at bounding box center [328, 285] width 235 height 28
click at [298, 393] on div "1" at bounding box center [296, 400] width 19 height 19
type input "07/01/2026"
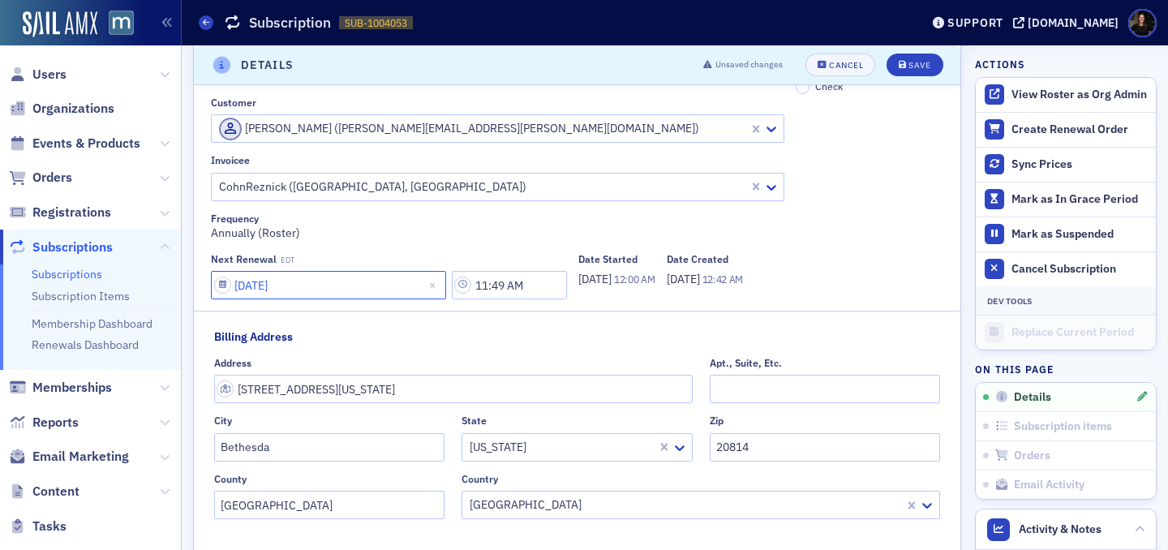
click at [315, 278] on input "07/01/2026" at bounding box center [328, 285] width 235 height 28
select select "6"
select select "2026"
click at [429, 328] on fieldset "Billing Address Address 7501 Wisconsin Ave 4th floor Apt., Suite, Etc. City Bet…" at bounding box center [577, 423] width 766 height 225
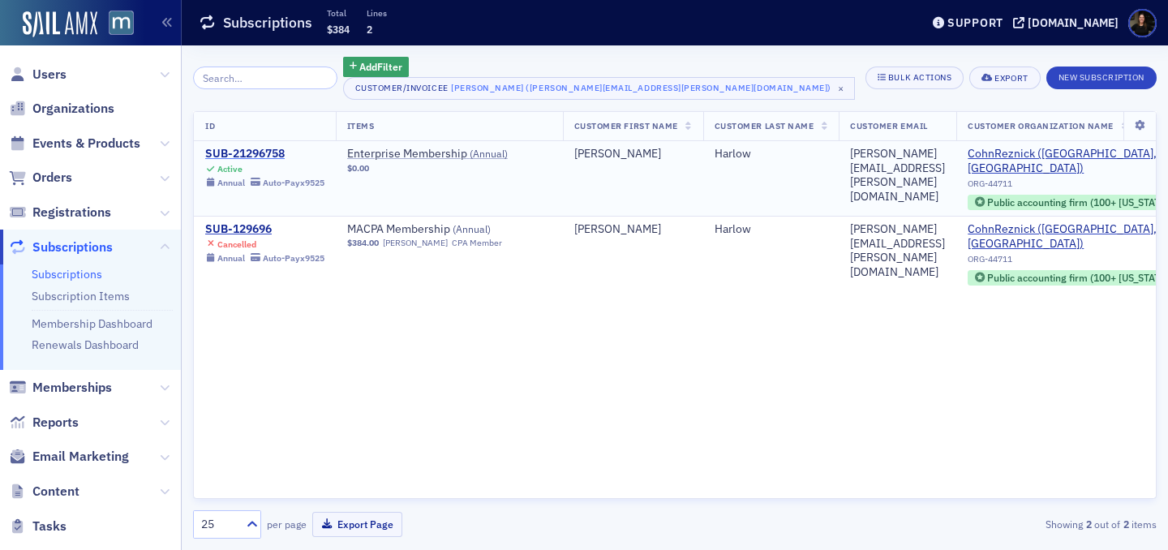
click at [252, 159] on div "SUB-21296758" at bounding box center [264, 154] width 119 height 15
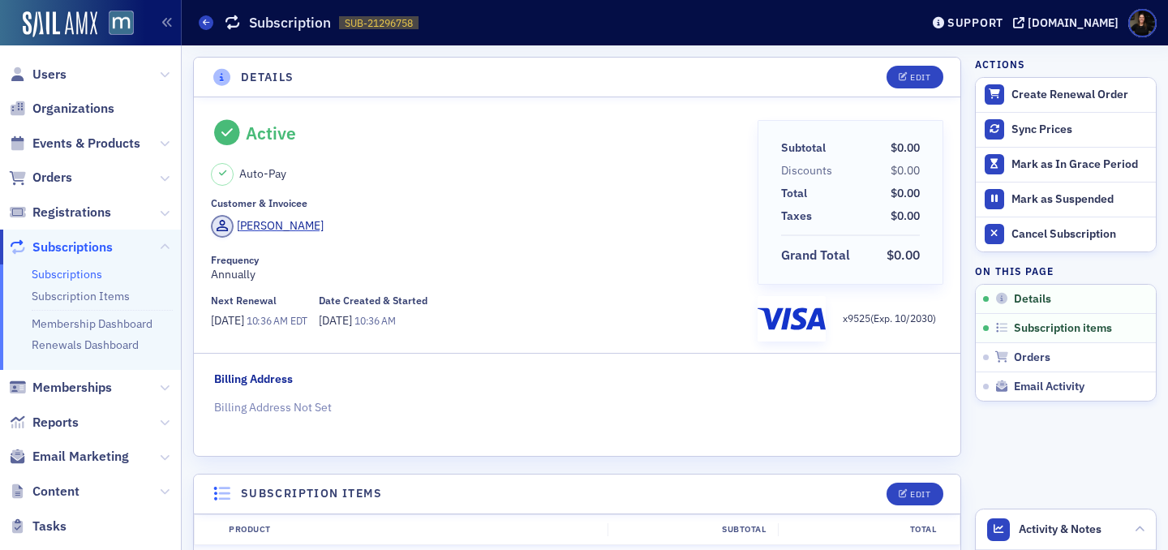
drag, startPoint x: 214, startPoint y: 321, endPoint x: 258, endPoint y: 322, distance: 43.8
click at [247, 322] on span "[DATE]" at bounding box center [229, 320] width 36 height 15
click at [373, 348] on div "Active Auto-Pay Customer & Invoicee [PERSON_NAME] Frequency Annually Next Renew…" at bounding box center [577, 276] width 766 height 358
click at [1068, 237] on div "Cancel Subscription" at bounding box center [1079, 234] width 136 height 15
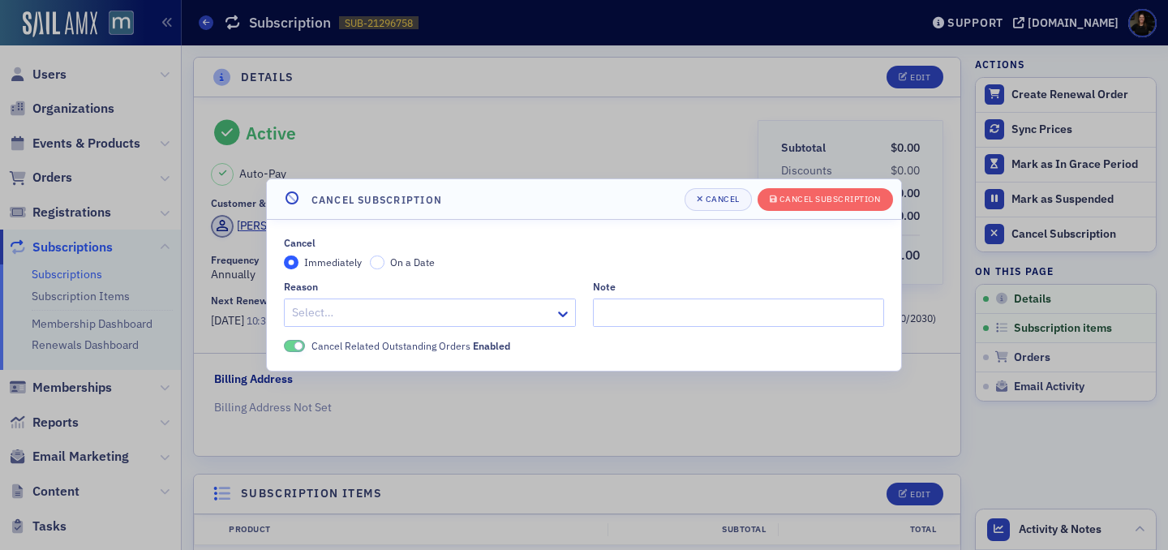
click at [418, 322] on div at bounding box center [421, 312] width 263 height 20
type input "other"
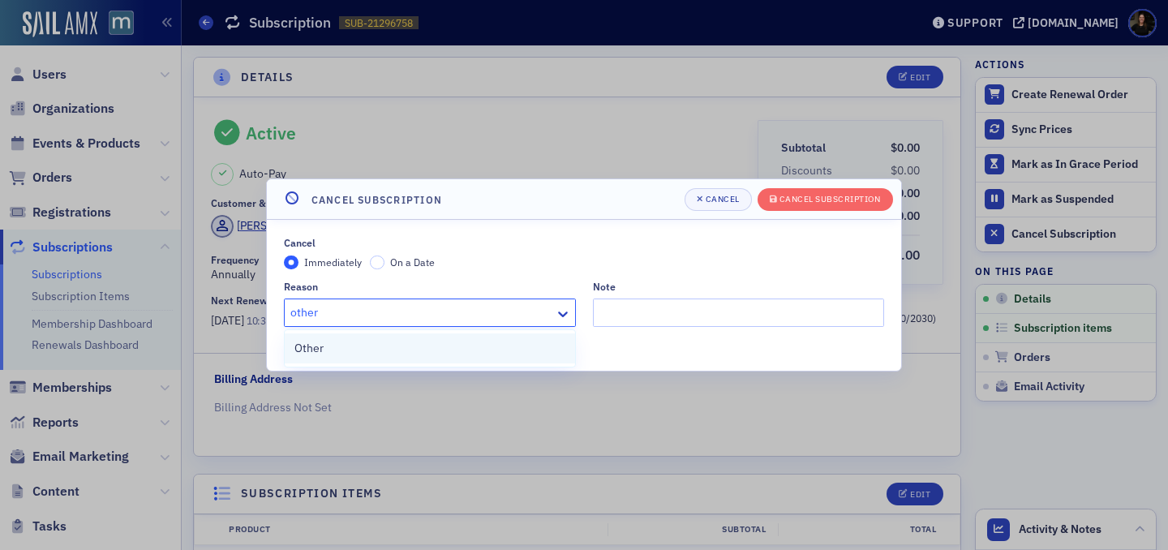
click at [314, 349] on span "Other" at bounding box center [308, 348] width 29 height 17
click at [652, 311] on input "Note" at bounding box center [739, 312] width 292 height 28
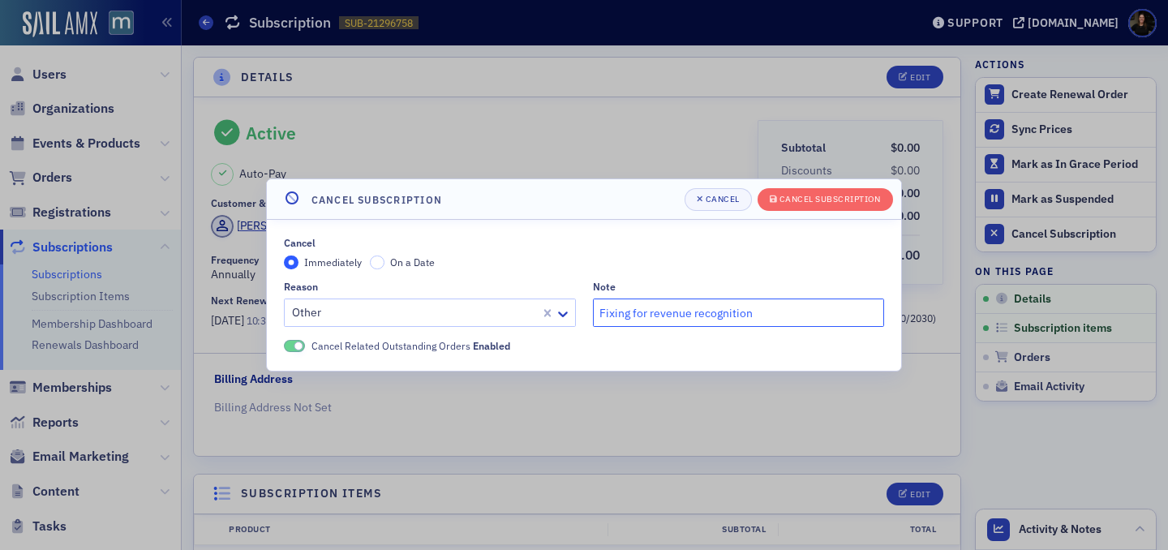
type input "Fixing for revenue recognition"
click at [764, 281] on div "Note" at bounding box center [739, 287] width 292 height 12
click at [734, 202] on div "Cancel" at bounding box center [722, 199] width 34 height 9
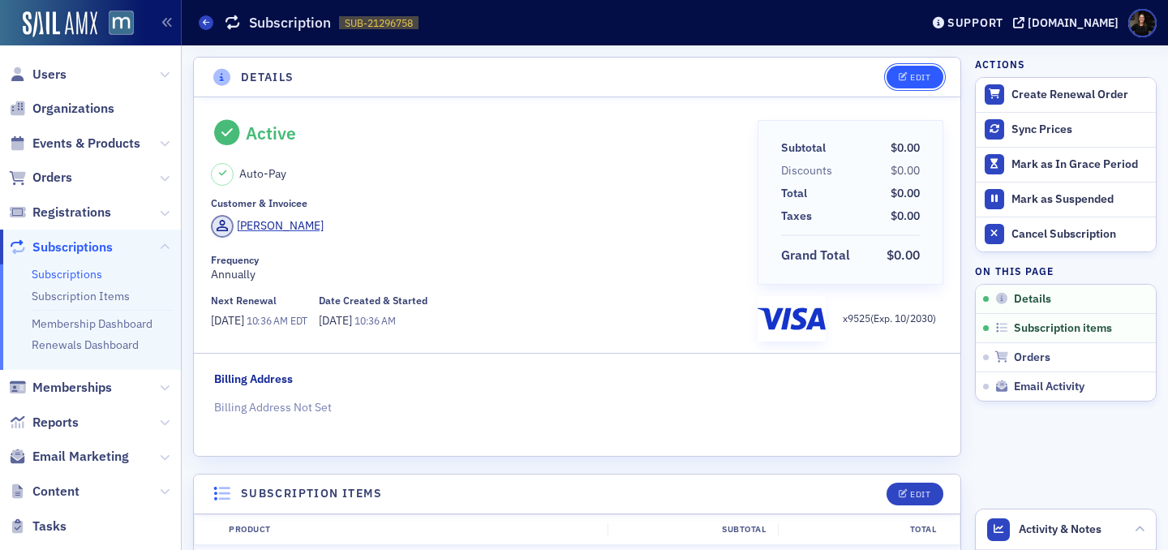
click at [912, 80] on div "Edit" at bounding box center [920, 77] width 20 height 9
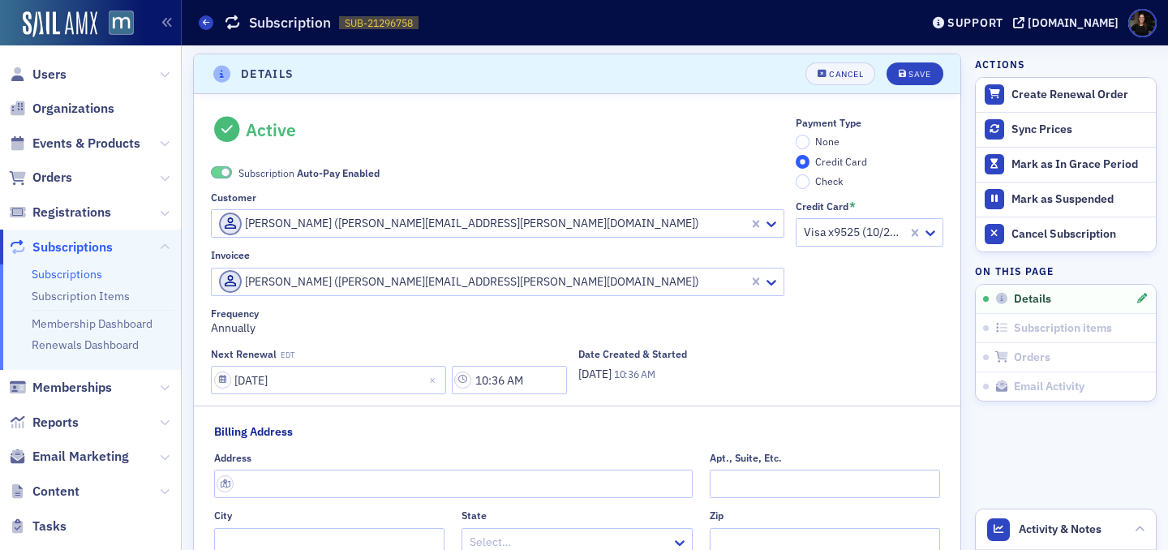
drag, startPoint x: 418, startPoint y: 245, endPoint x: 418, endPoint y: 235, distance: 9.7
click at [418, 245] on div "Active Subscription Auto-Pay Enabled Customer [PERSON_NAME] ([PERSON_NAME][EMAI…" at bounding box center [497, 255] width 573 height 277
click at [418, 228] on div at bounding box center [482, 223] width 530 height 20
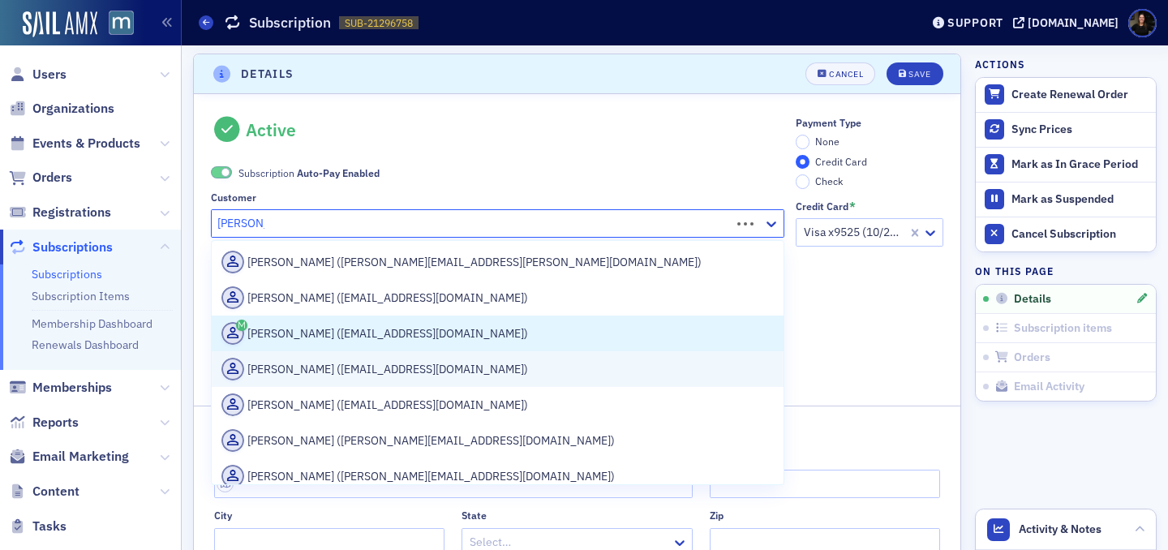
type input "[PERSON_NAME]"
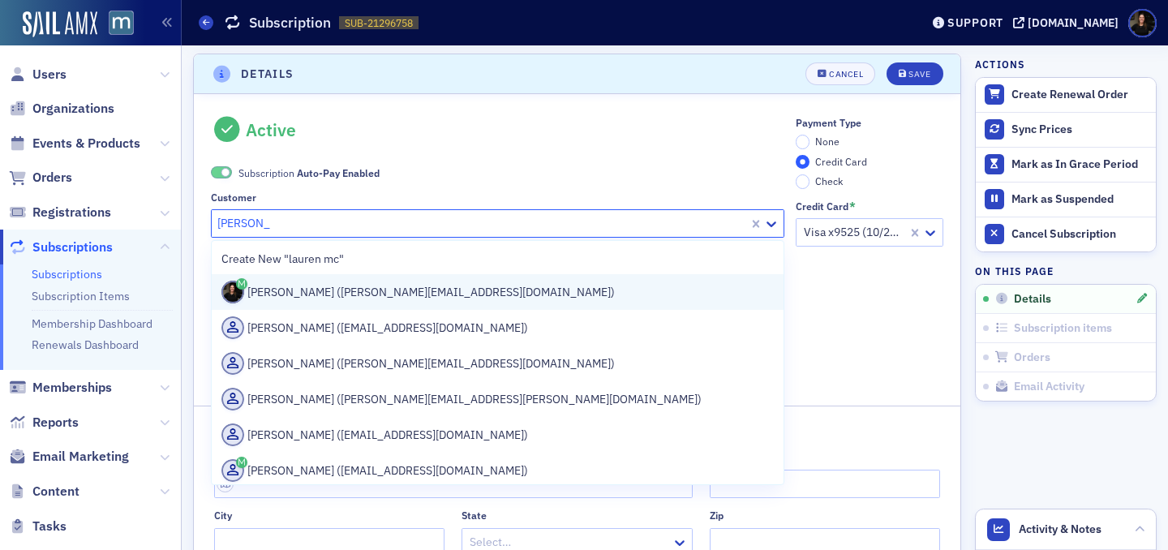
click at [395, 297] on div "[PERSON_NAME] ([PERSON_NAME][EMAIL_ADDRESS][DOMAIN_NAME])" at bounding box center [497, 292] width 552 height 23
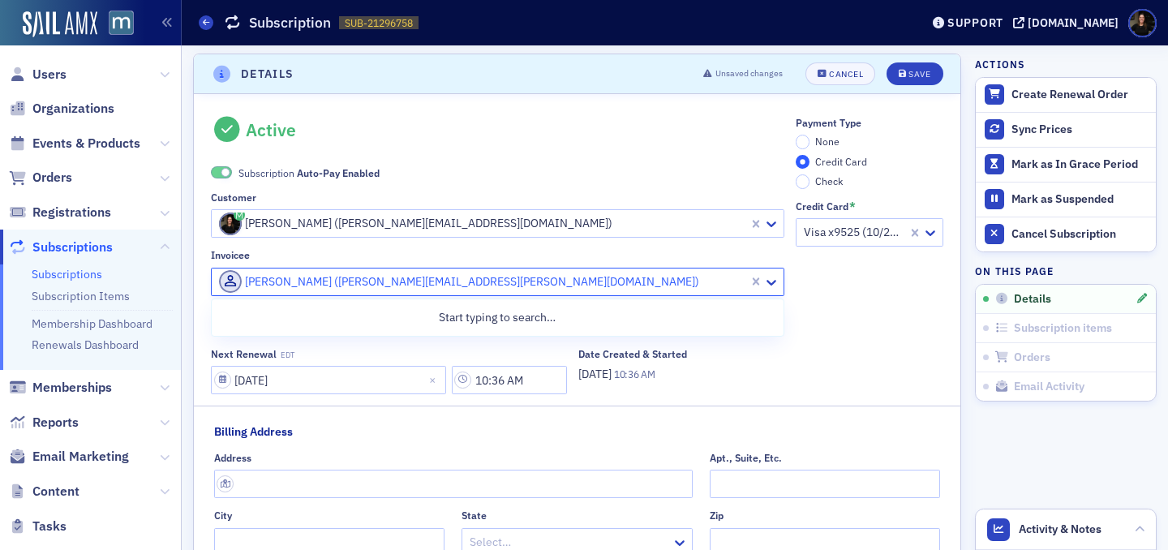
click at [403, 282] on div at bounding box center [482, 282] width 530 height 20
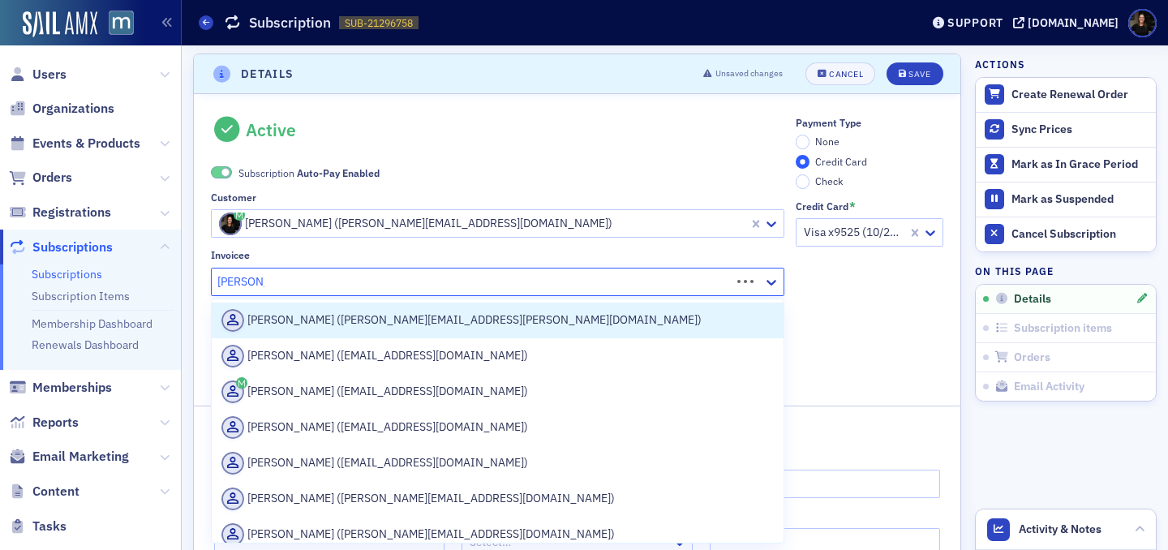
type input "[PERSON_NAME]"
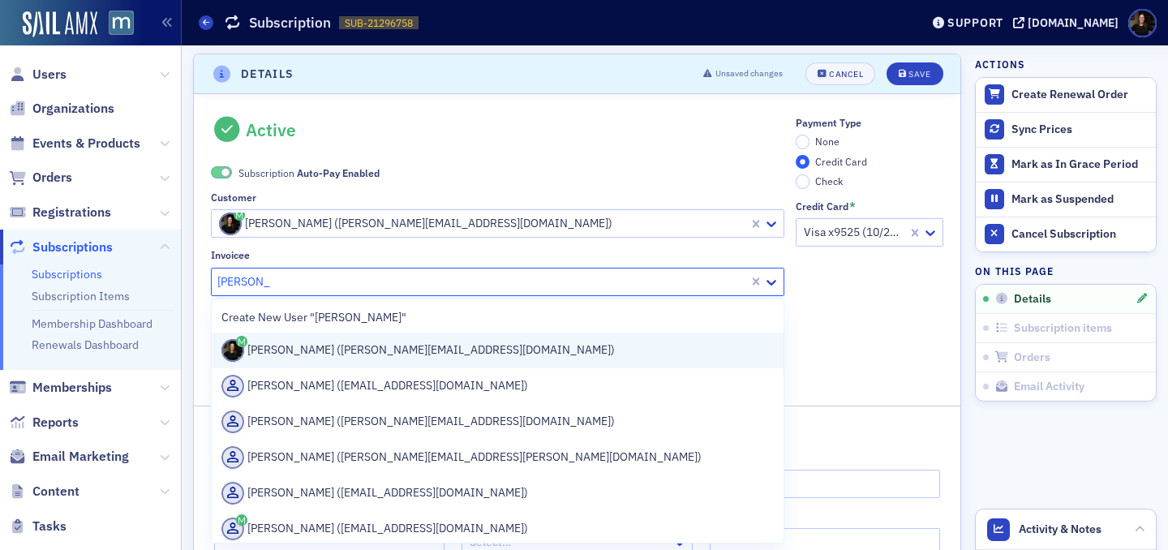
click at [426, 345] on div "[PERSON_NAME] ([PERSON_NAME][EMAIL_ADDRESS][DOMAIN_NAME])" at bounding box center [497, 350] width 552 height 23
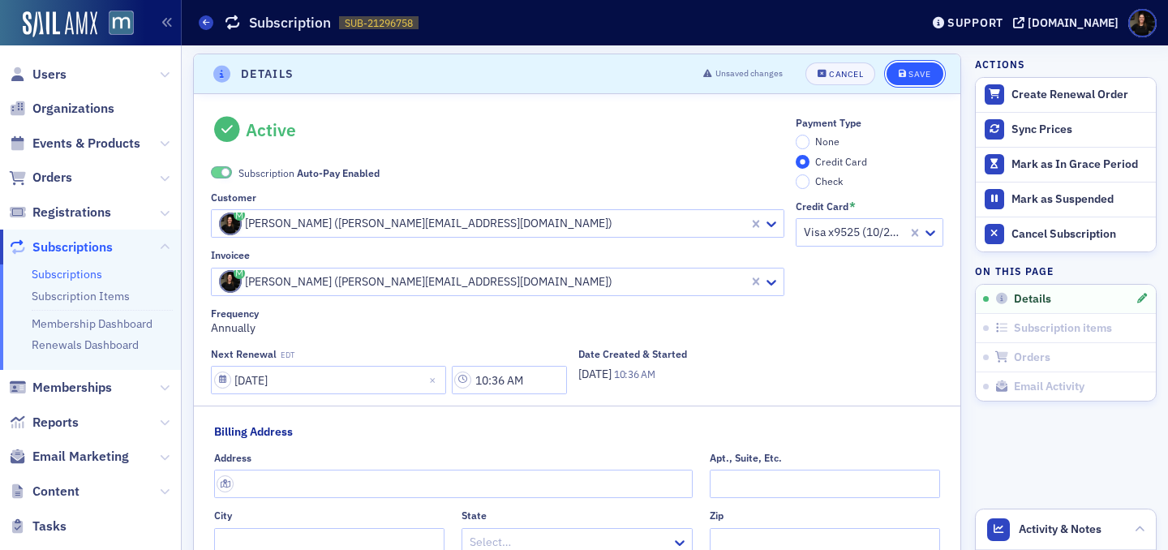
click at [903, 67] on button "Save" at bounding box center [914, 73] width 56 height 23
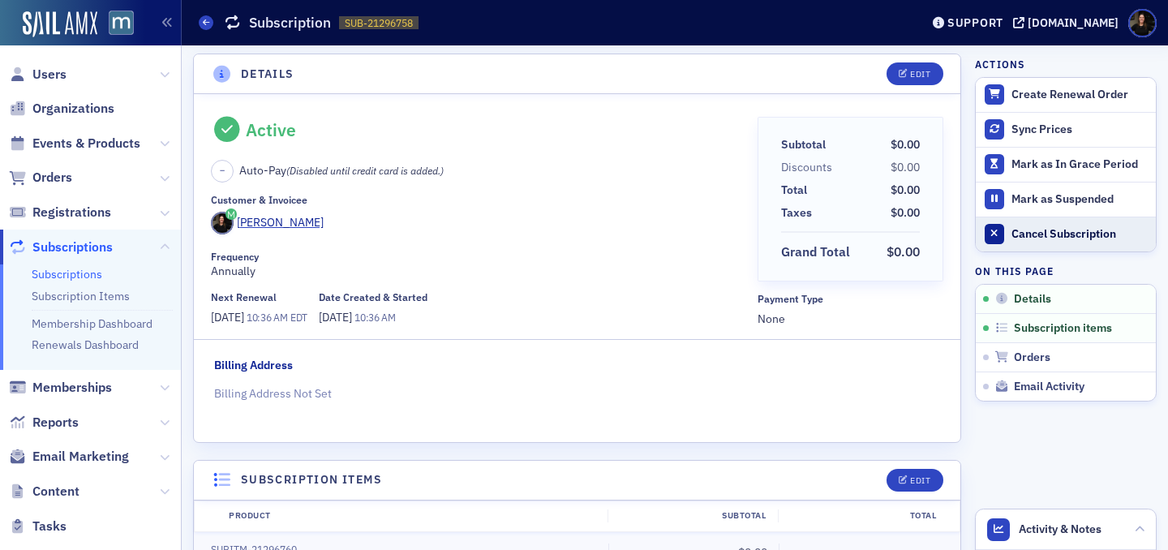
click at [1061, 233] on div "Cancel Subscription" at bounding box center [1079, 234] width 136 height 15
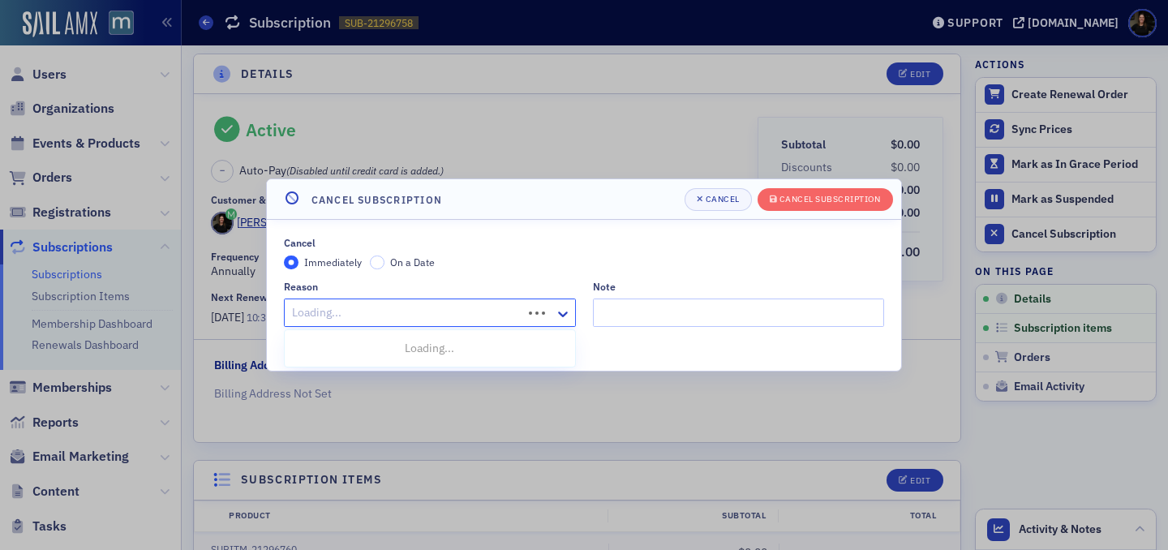
click at [502, 308] on div at bounding box center [405, 312] width 230 height 20
type input "other"
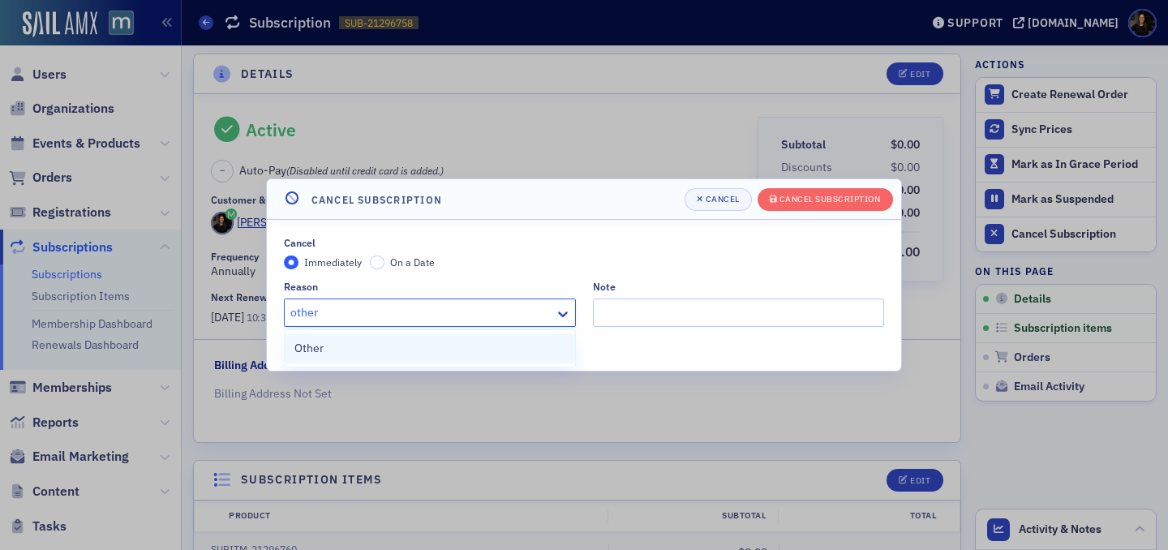
click at [433, 351] on div "Other" at bounding box center [429, 348] width 271 height 17
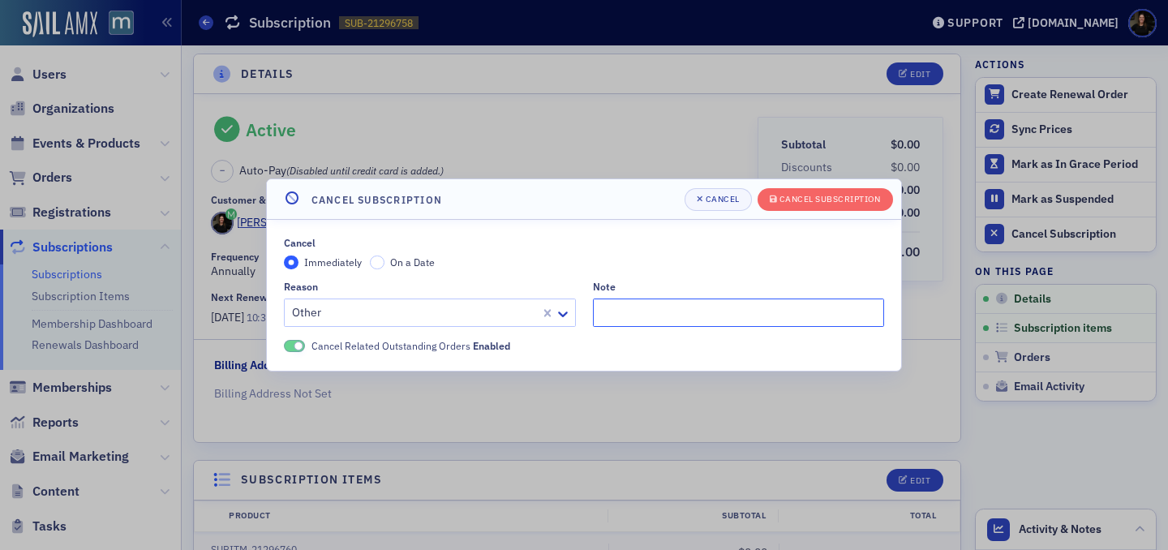
click at [675, 310] on input "Note" at bounding box center [739, 312] width 292 height 28
type input "fixing for revenue recognition"
click at [820, 204] on span "Cancel Subscription" at bounding box center [825, 199] width 111 height 13
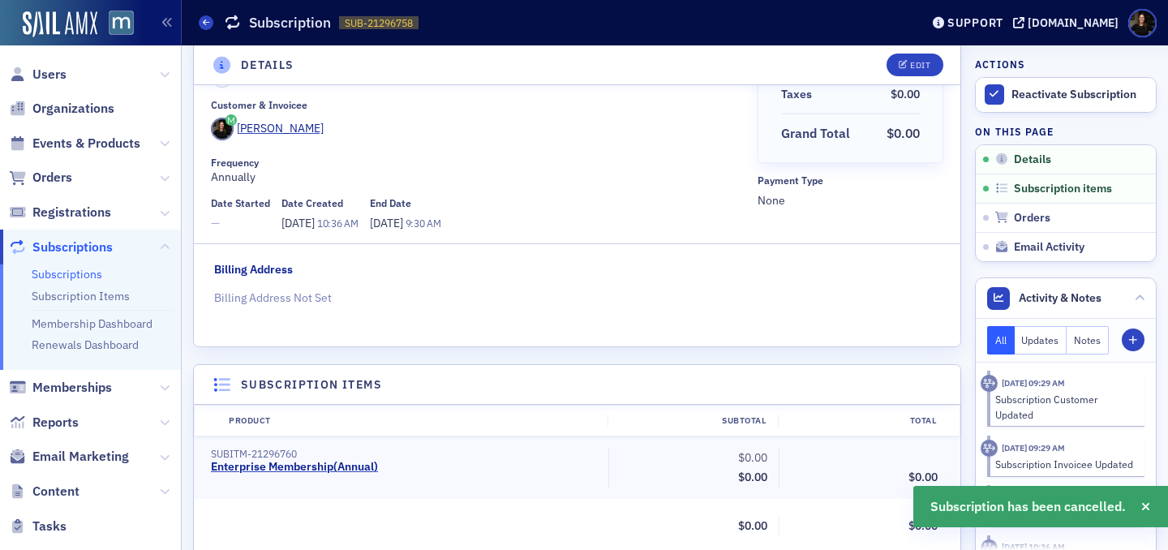
scroll to position [121, 0]
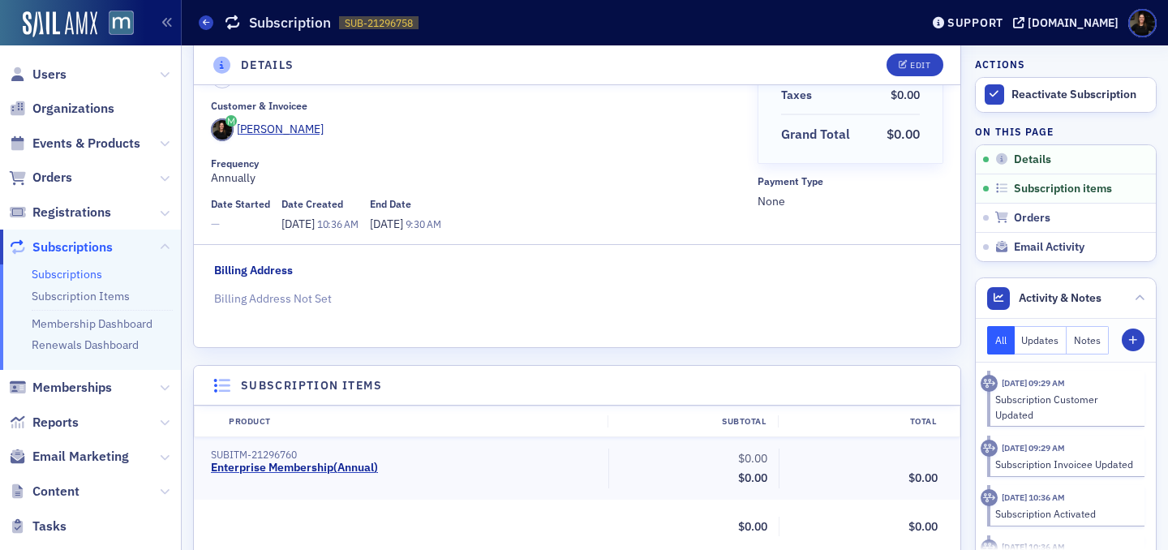
click at [92, 246] on span "Subscriptions" at bounding box center [72, 247] width 80 height 18
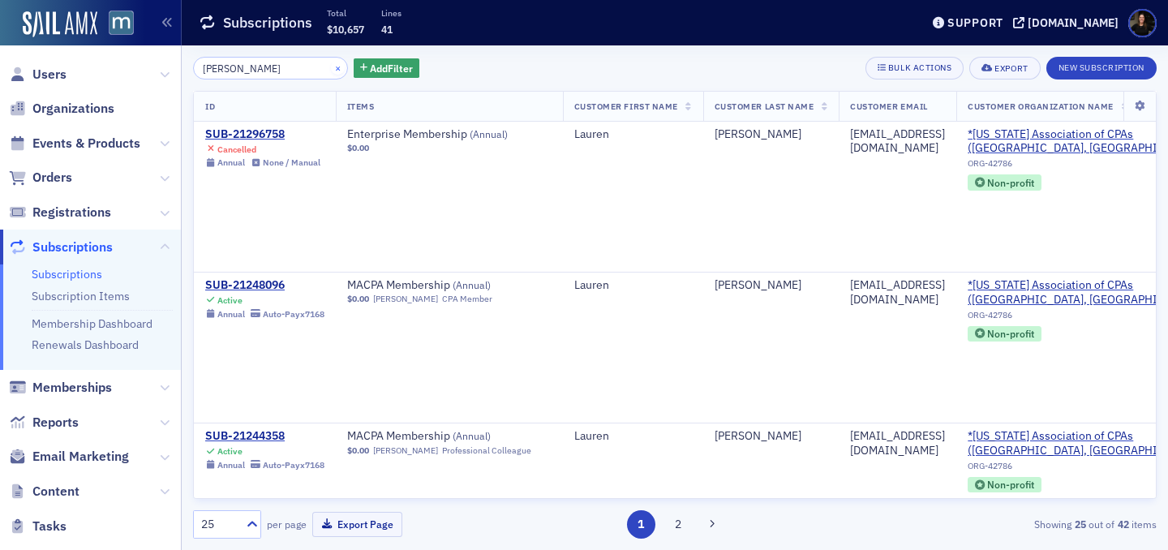
type input "[PERSON_NAME]"
click at [331, 65] on button "×" at bounding box center [338, 67] width 15 height 15
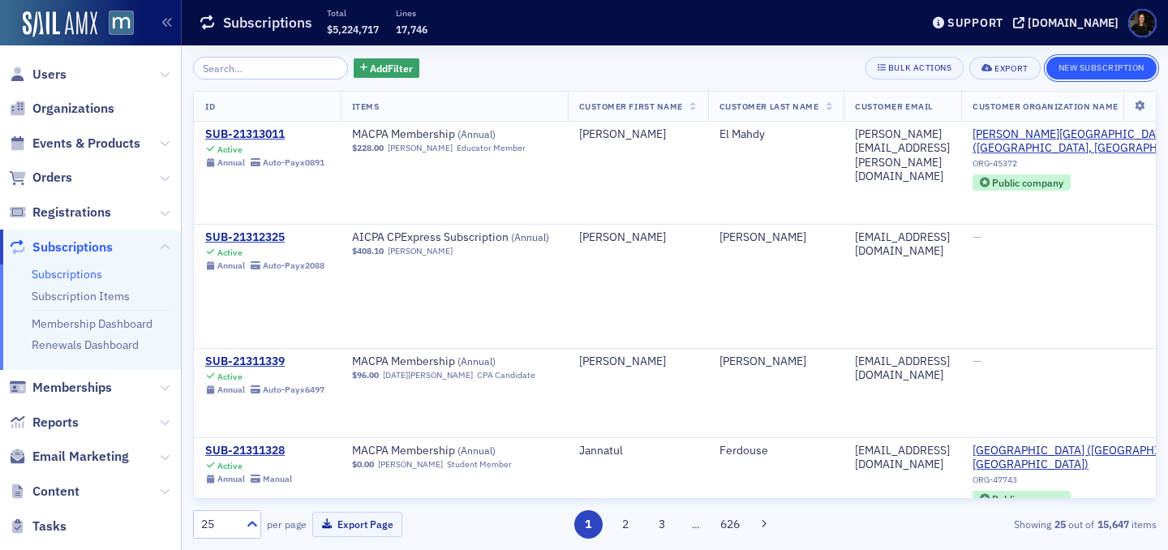
click at [1079, 75] on button "New Subscription" at bounding box center [1101, 68] width 110 height 23
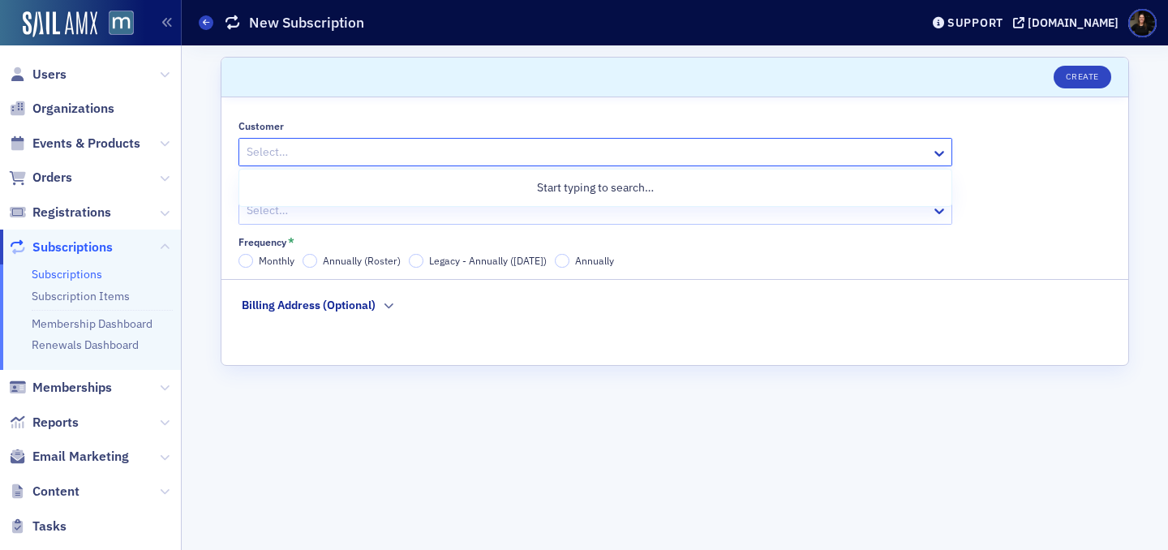
click at [435, 156] on div at bounding box center [587, 152] width 684 height 20
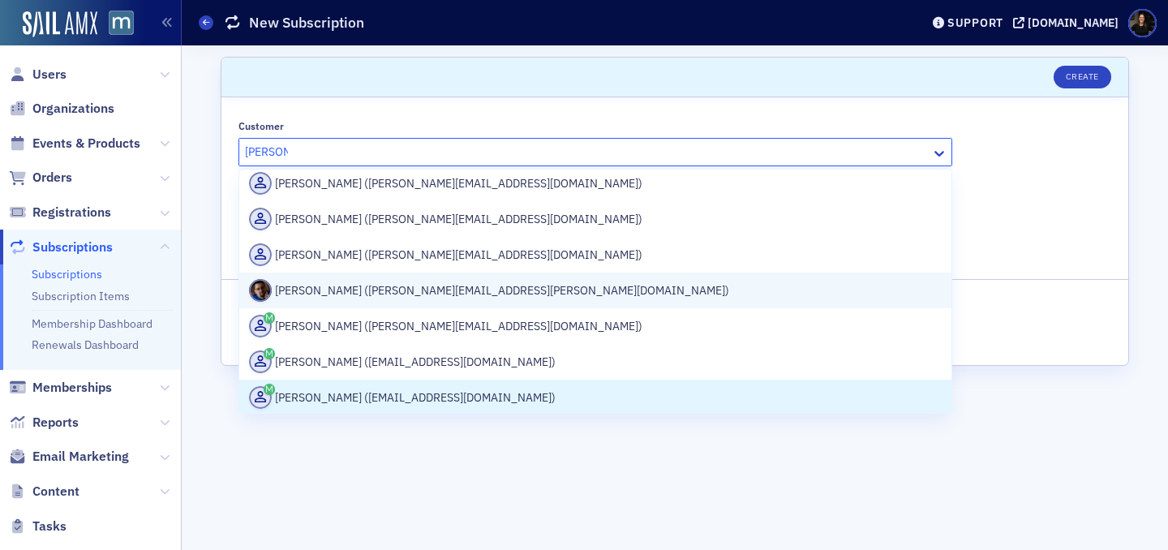
scroll to position [221, 0]
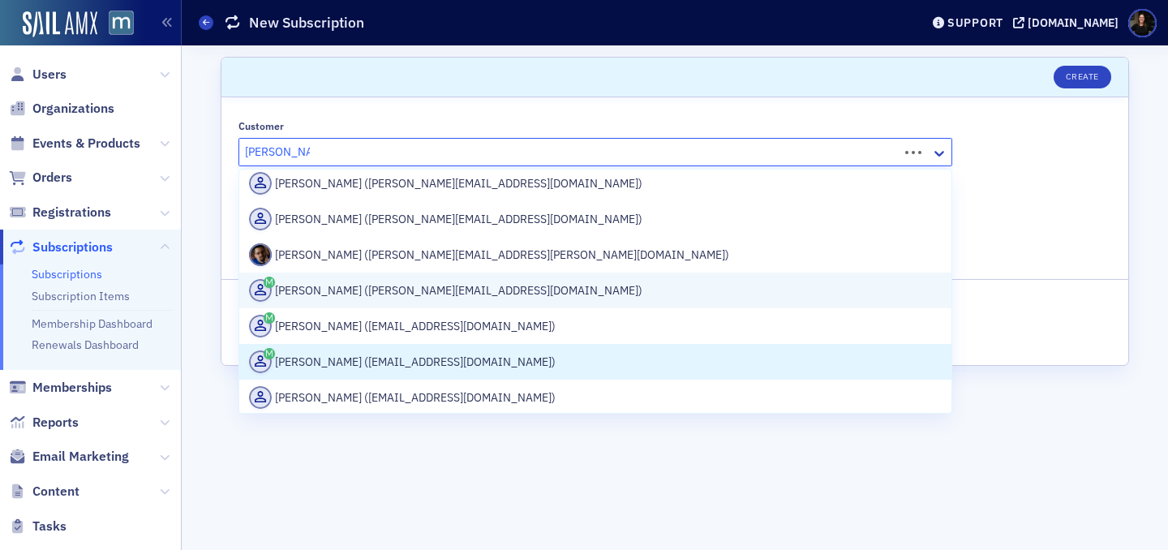
type input "[PERSON_NAME]"
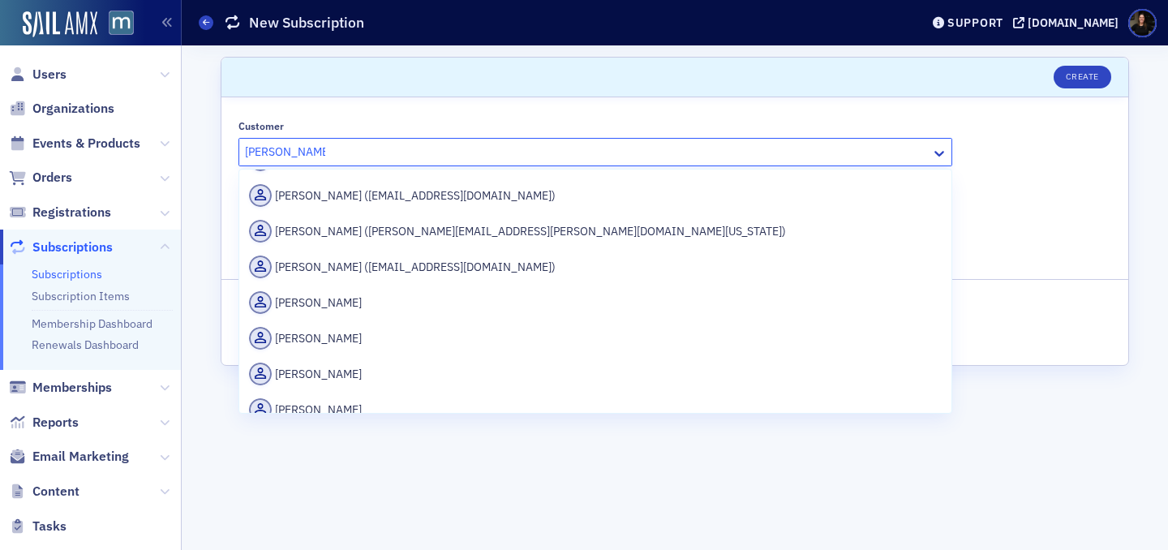
scroll to position [742, 0]
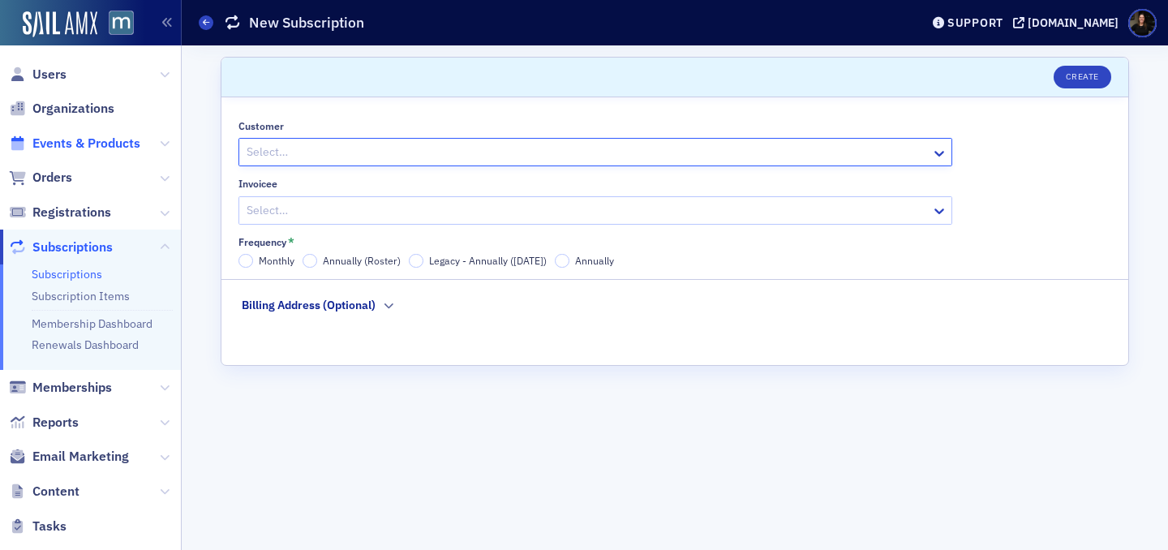
drag, startPoint x: 347, startPoint y: 142, endPoint x: 38, endPoint y: 143, distance: 309.0
click at [37, 143] on div "Users Organizations Events & Products Orders Registrations Subscriptions Subscr…" at bounding box center [584, 275] width 1168 height 550
type input "[PERSON_NAME]"
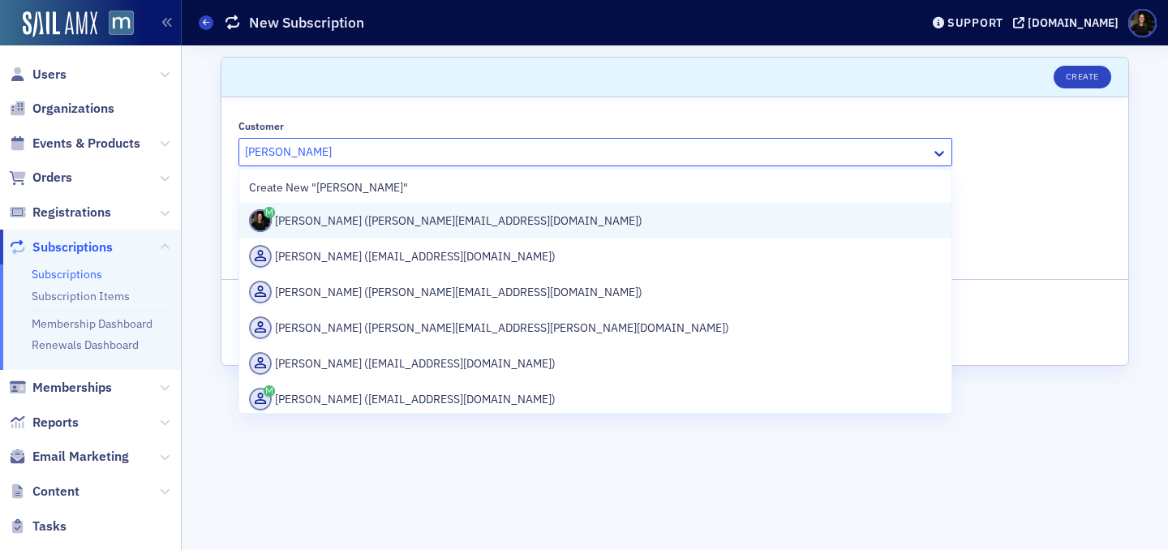
click at [310, 219] on div "[PERSON_NAME] ([PERSON_NAME][EMAIL_ADDRESS][DOMAIN_NAME])" at bounding box center [595, 220] width 693 height 23
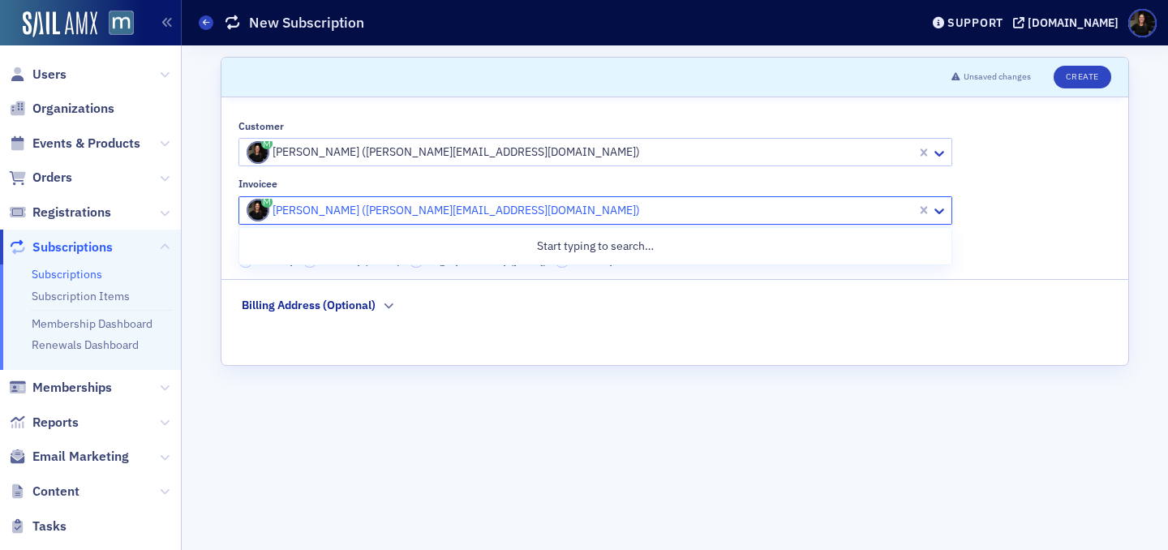
click at [313, 223] on div "[PERSON_NAME] ([PERSON_NAME][EMAIL_ADDRESS][DOMAIN_NAME])" at bounding box center [595, 210] width 714 height 28
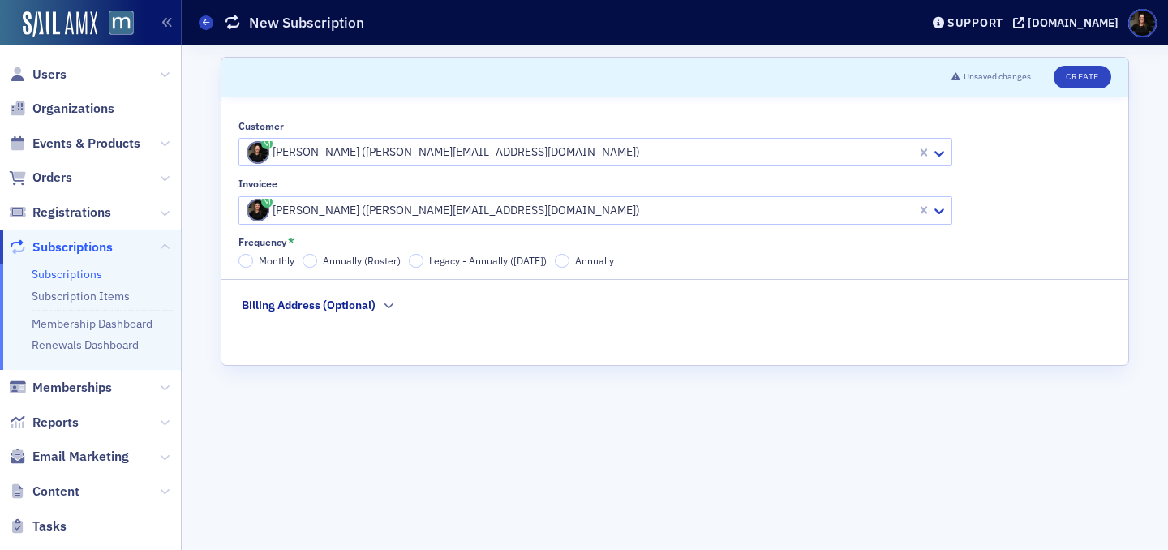
click at [488, 493] on form "Scroll to Unsaved changes Create Customer [PERSON_NAME] ([PERSON_NAME][EMAIL_AD…" at bounding box center [675, 298] width 908 height 482
click at [555, 262] on input "Annually" at bounding box center [562, 261] width 15 height 15
click at [1085, 72] on button "Create" at bounding box center [1082, 77] width 58 height 23
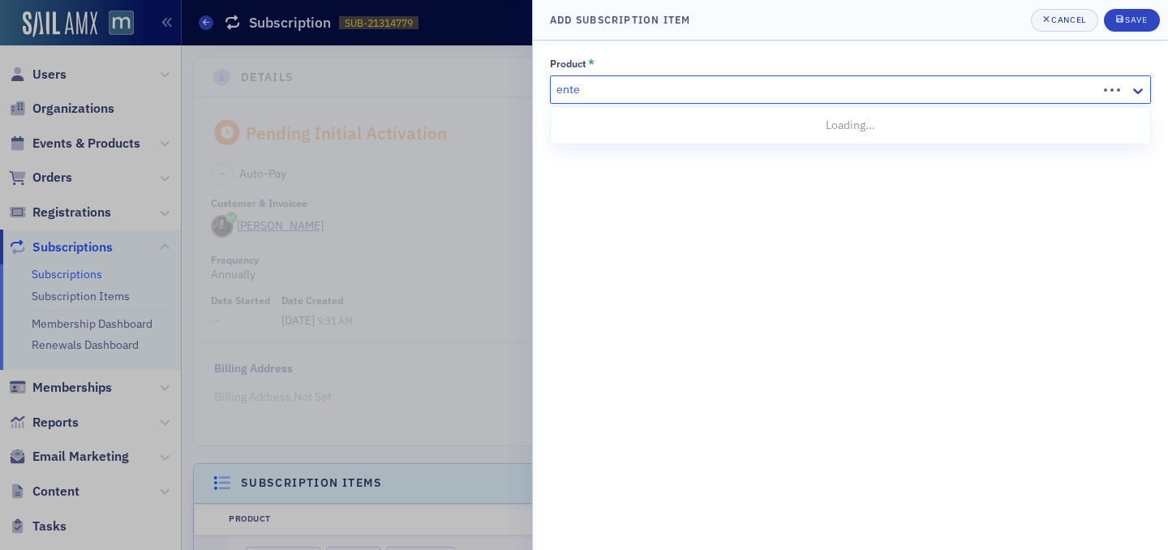
type input "enter"
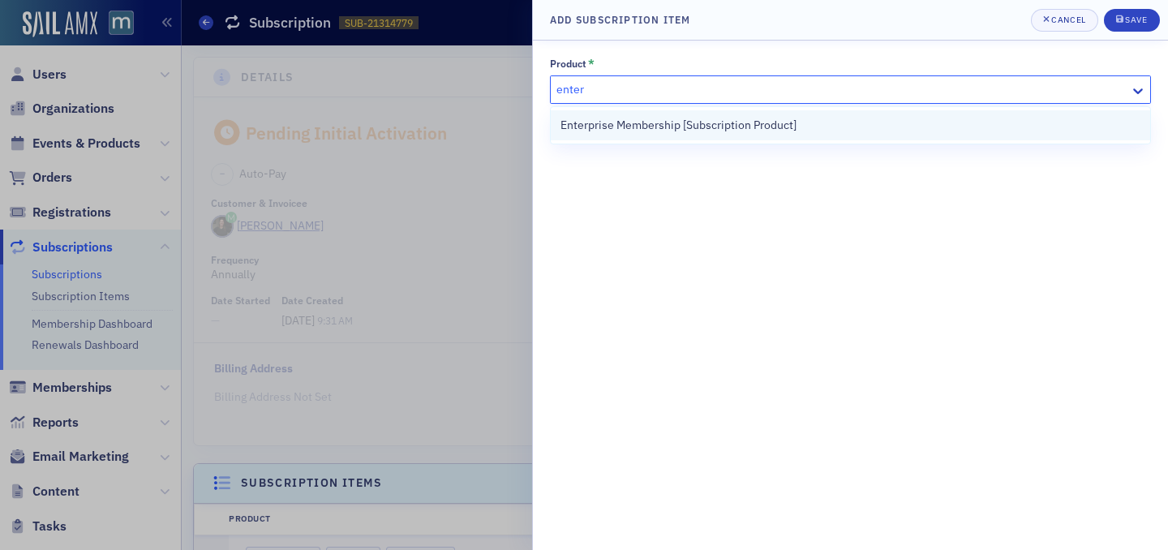
click at [601, 117] on span "Enterprise Membership [Subscription Product]" at bounding box center [678, 125] width 236 height 17
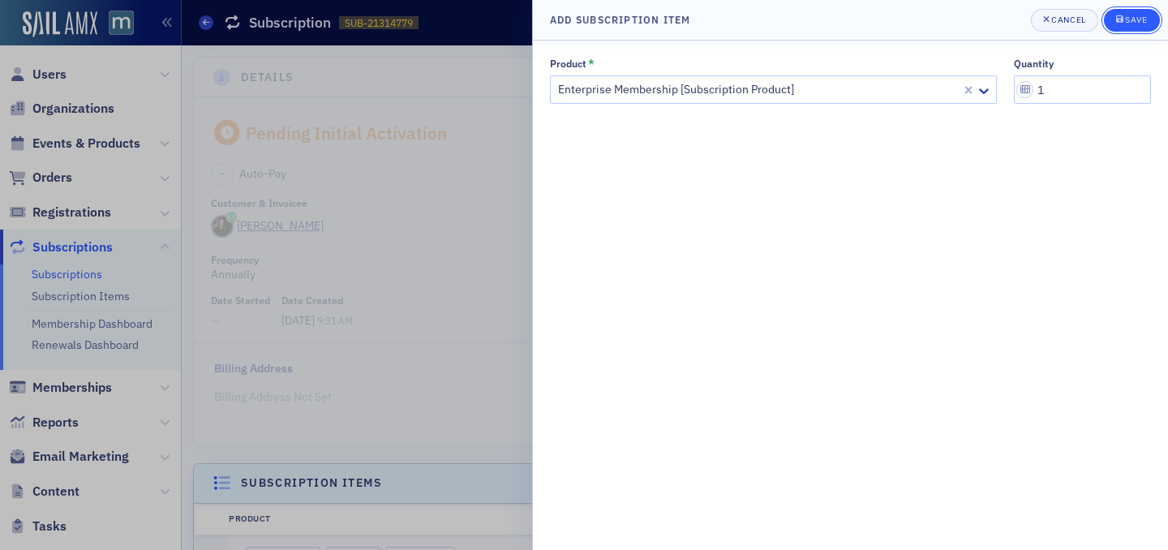
click at [1131, 23] on div "Save" at bounding box center [1136, 19] width 22 height 9
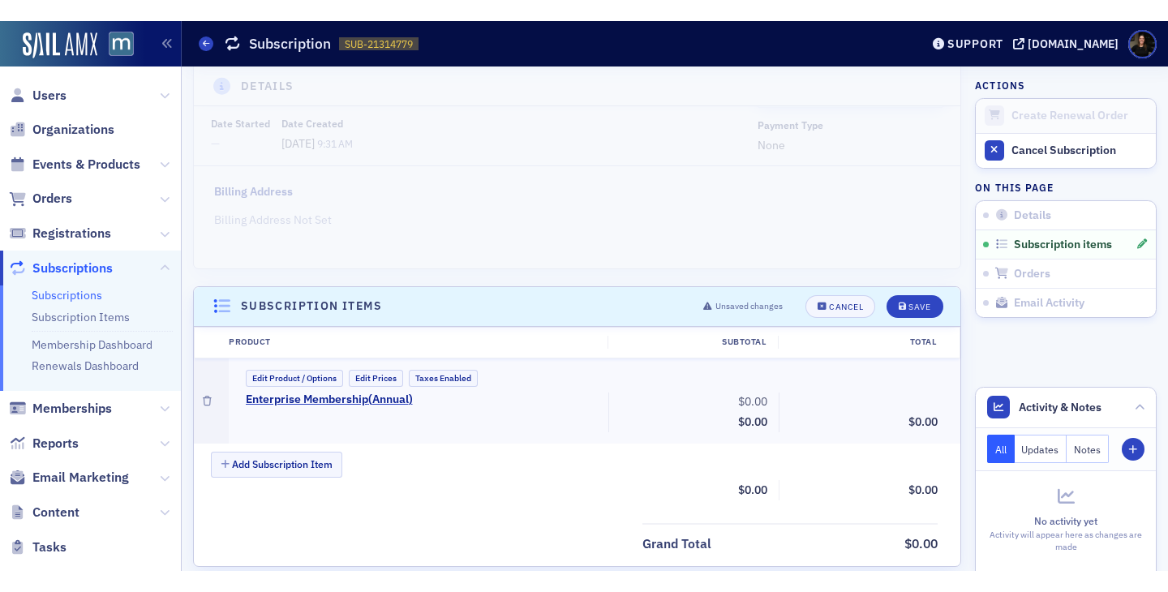
scroll to position [213, 0]
